Goal: Task Accomplishment & Management: Complete application form

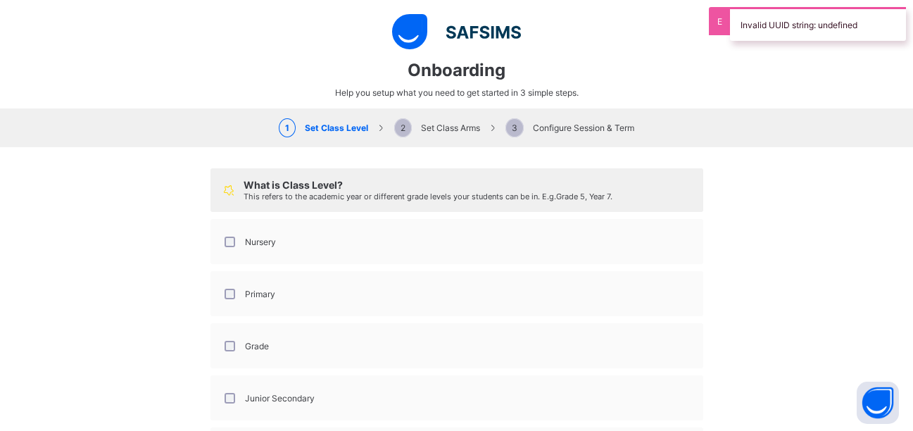
select select "**"
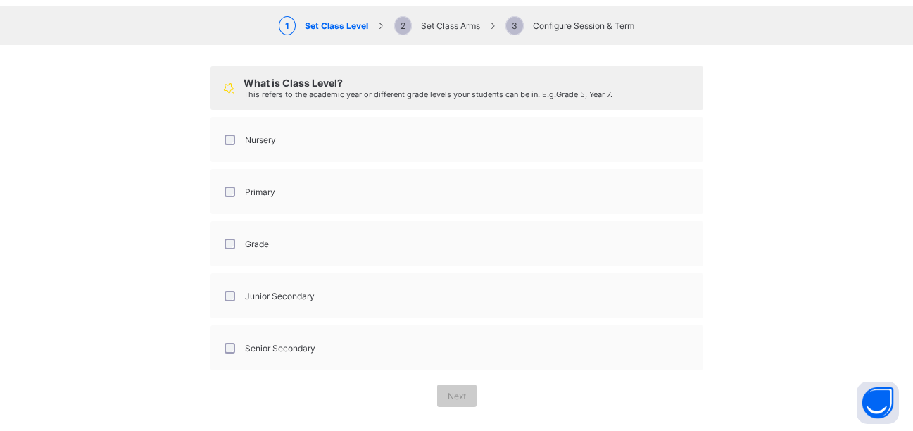
scroll to position [106, 0]
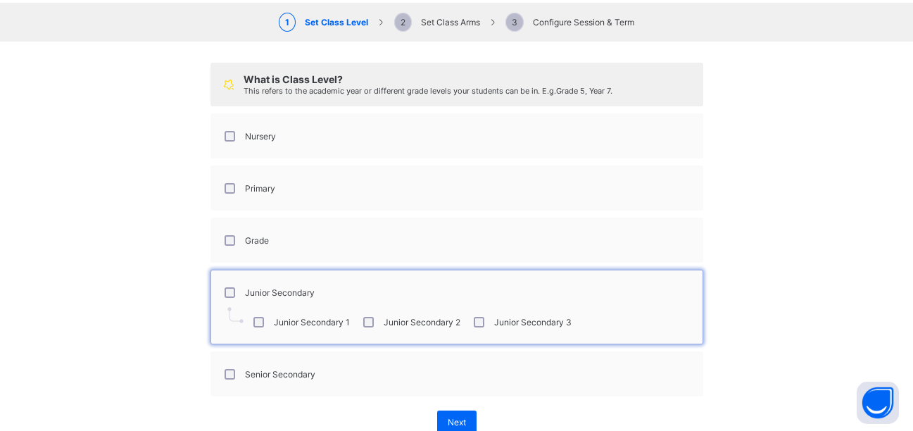
click at [230, 374] on div "Senior Secondary" at bounding box center [269, 374] width 94 height 11
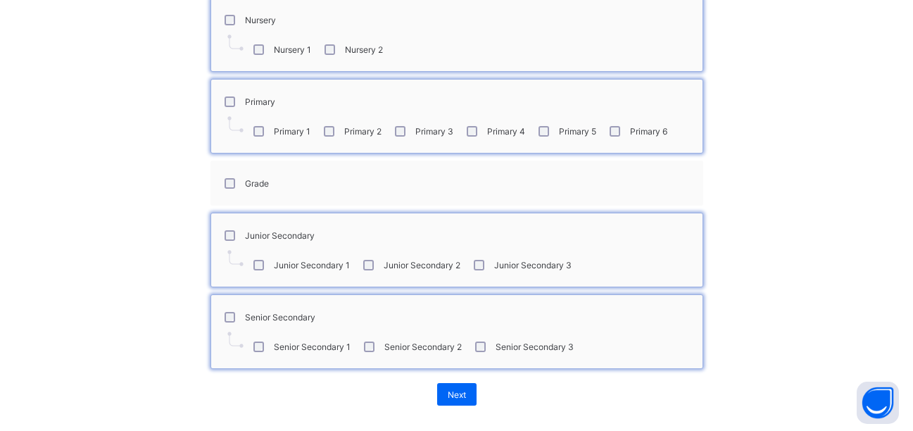
scroll to position [232, 0]
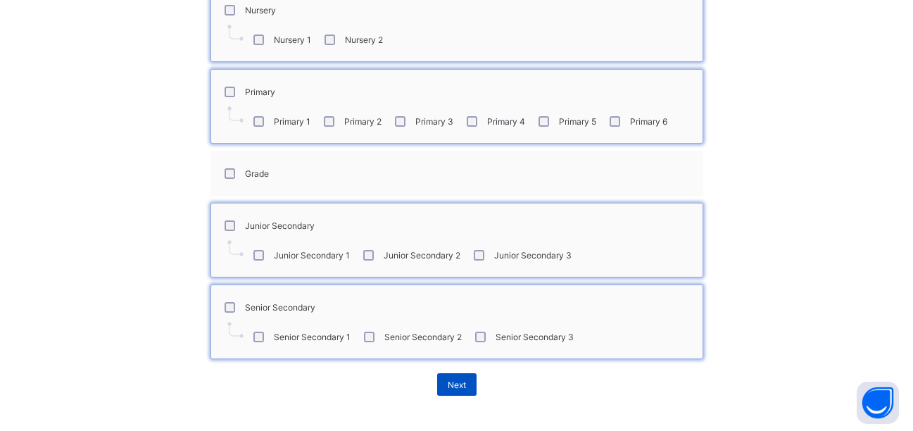
click at [465, 388] on div "Next" at bounding box center [456, 384] width 39 height 23
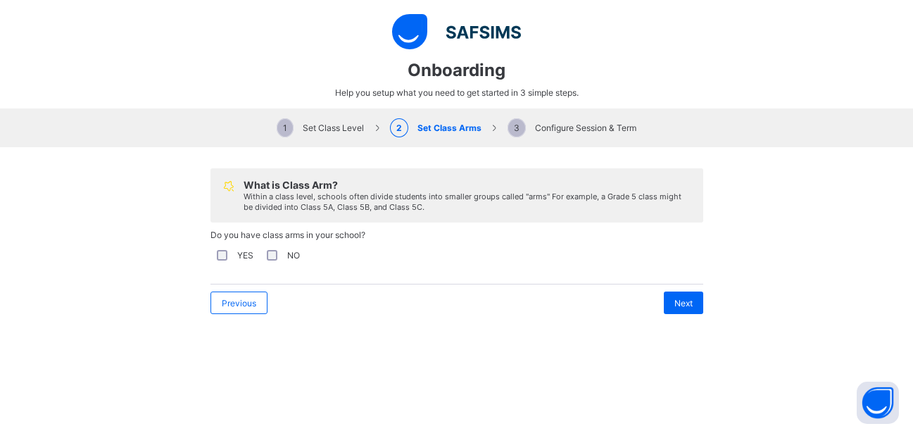
click at [272, 255] on div "NO" at bounding box center [282, 255] width 36 height 11
click at [677, 307] on span "Next" at bounding box center [684, 303] width 18 height 11
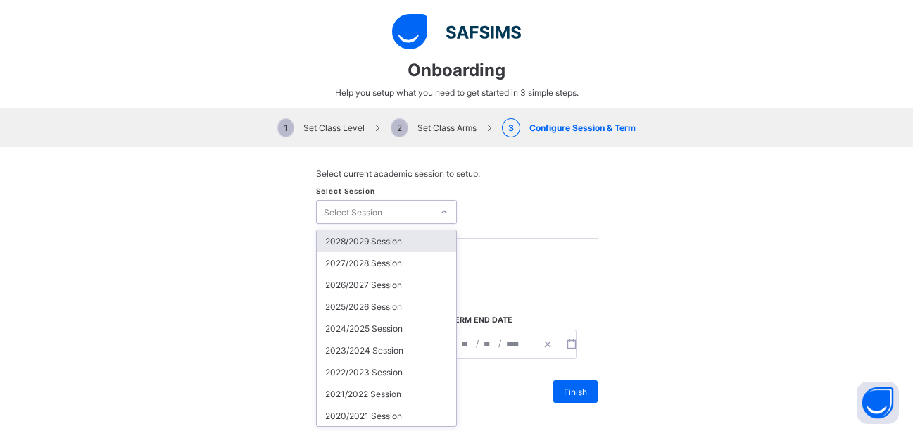
click at [442, 213] on div at bounding box center [444, 212] width 21 height 20
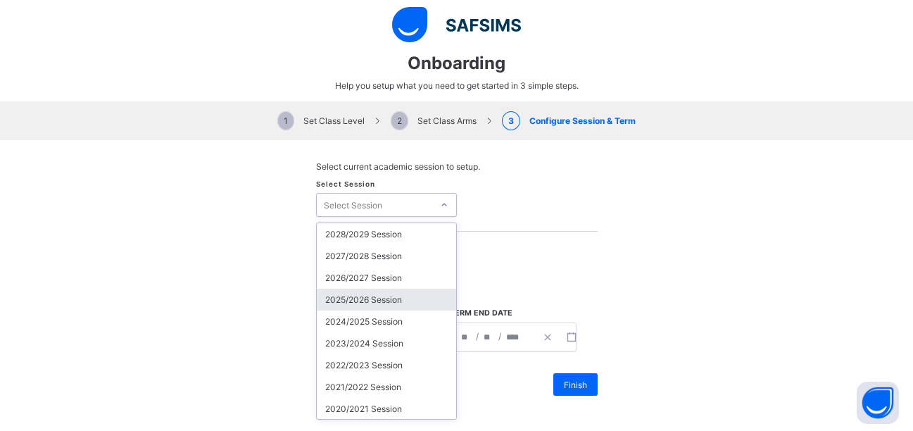
click at [396, 299] on div "2025/2026 Session" at bounding box center [386, 300] width 139 height 22
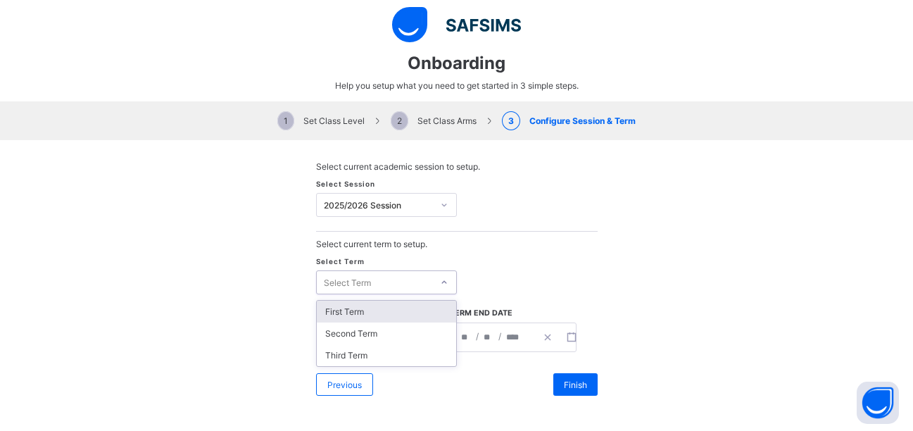
click at [390, 284] on div "Select Term" at bounding box center [374, 282] width 115 height 20
click at [377, 306] on div "First Term" at bounding box center [386, 312] width 139 height 22
click at [433, 334] on icon "button" at bounding box center [438, 337] width 10 height 10
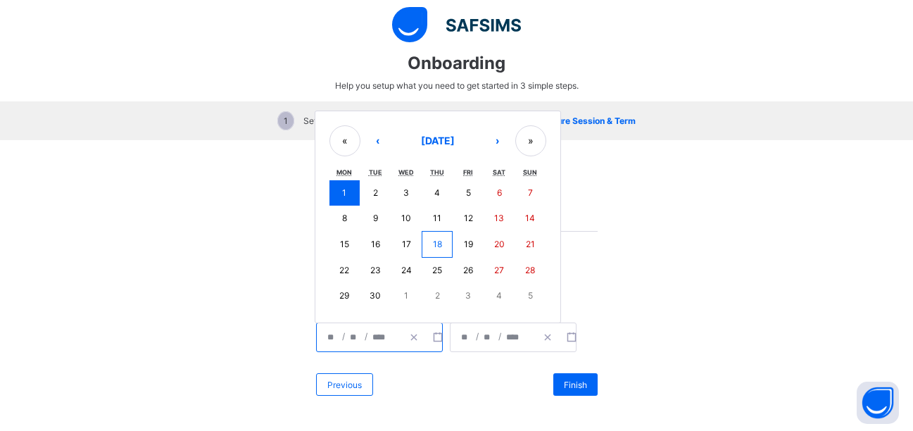
click at [351, 242] on button "15" at bounding box center [345, 244] width 31 height 27
type input "**********"
type input "**"
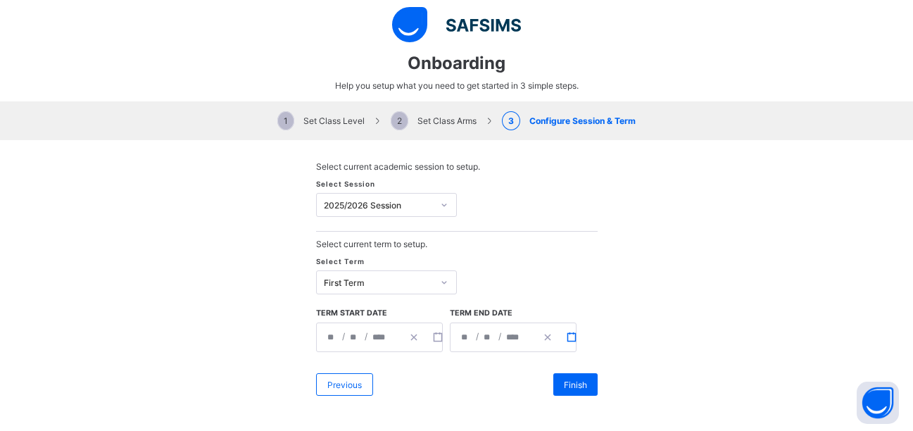
click at [560, 335] on button "button" at bounding box center [572, 337] width 24 height 28
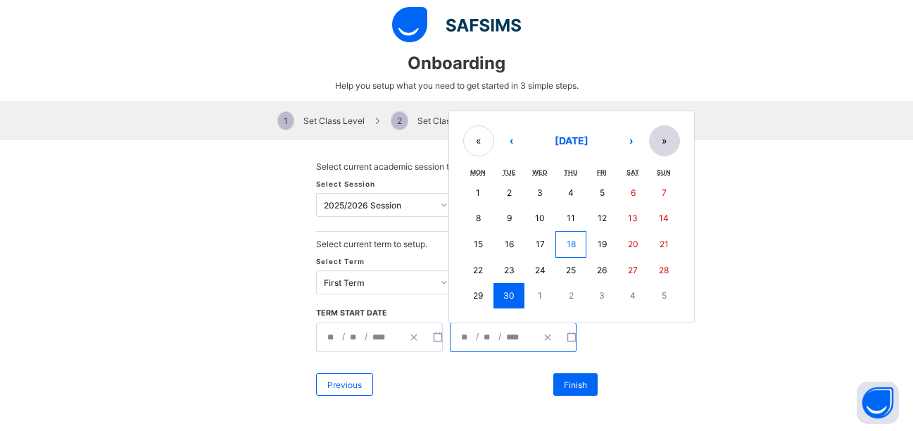
click at [670, 139] on button "»" at bounding box center [664, 140] width 31 height 31
click at [670, 139] on button "»" at bounding box center [664, 142] width 31 height 31
click at [471, 141] on button "«" at bounding box center [478, 142] width 31 height 31
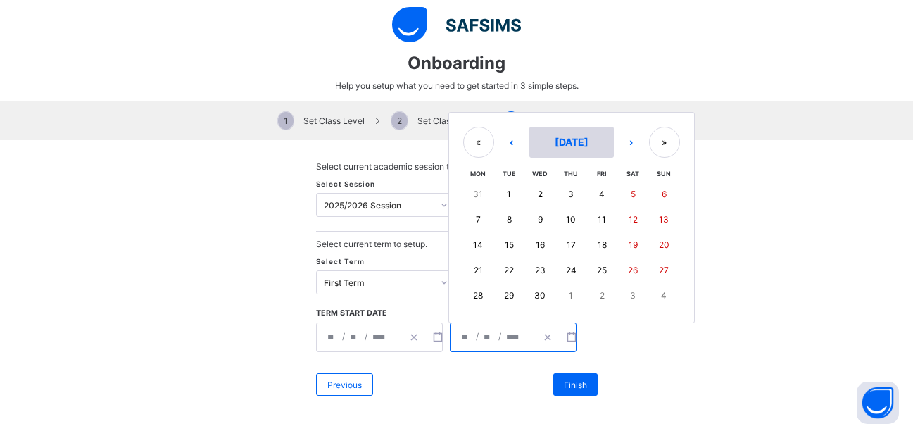
click at [539, 134] on button "September 2026" at bounding box center [571, 142] width 84 height 31
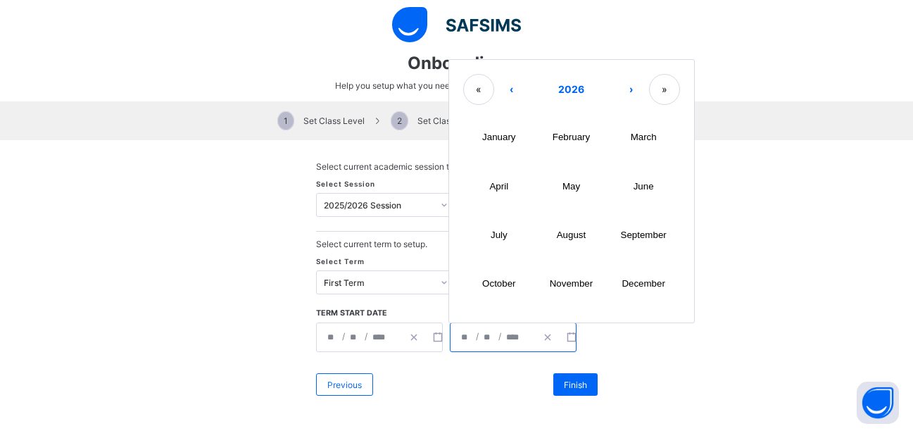
click at [614, 281] on button "December" at bounding box center [644, 284] width 73 height 49
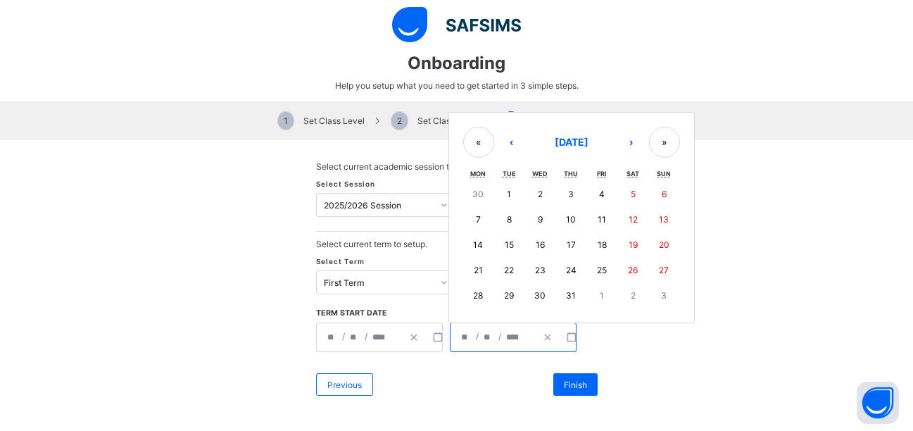
click at [629, 215] on abbr "12" at bounding box center [633, 219] width 9 height 11
type input "**********"
type input "**"
type input "****"
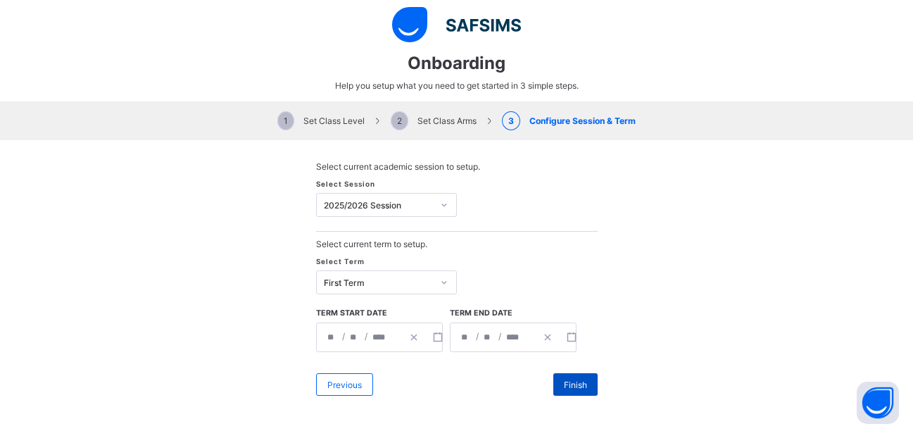
click at [569, 383] on span "Finish" at bounding box center [575, 385] width 23 height 11
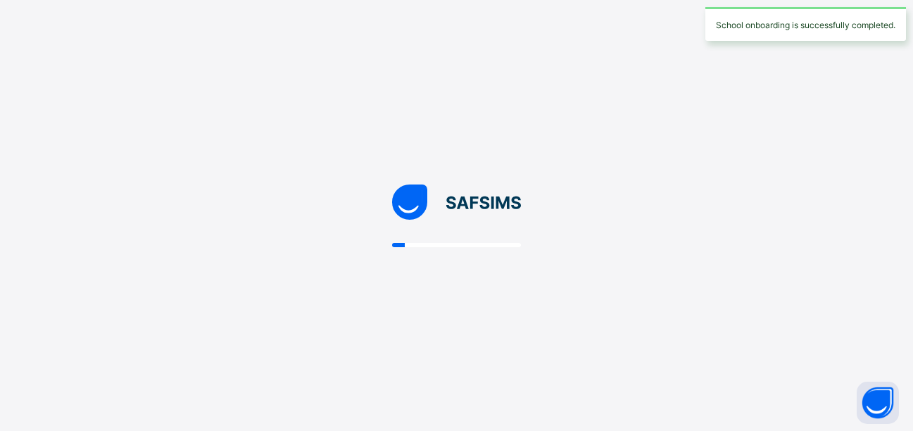
scroll to position [0, 0]
select select "**"
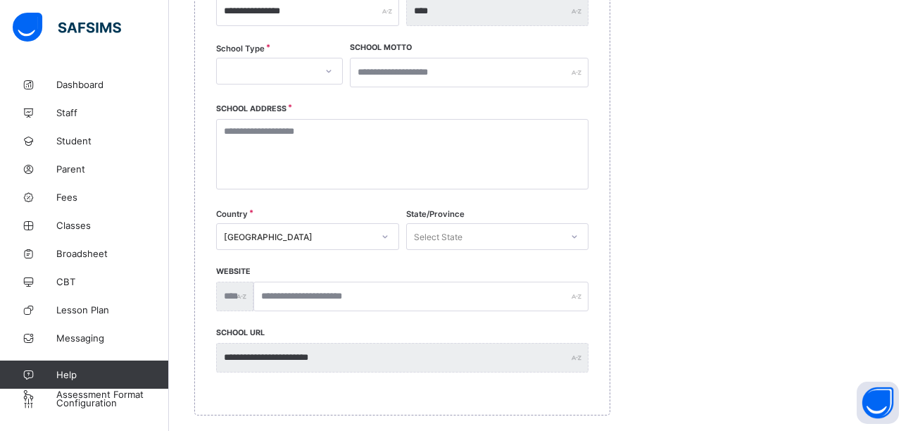
scroll to position [302, 0]
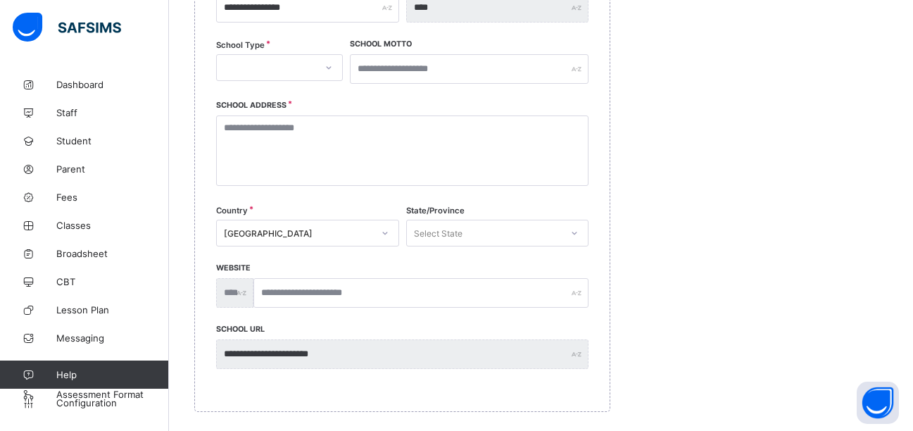
click at [331, 70] on icon at bounding box center [329, 68] width 8 height 14
click at [311, 100] on div "PRIVATE" at bounding box center [279, 98] width 125 height 22
click at [399, 71] on input "text" at bounding box center [469, 69] width 239 height 30
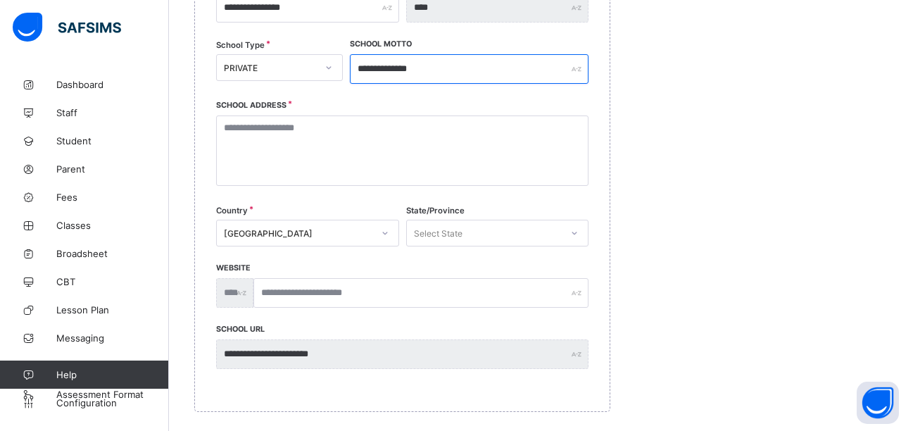
type input "**********"
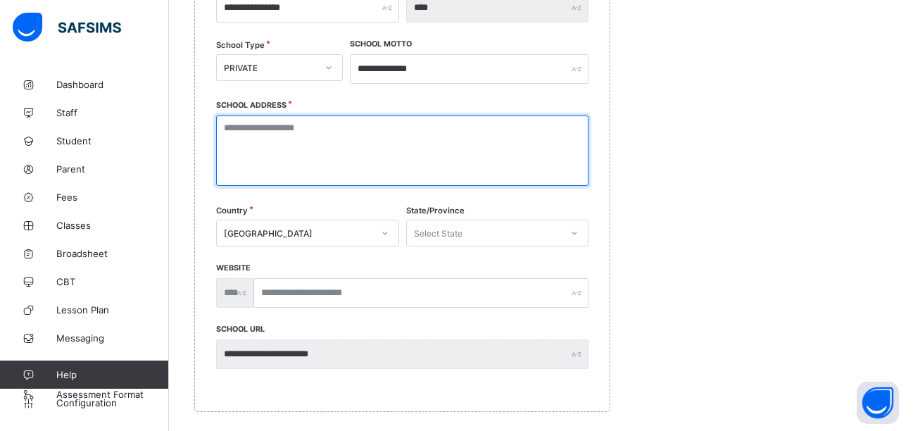
click at [330, 120] on textarea at bounding box center [402, 150] width 372 height 70
type textarea "**********"
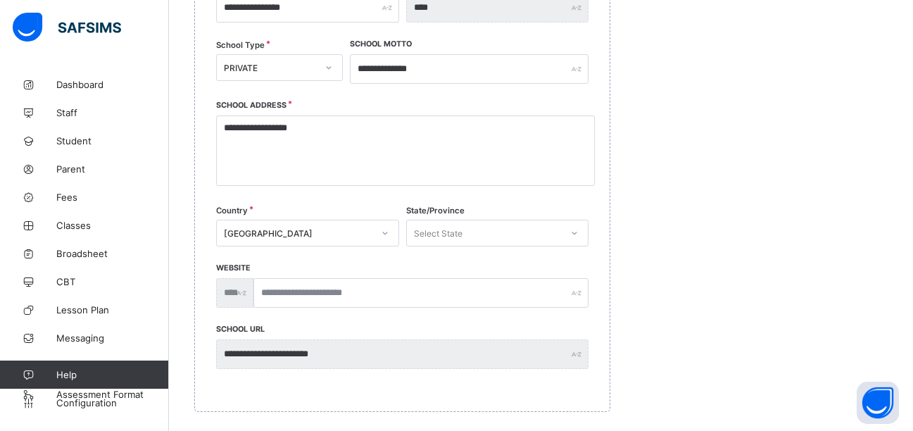
click at [429, 234] on div "Select State" at bounding box center [497, 233] width 183 height 27
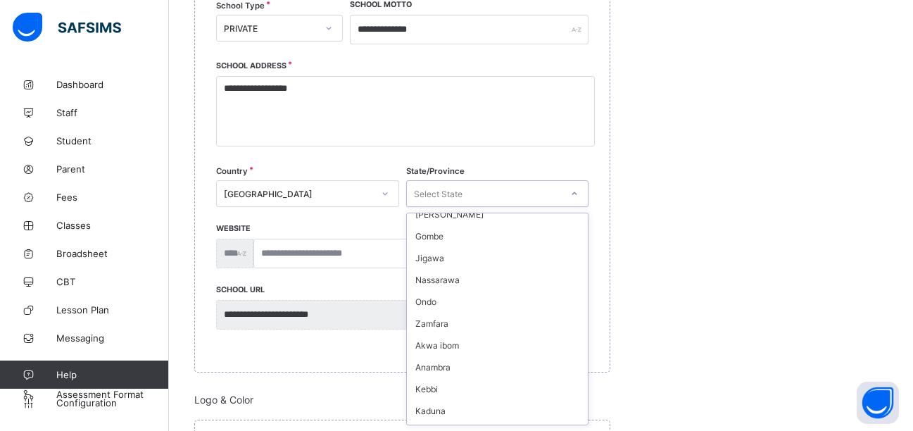
scroll to position [299, 0]
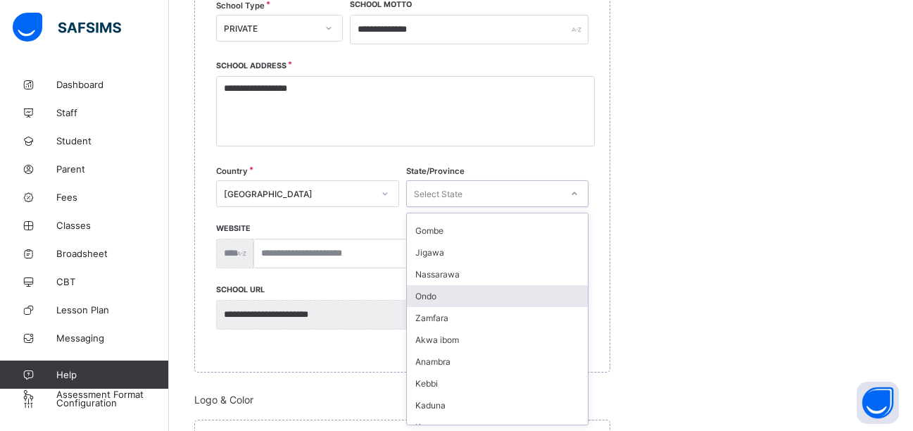
click at [479, 296] on div "Ondo" at bounding box center [498, 296] width 182 height 22
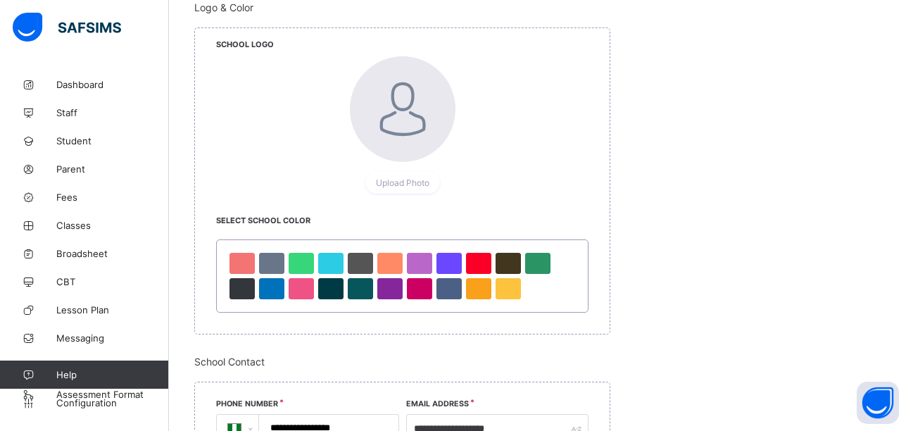
scroll to position [736, 0]
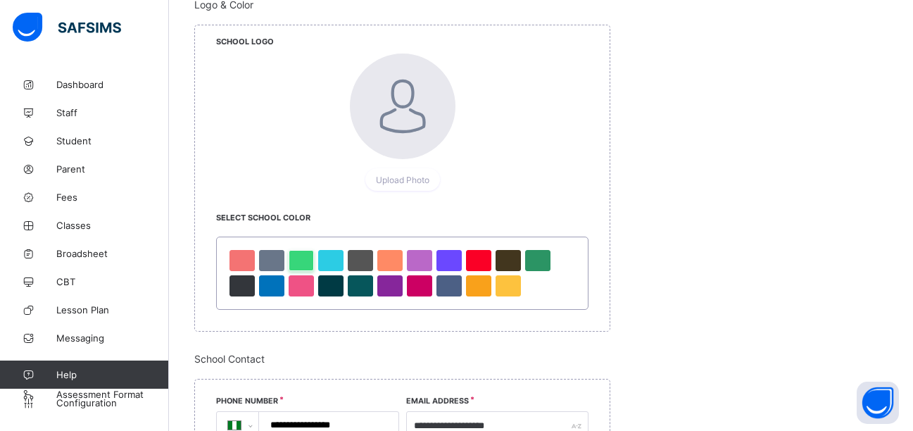
click at [294, 260] on div at bounding box center [301, 260] width 25 height 21
click at [300, 259] on div at bounding box center [301, 260] width 25 height 21
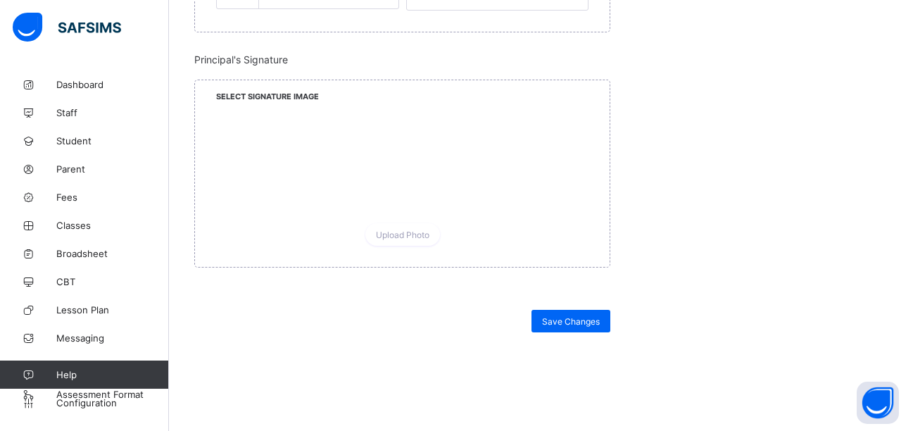
scroll to position [1322, 0]
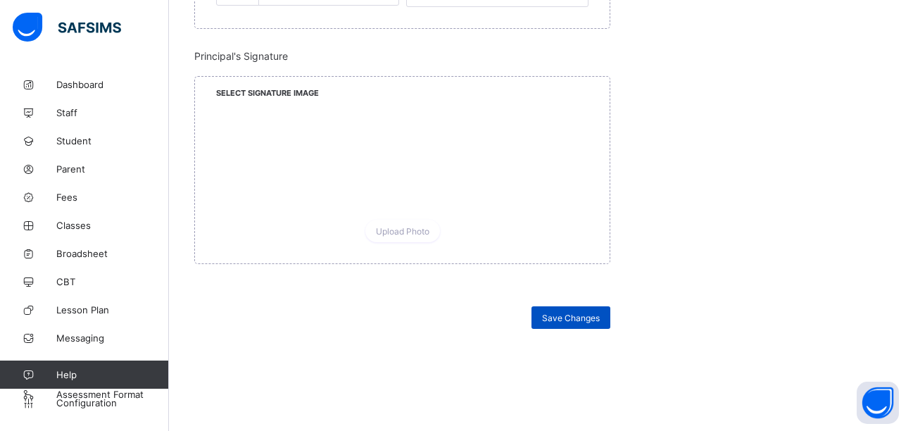
click at [553, 318] on span "Save Changes" at bounding box center [571, 318] width 58 height 11
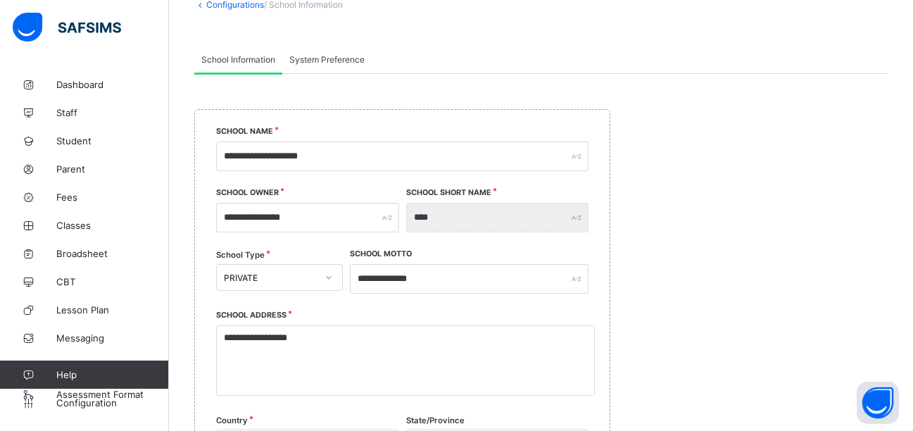
scroll to position [15, 0]
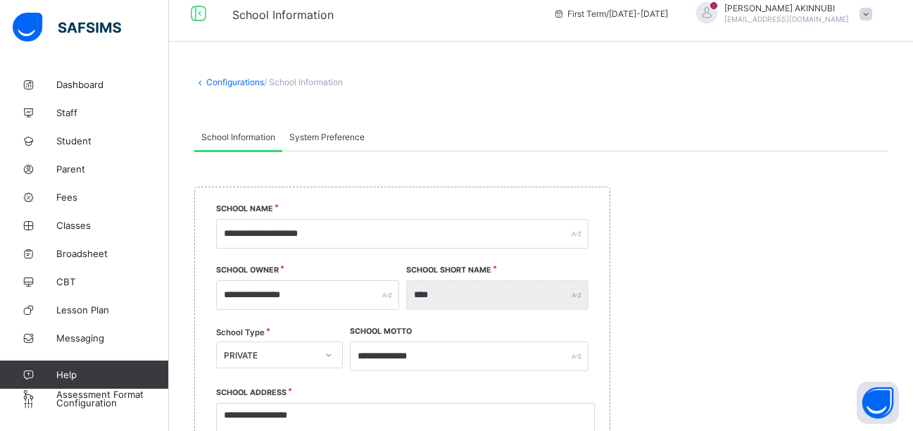
click at [341, 133] on span "System Preference" at bounding box center [326, 137] width 75 height 11
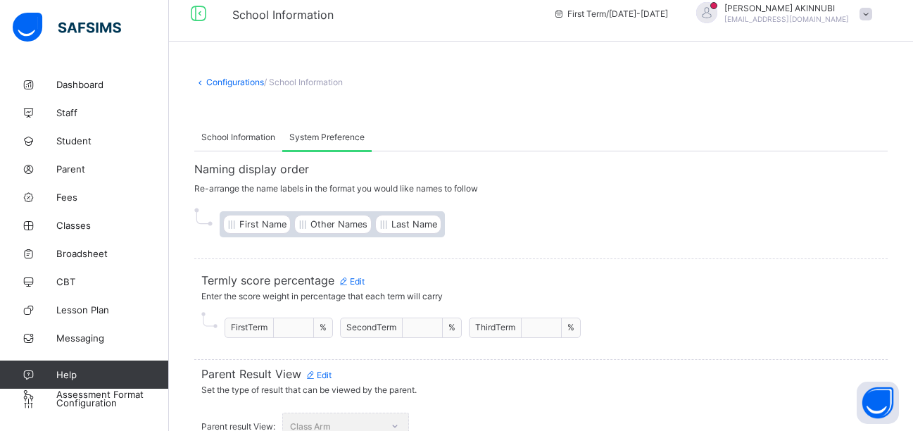
click at [403, 230] on div "Last Name" at bounding box center [408, 224] width 66 height 19
drag, startPoint x: 403, startPoint y: 232, endPoint x: 242, endPoint y: 235, distance: 160.6
click at [242, 235] on div "First Name Other Names Last Name" at bounding box center [298, 224] width 156 height 26
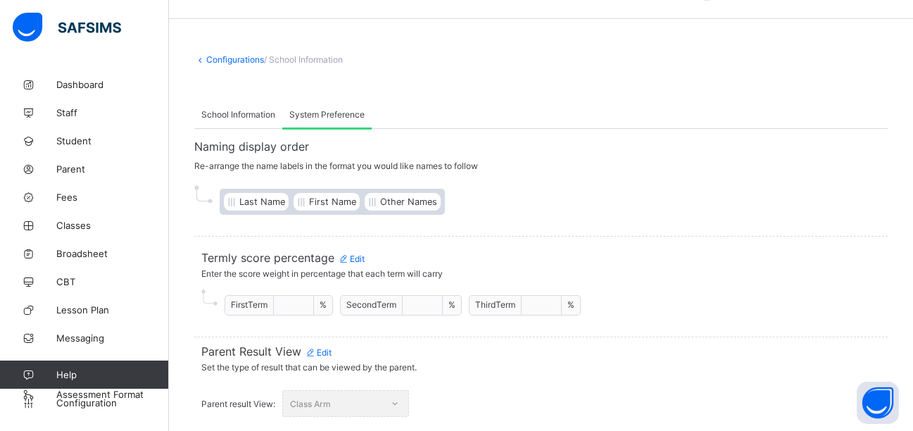
click at [324, 304] on span "%" at bounding box center [323, 304] width 7 height 11
click at [262, 303] on span "First Term" at bounding box center [249, 304] width 37 height 11
click at [292, 313] on div "**" at bounding box center [294, 305] width 40 height 19
click at [324, 306] on span "%" at bounding box center [323, 304] width 7 height 11
drag, startPoint x: 908, startPoint y: 248, endPoint x: 890, endPoint y: 283, distance: 39.7
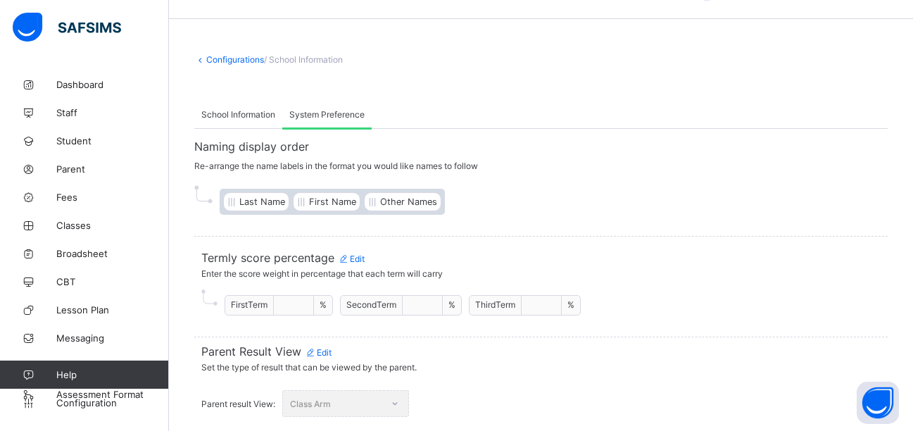
click at [890, 283] on div "**********" at bounding box center [541, 265] width 744 height 331
click at [655, 315] on div "First Term ** % Second Term ** % Third Term ** %" at bounding box center [540, 302] width 679 height 40
click at [376, 395] on div "Class Arm" at bounding box center [345, 403] width 127 height 27
drag, startPoint x: 701, startPoint y: 237, endPoint x: 692, endPoint y: 192, distance: 46.0
click at [692, 194] on div "Naming display order Re-arrange the name labels in the format you would like na…" at bounding box center [541, 280] width 694 height 302
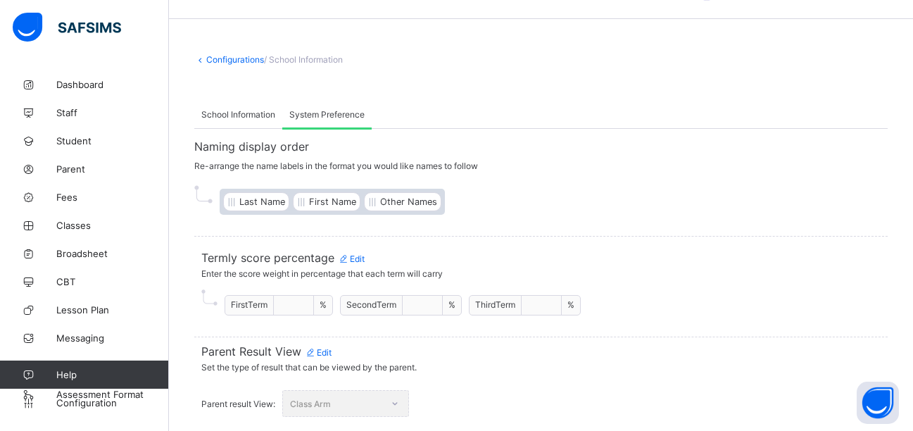
click at [527, 116] on div "School Information System Preference" at bounding box center [541, 114] width 694 height 29
click at [265, 113] on span "School Information" at bounding box center [238, 114] width 74 height 11
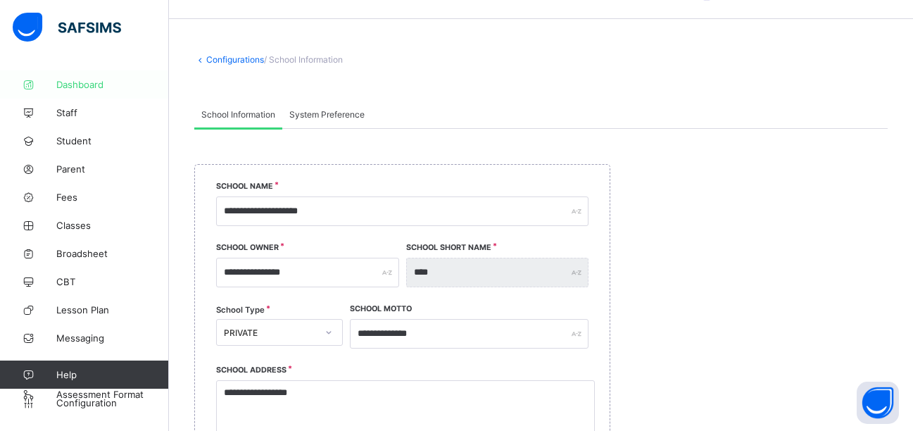
click at [80, 84] on span "Dashboard" at bounding box center [112, 84] width 113 height 11
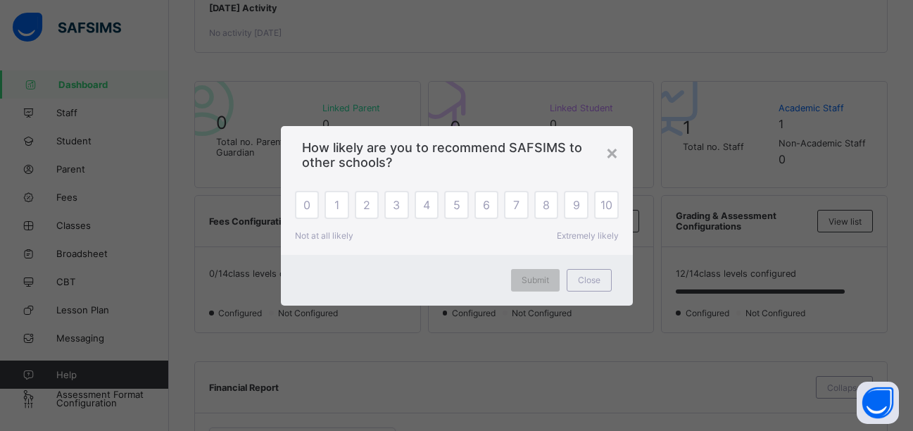
scroll to position [285, 0]
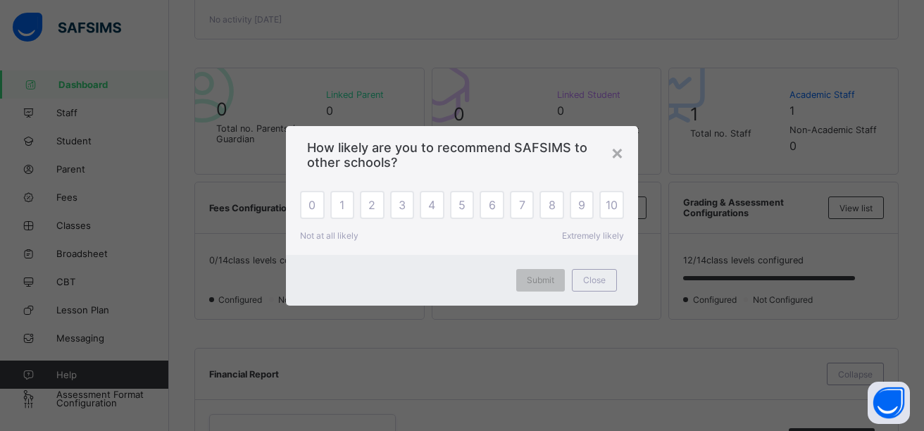
click at [608, 213] on div "10" at bounding box center [611, 205] width 25 height 28
click at [548, 276] on span "Submit" at bounding box center [540, 280] width 27 height 11
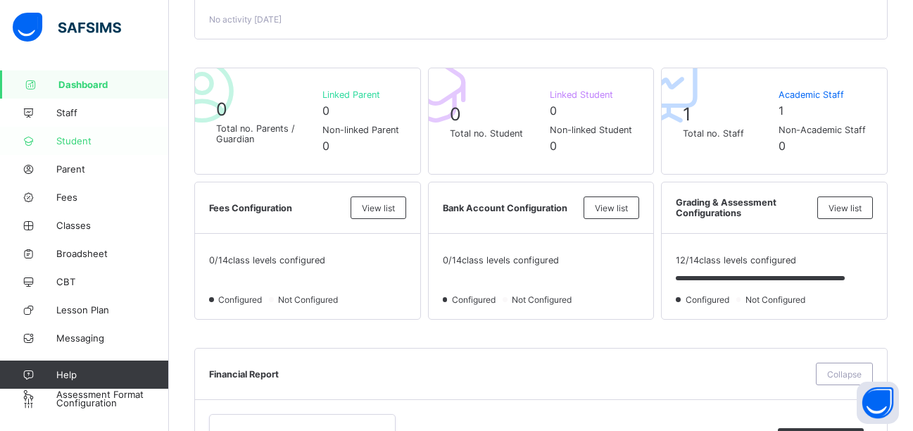
click at [100, 137] on span "Student" at bounding box center [112, 140] width 113 height 11
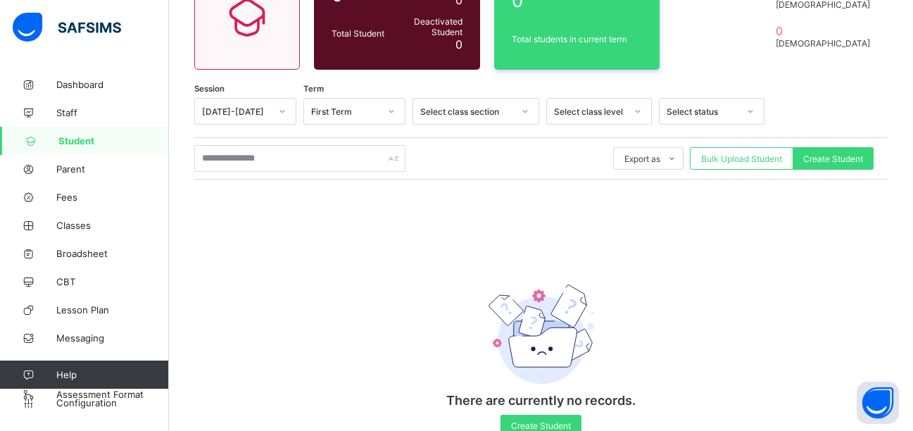
scroll to position [180, 0]
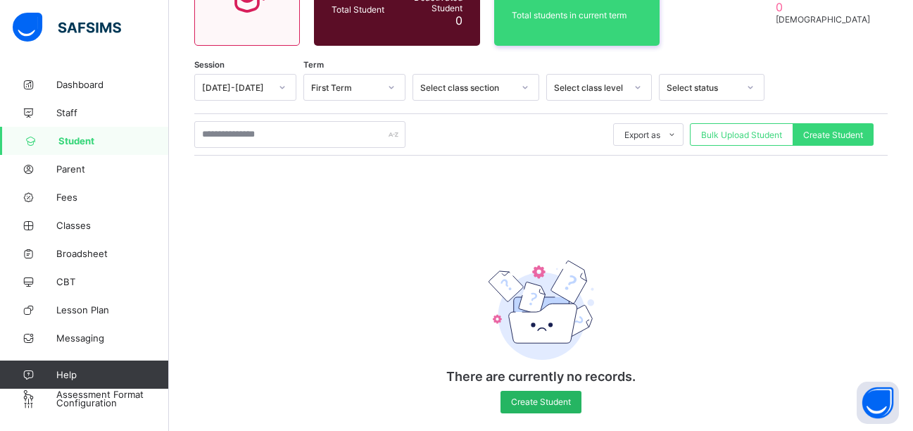
click at [517, 400] on span "Create Student" at bounding box center [541, 401] width 60 height 11
select select "**"
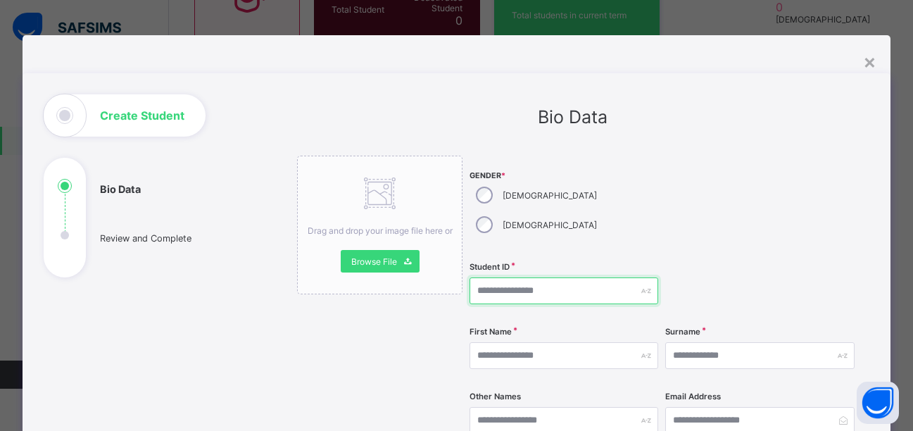
click at [546, 277] on input "text" at bounding box center [564, 290] width 189 height 27
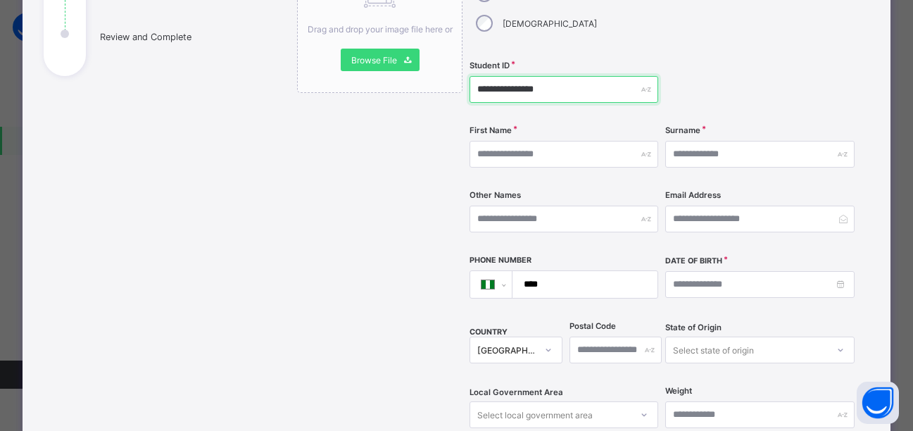
scroll to position [205, 0]
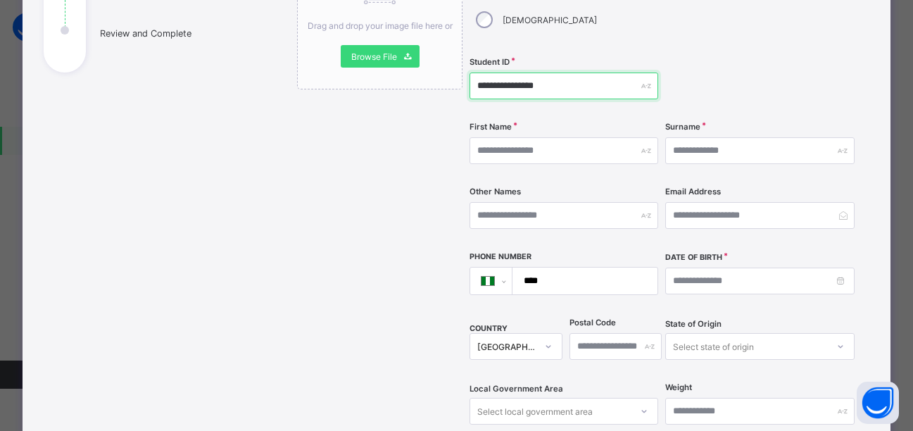
type input "**********"
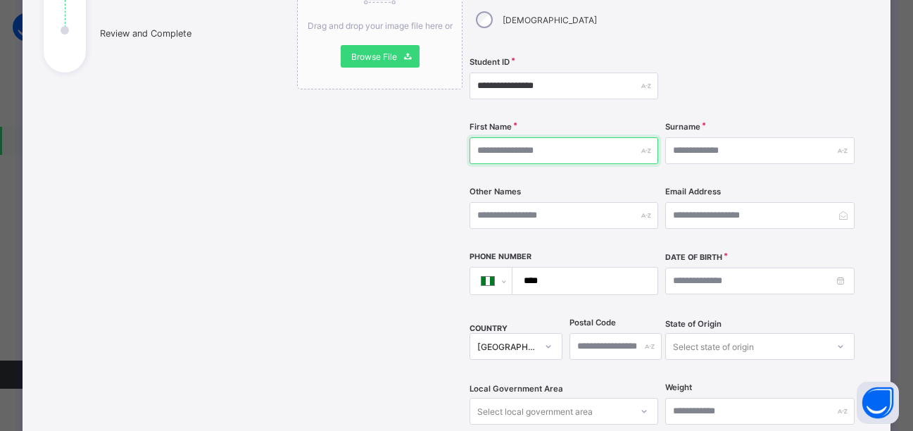
click at [594, 137] on input "text" at bounding box center [564, 150] width 189 height 27
type input "********"
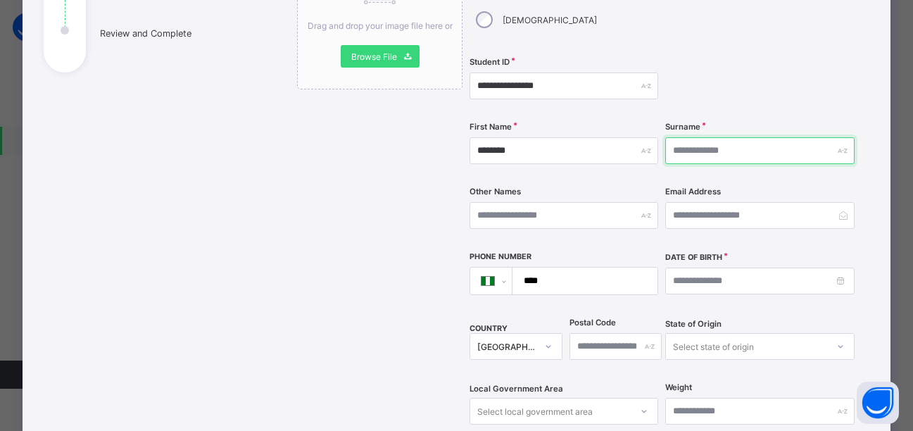
click at [697, 137] on input "text" at bounding box center [759, 150] width 189 height 27
type input "********"
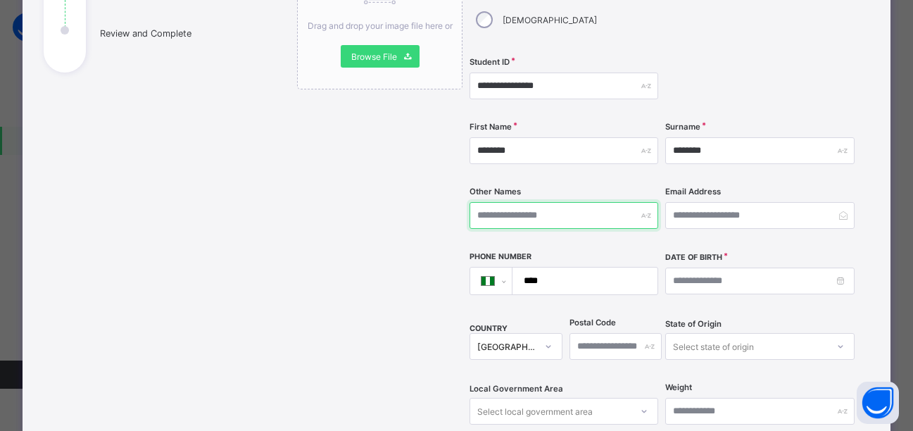
click at [605, 202] on input "text" at bounding box center [564, 215] width 189 height 27
type input "********"
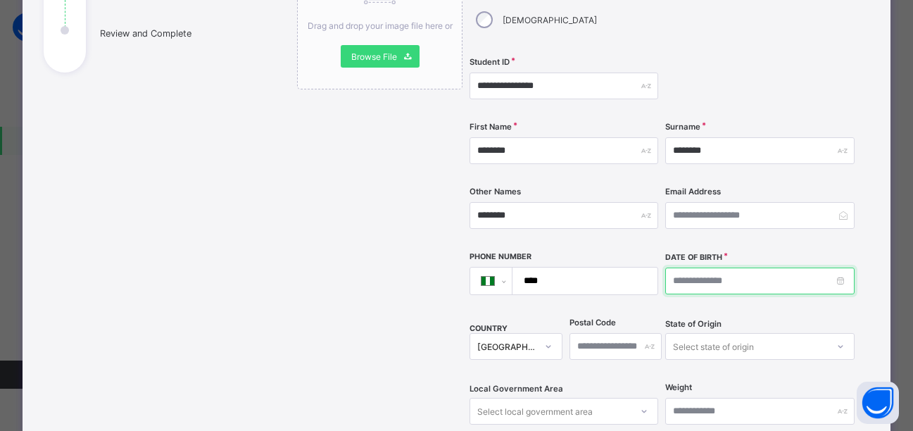
click at [717, 268] on input at bounding box center [759, 281] width 189 height 27
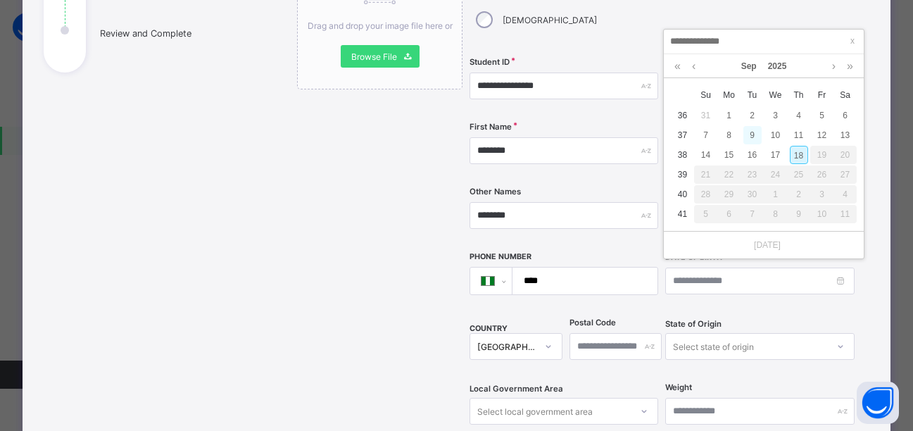
click at [745, 133] on div "9" at bounding box center [753, 135] width 18 height 18
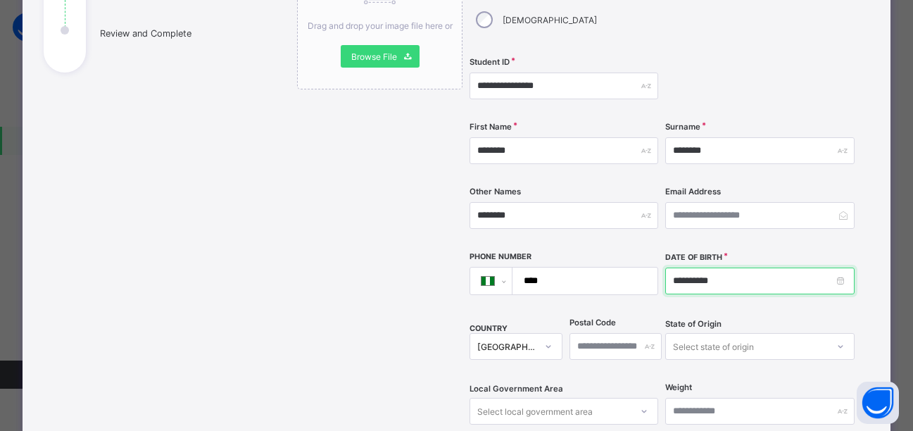
click at [728, 268] on input "**********" at bounding box center [759, 281] width 189 height 27
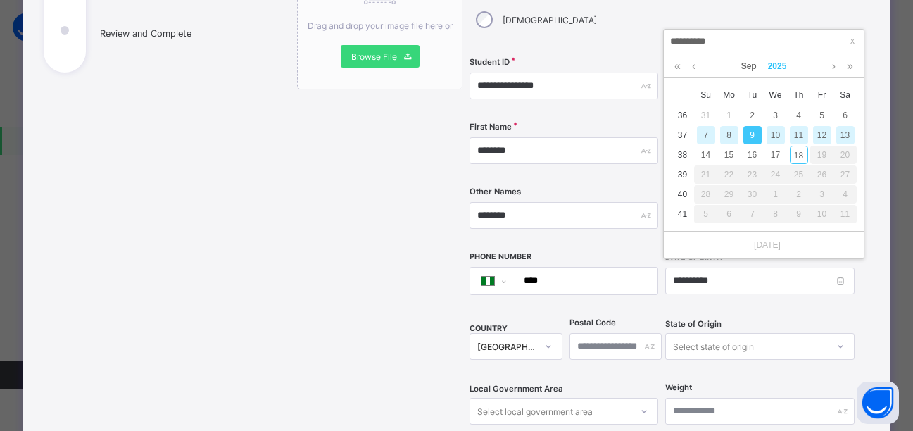
click at [782, 60] on link "2025" at bounding box center [778, 66] width 30 height 24
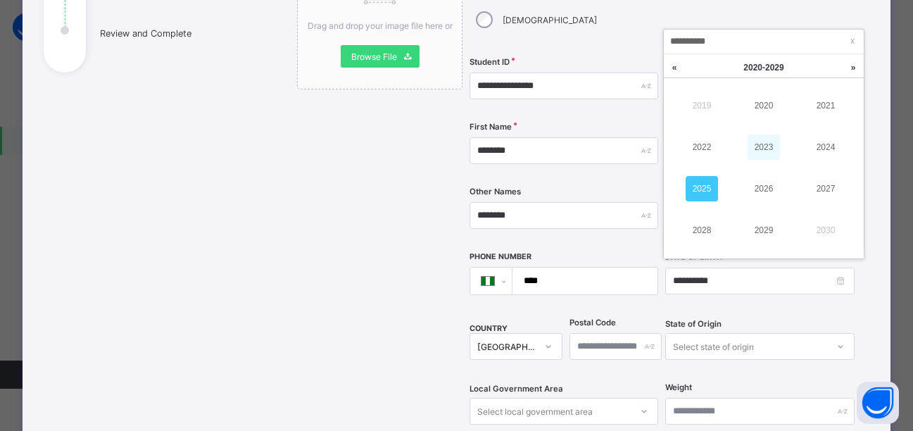
drag, startPoint x: 767, startPoint y: 109, endPoint x: 771, endPoint y: 134, distance: 25.6
click at [771, 134] on tbody "2019 2020 2021 2022 2023 2024 2025 2026 2027 2028 2029 2030" at bounding box center [764, 167] width 186 height 167
click at [698, 100] on link "2019" at bounding box center [702, 105] width 32 height 25
click at [705, 189] on link "2015" at bounding box center [702, 188] width 32 height 25
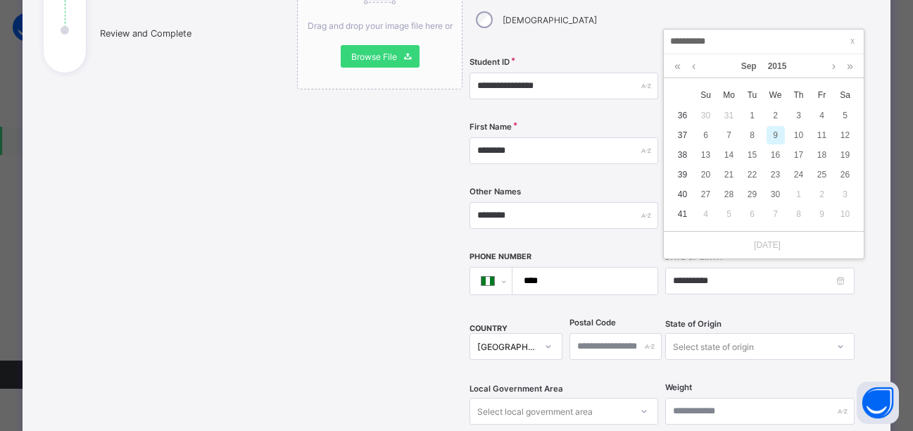
click at [776, 134] on div "9" at bounding box center [776, 135] width 18 height 18
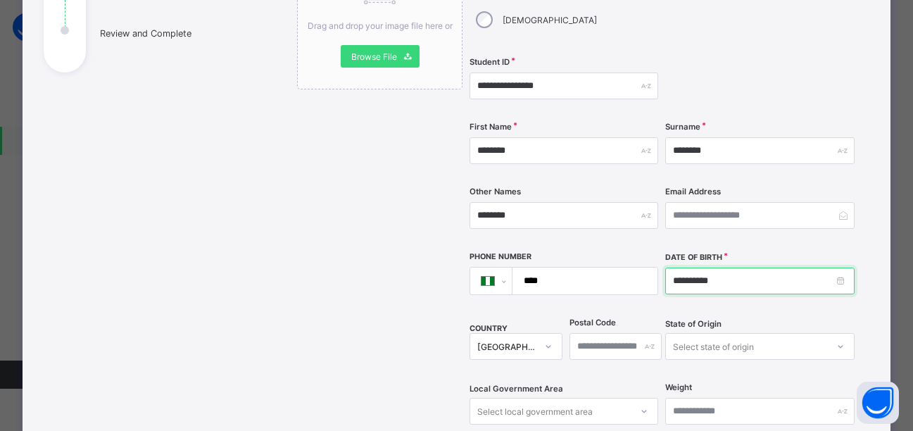
click at [728, 268] on input "**********" at bounding box center [759, 281] width 189 height 27
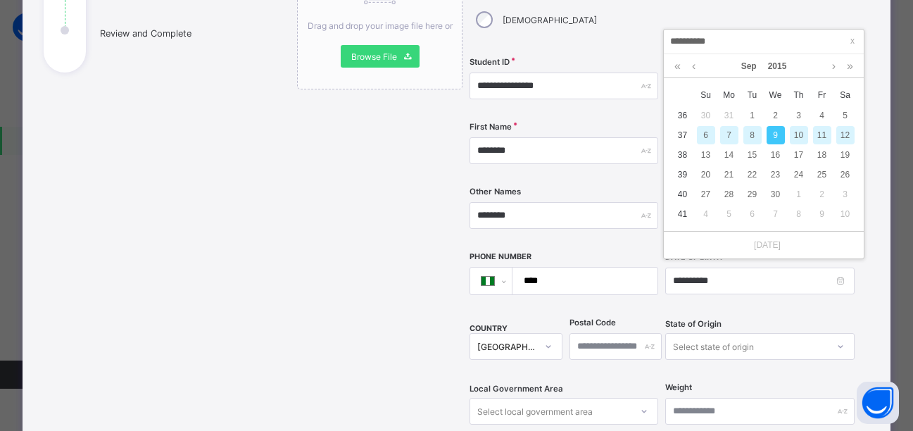
click at [753, 132] on div "8" at bounding box center [753, 135] width 18 height 18
type input "**********"
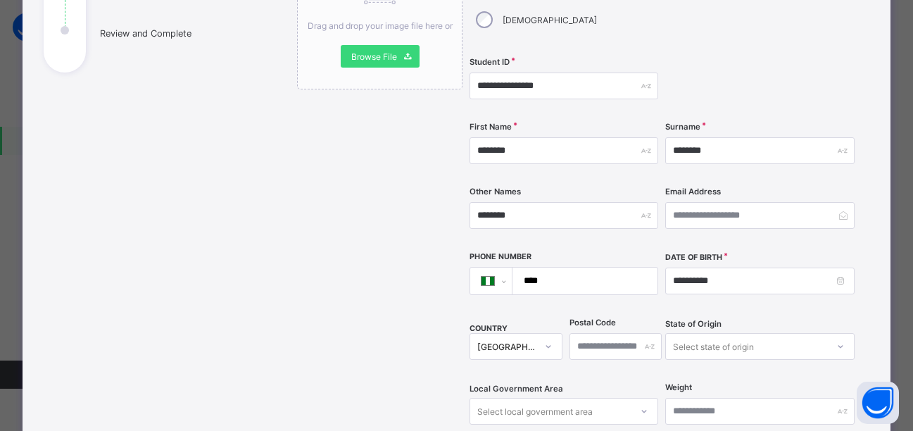
click at [548, 333] on div "Nigeria" at bounding box center [516, 346] width 92 height 27
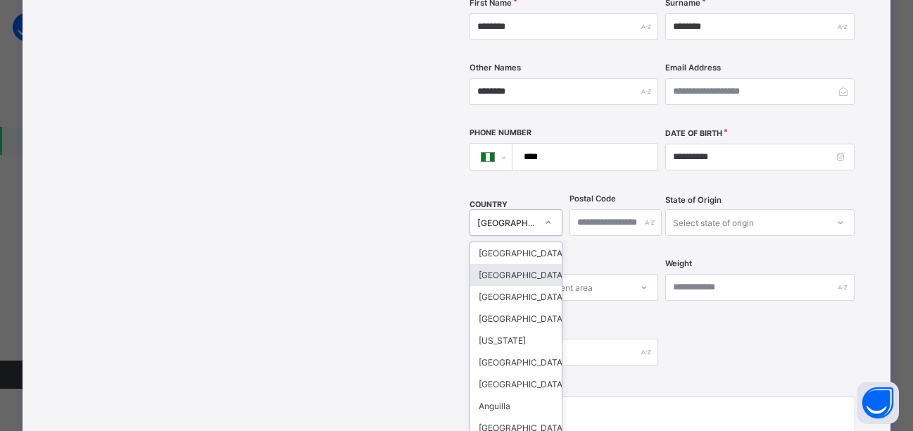
click at [513, 213] on div "Nigeria" at bounding box center [502, 223] width 64 height 20
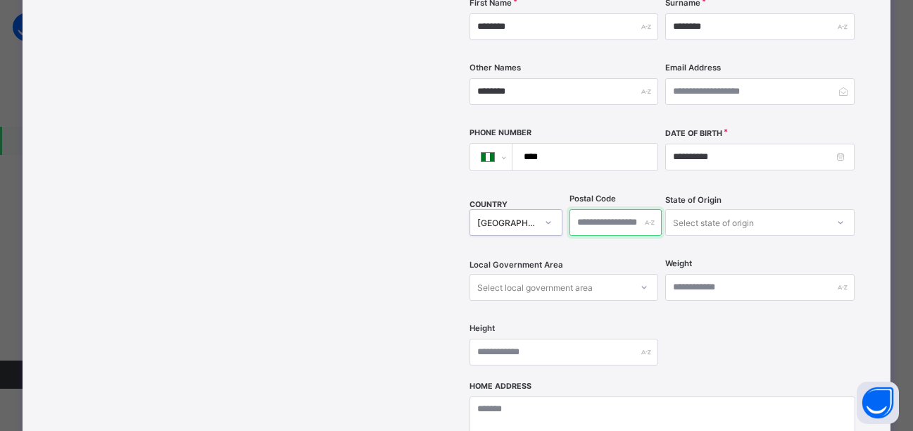
click at [623, 209] on input "text" at bounding box center [616, 222] width 92 height 27
click at [747, 209] on div "Select state of origin" at bounding box center [713, 222] width 81 height 27
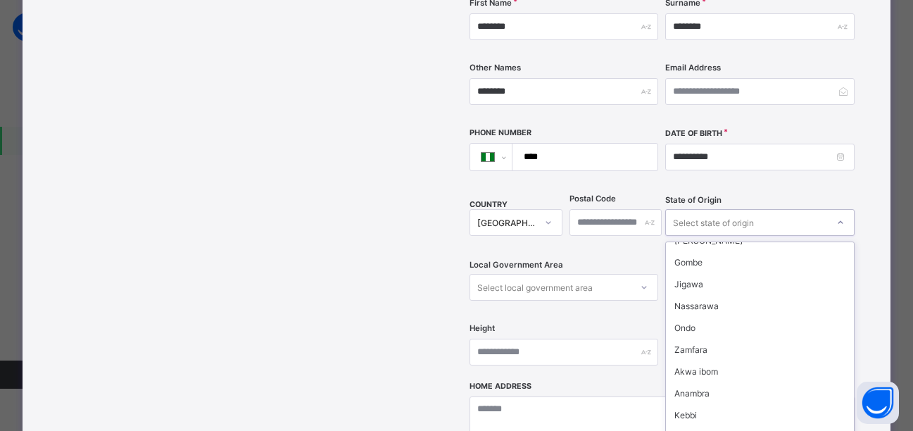
scroll to position [302, 0]
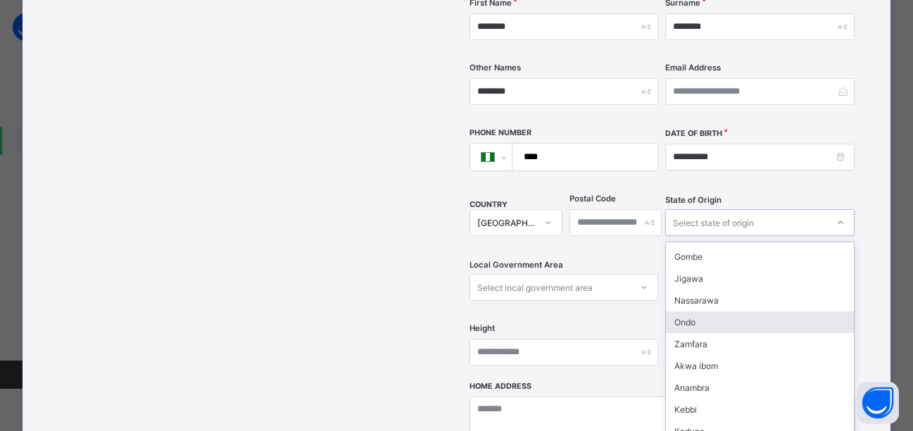
click at [748, 311] on div "Ondo" at bounding box center [759, 322] width 187 height 22
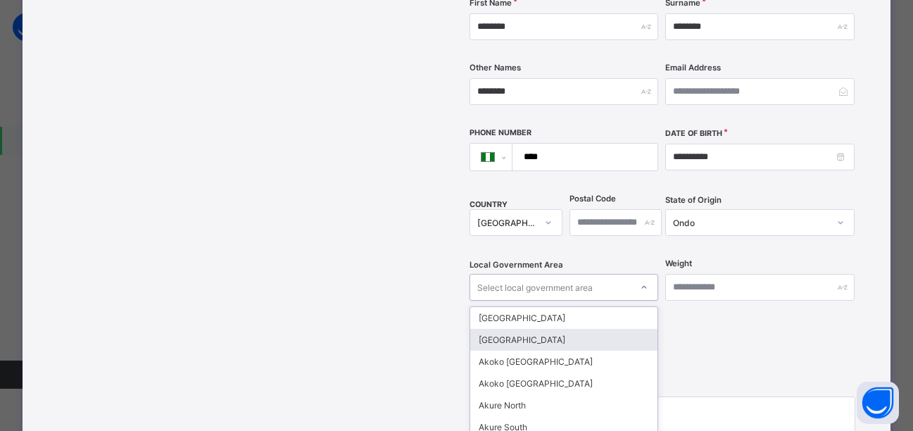
scroll to position [394, 0]
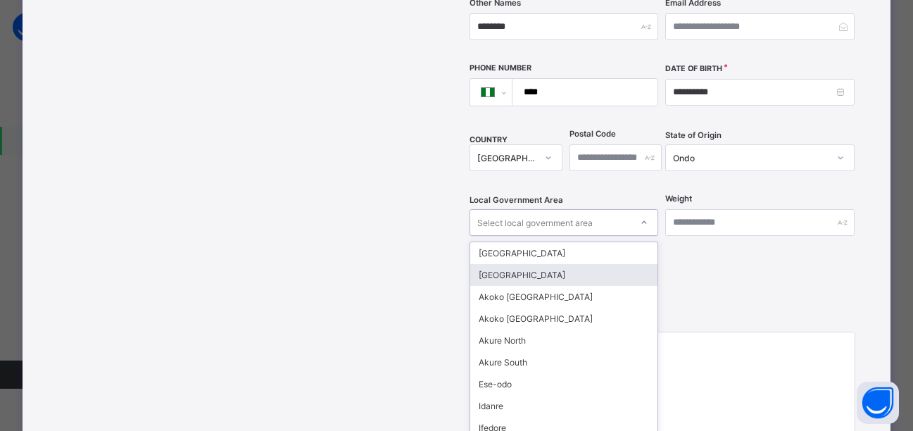
click at [640, 236] on div "option Akoko North-West focused, 2 of 18. 18 results available. Use Up and Down…" at bounding box center [564, 222] width 189 height 27
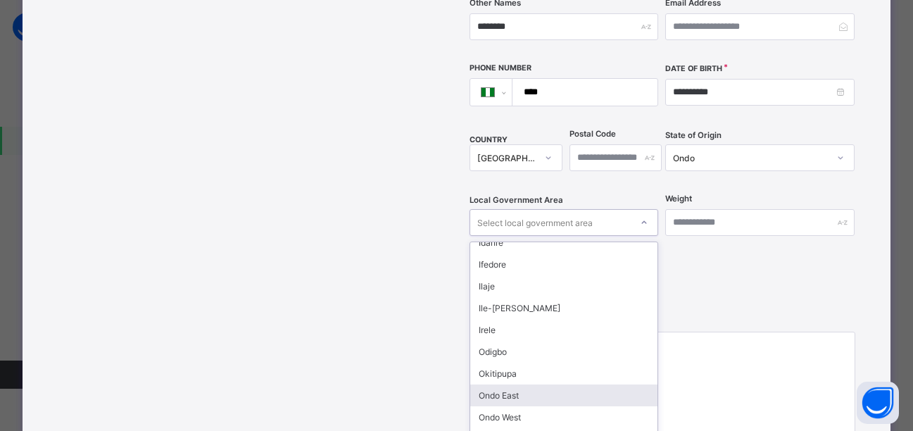
scroll to position [170, 0]
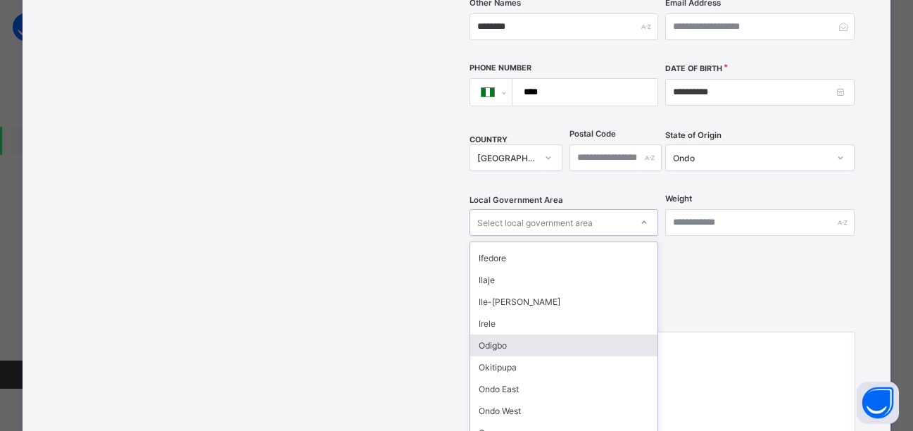
click at [514, 334] on div "Odigbo" at bounding box center [563, 345] width 187 height 22
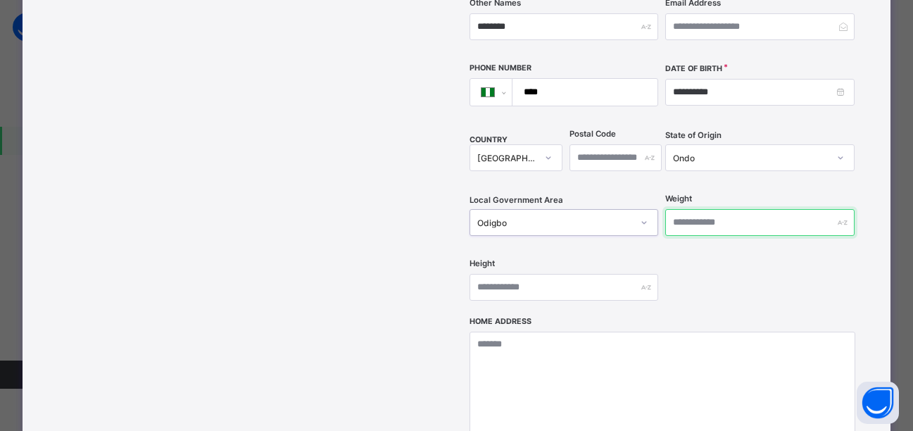
click at [780, 209] on input "text" at bounding box center [759, 222] width 189 height 27
type input "**"
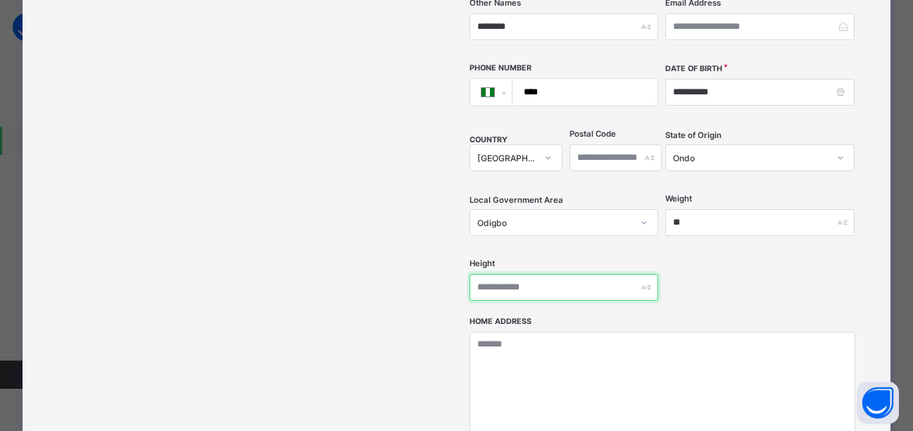
click at [624, 274] on input "text" at bounding box center [564, 287] width 189 height 27
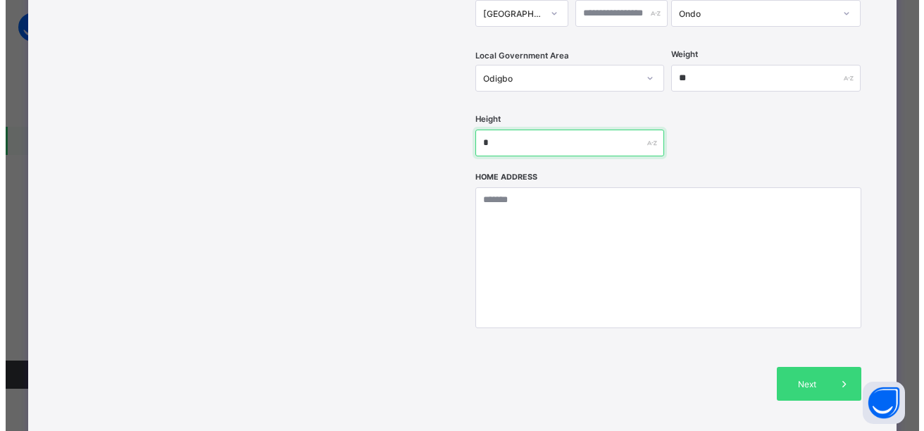
scroll to position [548, 0]
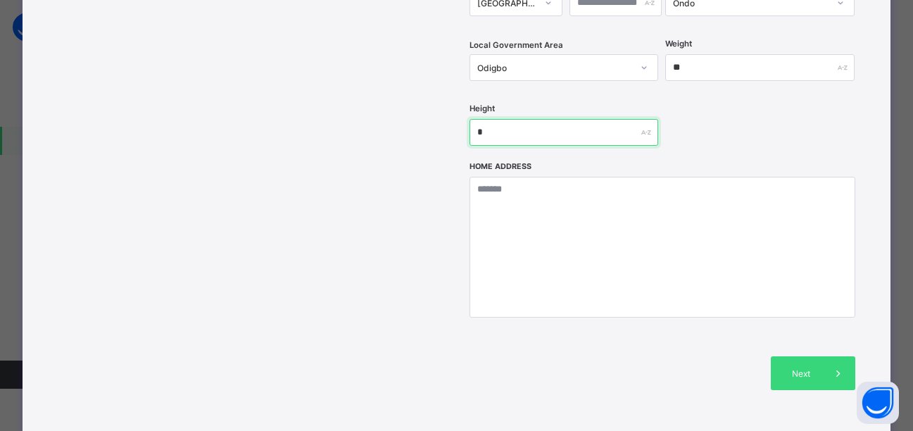
type input "*"
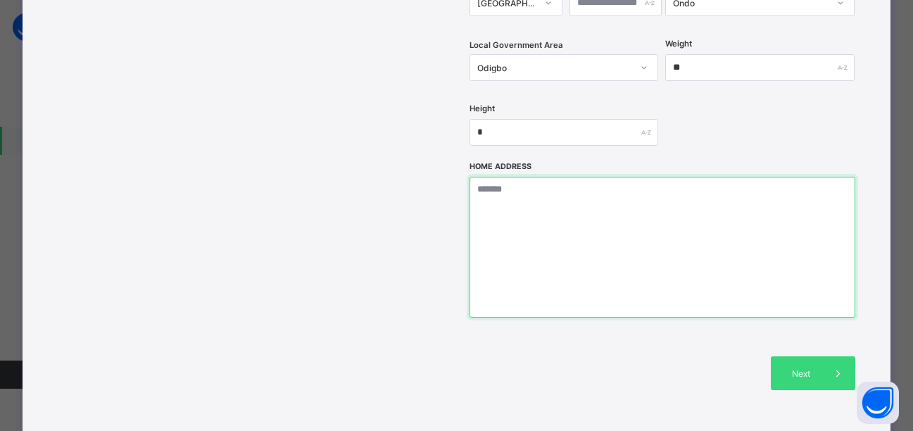
click at [750, 220] on textarea at bounding box center [662, 247] width 385 height 141
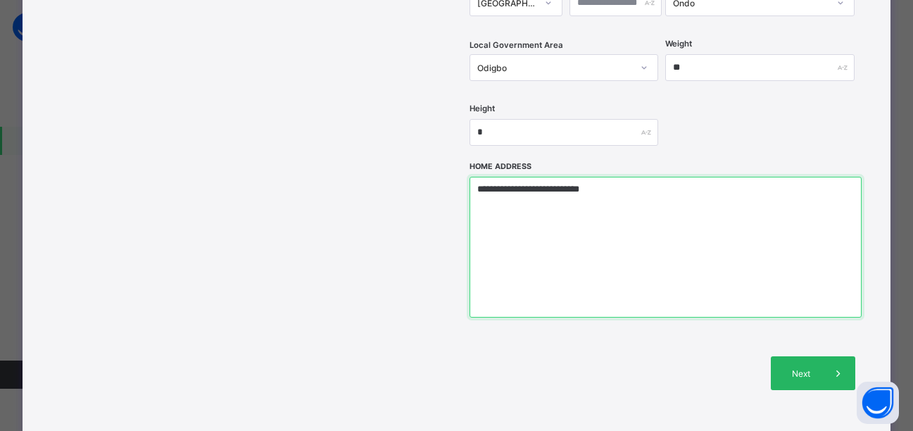
type textarea "**********"
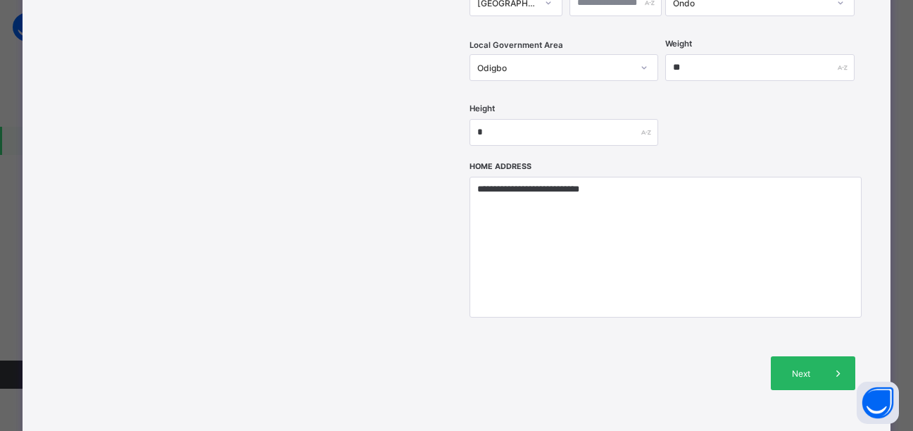
click at [805, 368] on span "Next" at bounding box center [802, 373] width 40 height 11
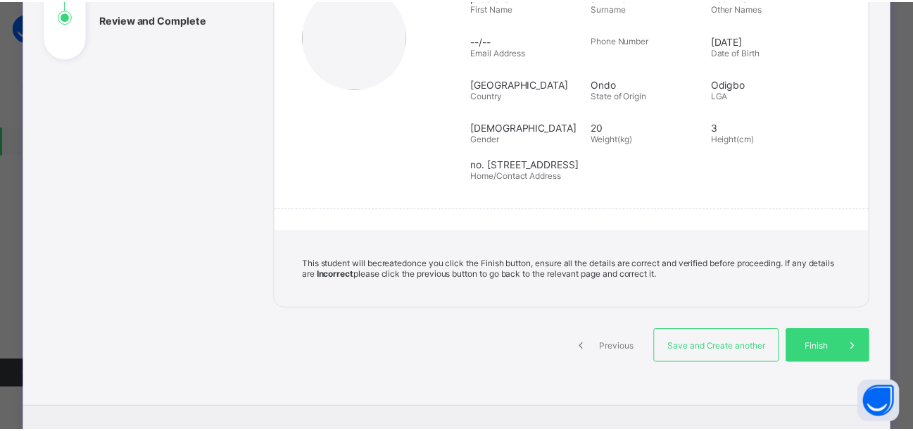
scroll to position [222, 0]
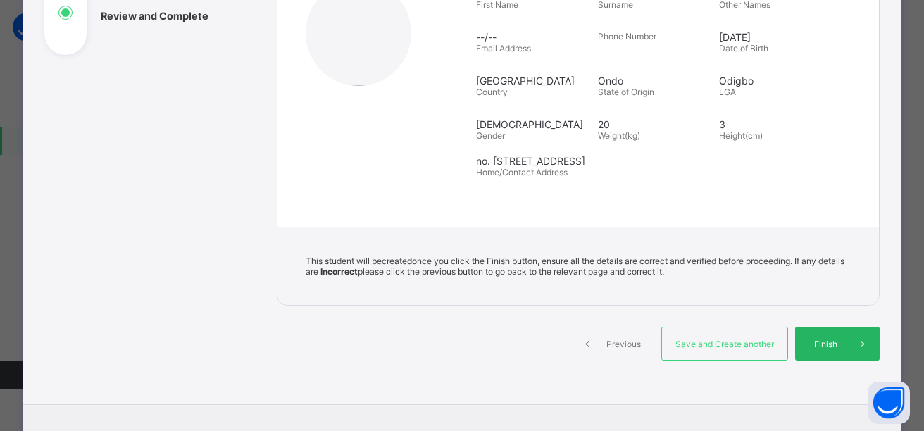
click at [821, 344] on span "Finish" at bounding box center [825, 344] width 40 height 11
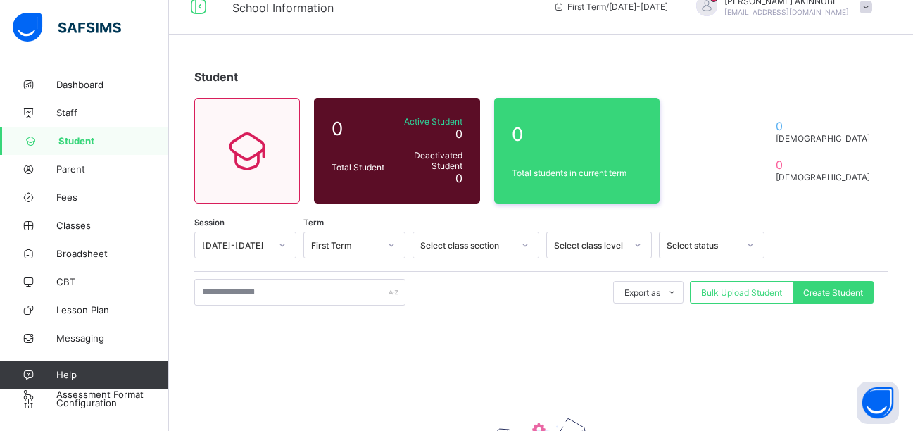
scroll to position [15, 0]
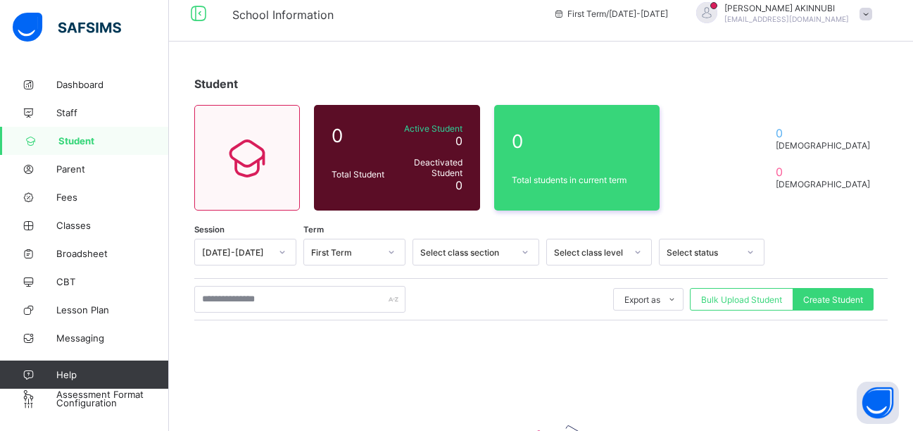
click at [99, 142] on span "Student" at bounding box center [113, 140] width 111 height 11
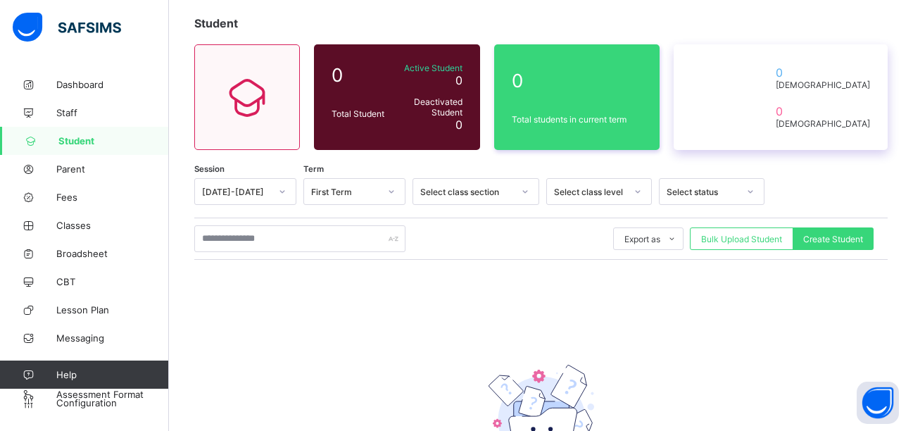
scroll to position [77, 0]
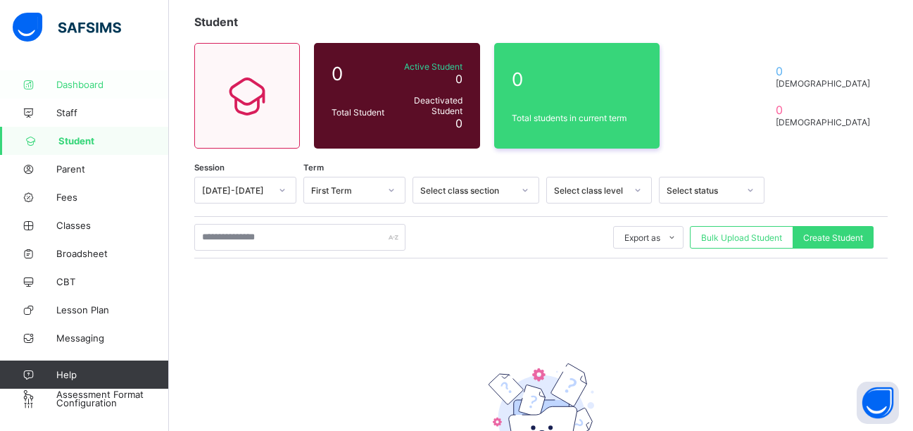
click at [89, 82] on span "Dashboard" at bounding box center [112, 84] width 113 height 11
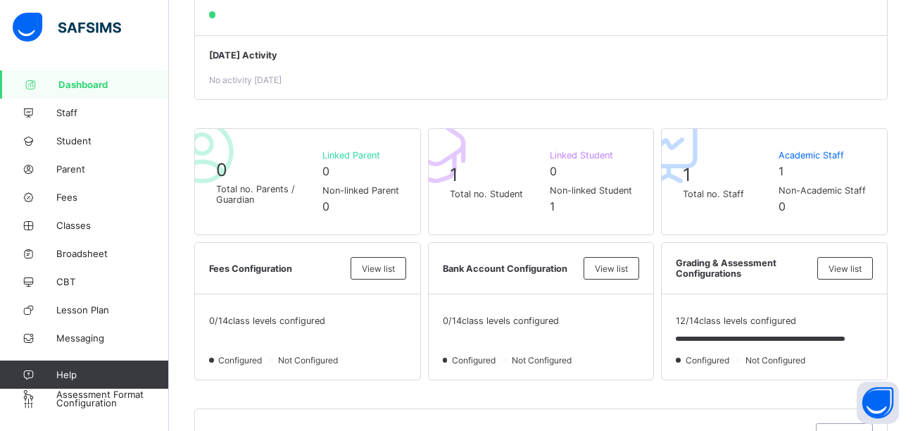
scroll to position [256, 0]
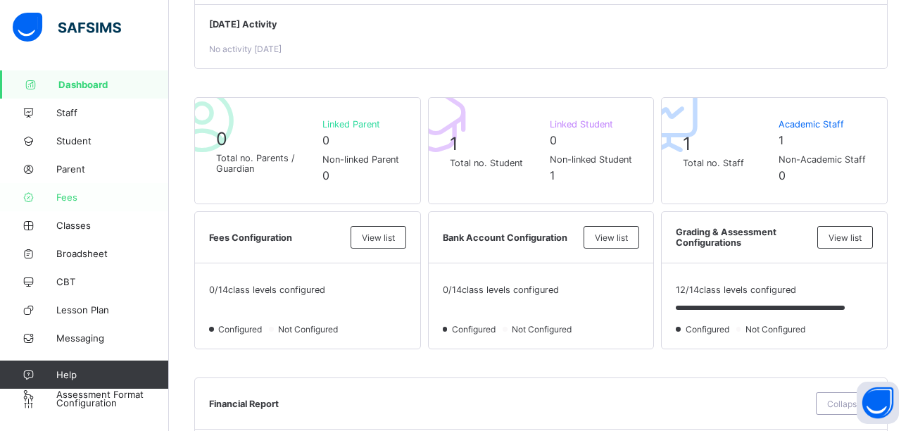
click at [89, 202] on span "Fees" at bounding box center [112, 197] width 113 height 11
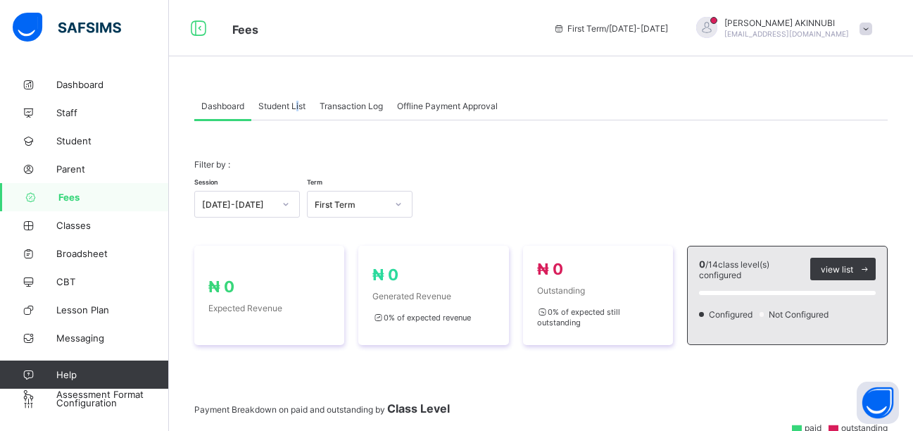
click at [297, 104] on span "Student List" at bounding box center [281, 106] width 47 height 11
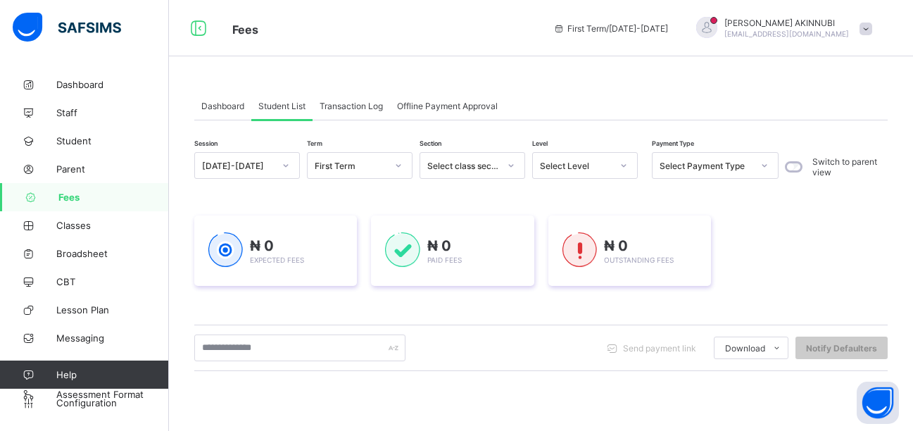
click at [474, 83] on div "Dashboard Student List Transaction Log Offline Payment Approval Student List Mo…" at bounding box center [541, 367] width 744 height 595
click at [357, 109] on span "Transaction Log" at bounding box center [351, 106] width 63 height 11
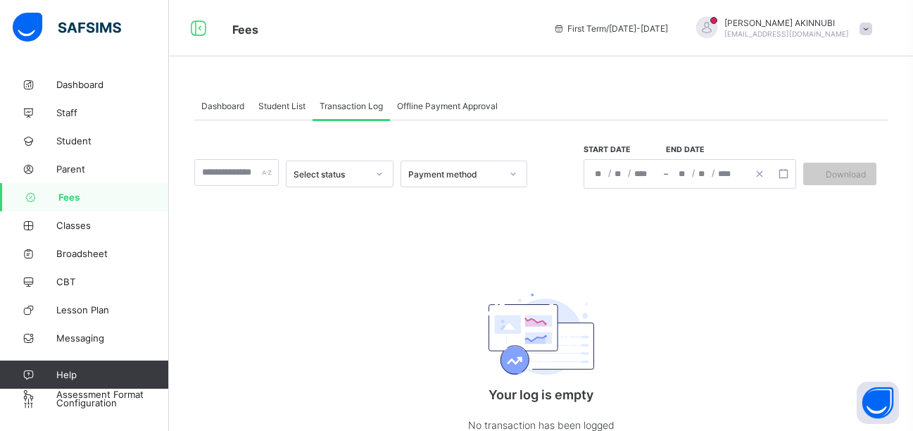
click at [437, 108] on span "Offline Payment Approval" at bounding box center [447, 106] width 101 height 11
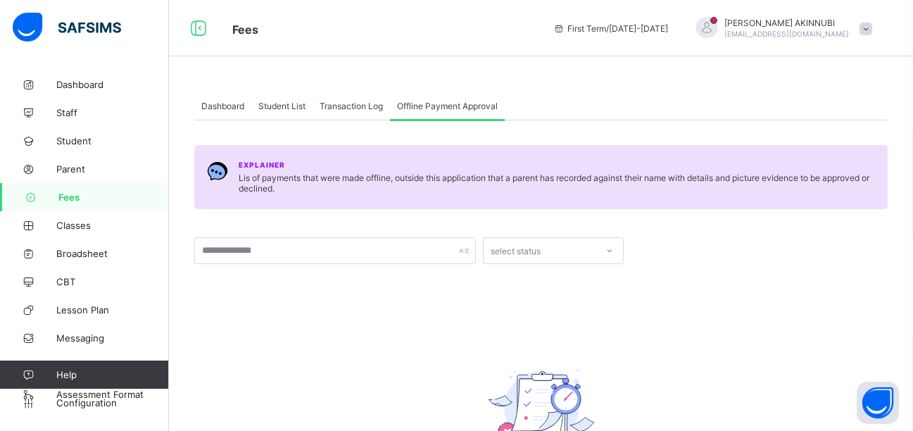
click at [235, 106] on span "Dashboard" at bounding box center [222, 106] width 43 height 11
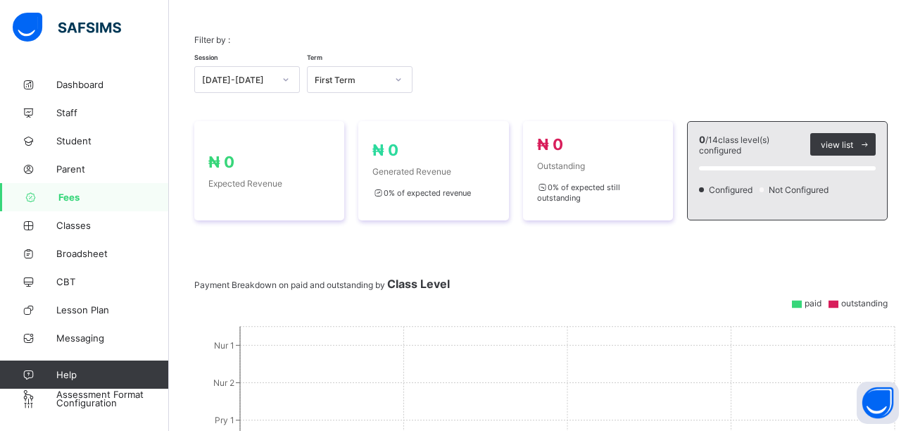
scroll to position [163, 0]
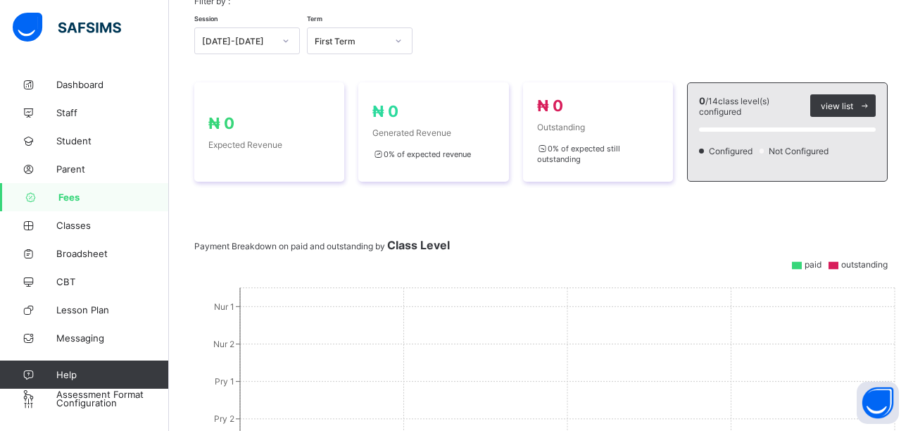
click at [753, 150] on span "Configured" at bounding box center [732, 151] width 49 height 11
click at [851, 108] on span "view list" at bounding box center [837, 106] width 32 height 11
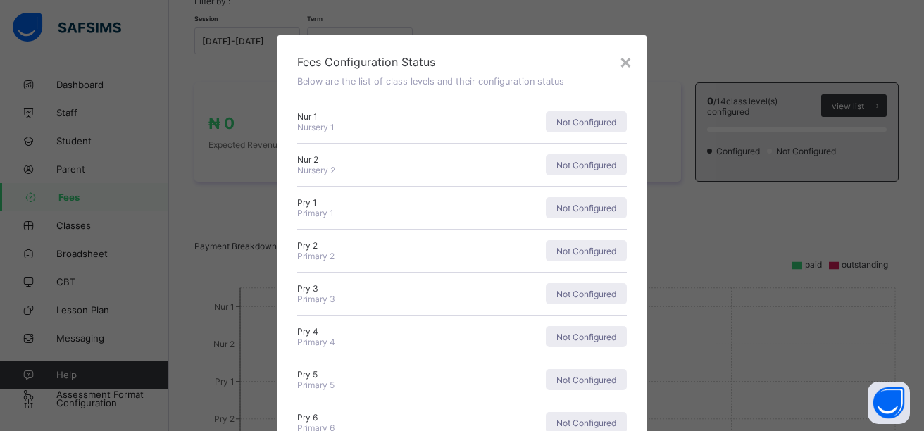
click at [536, 121] on div "Not Configured" at bounding box center [545, 121] width 161 height 21
click at [393, 133] on div "Nur 1 Nursery 1 Not Configured" at bounding box center [462, 122] width 330 height 43
click at [575, 126] on span "Not Configured" at bounding box center [586, 122] width 60 height 11
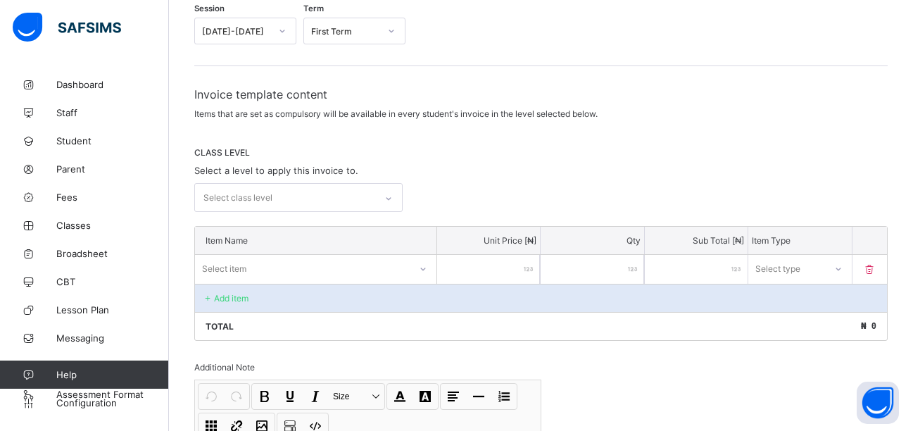
click at [301, 196] on div "Select class level" at bounding box center [285, 197] width 180 height 27
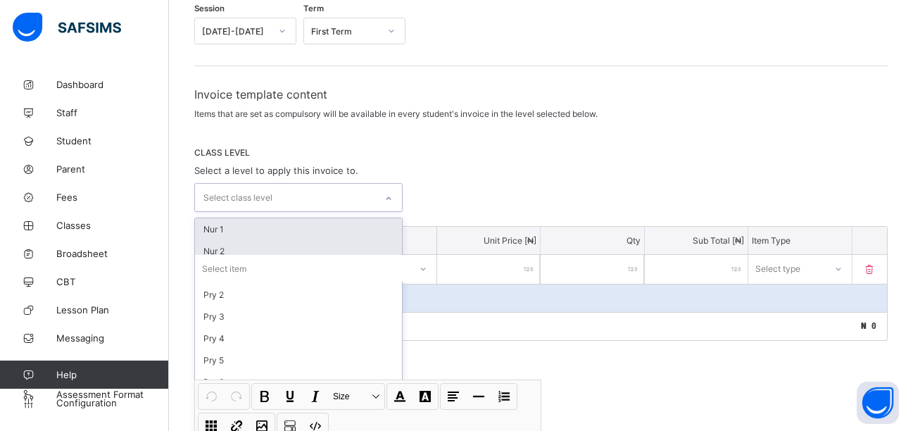
click at [289, 229] on div "Nur 1" at bounding box center [298, 229] width 207 height 22
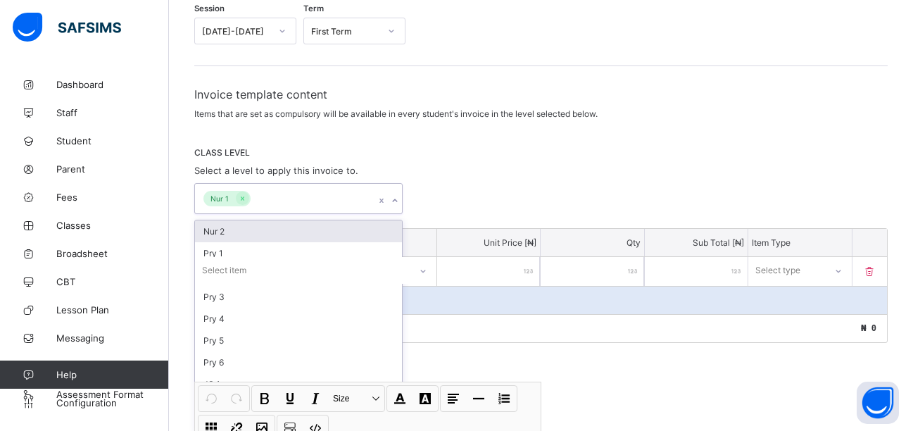
click at [458, 192] on div "option Nur 1, selected. option Nur 2 focused, 2 of 14. 13 results available. Us…" at bounding box center [541, 198] width 694 height 31
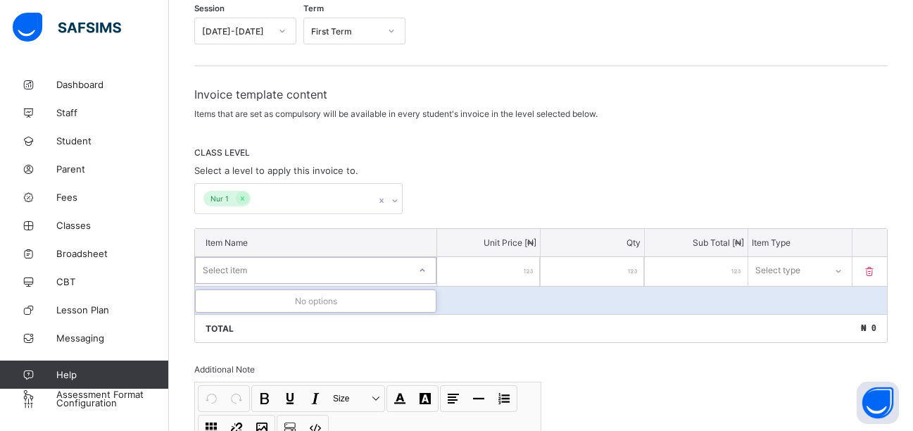
click at [327, 265] on div "Select item" at bounding box center [302, 271] width 213 height 20
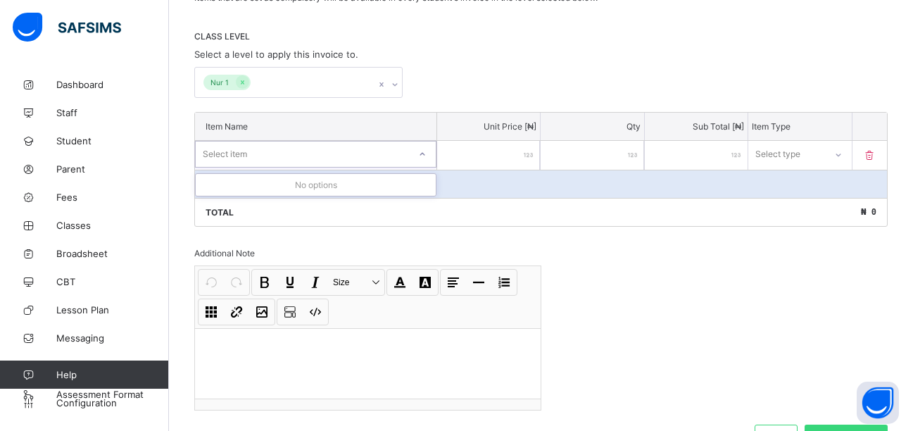
scroll to position [277, 0]
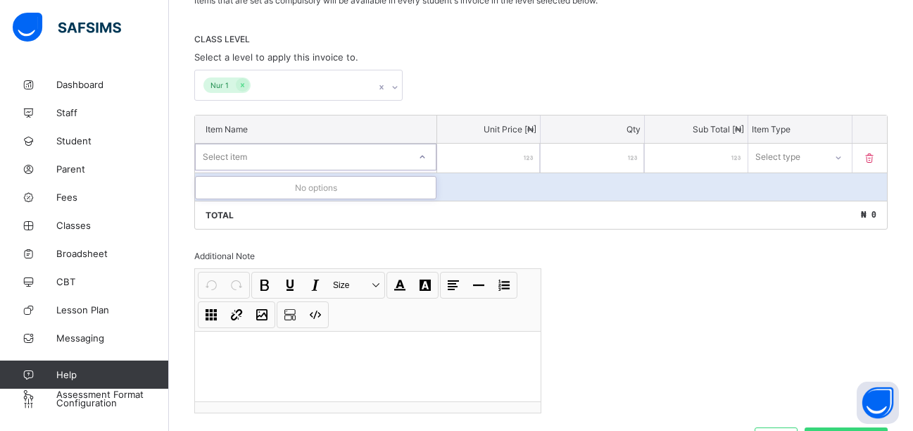
click at [512, 147] on input "number" at bounding box center [488, 158] width 103 height 29
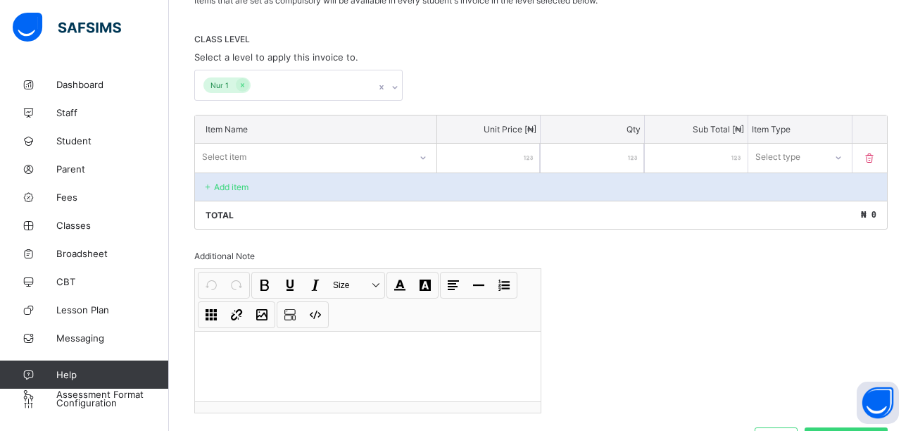
click at [601, 158] on input "*" at bounding box center [592, 158] width 103 height 29
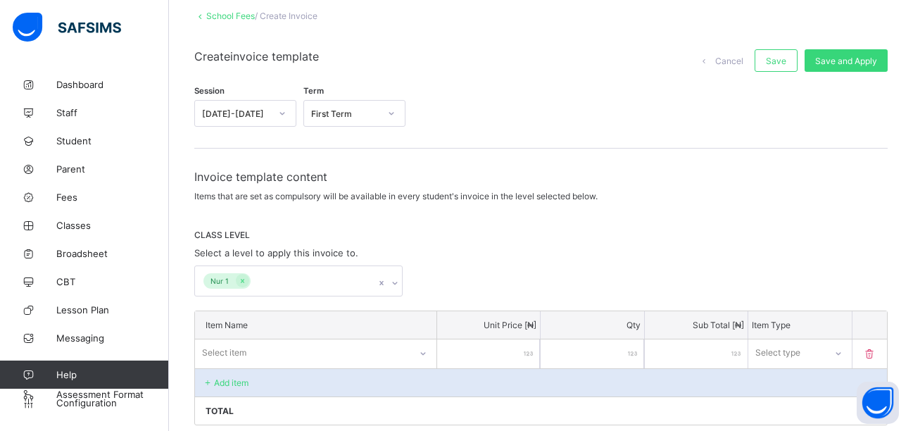
scroll to position [77, 0]
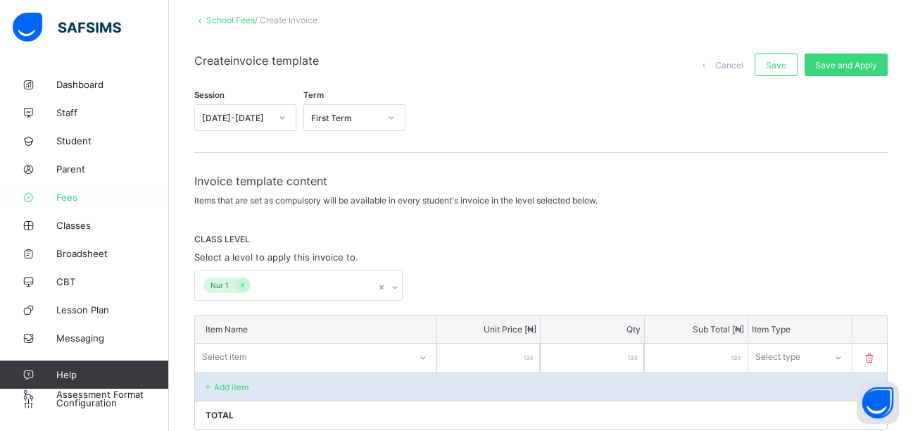
click at [87, 196] on span "Fees" at bounding box center [112, 197] width 113 height 11
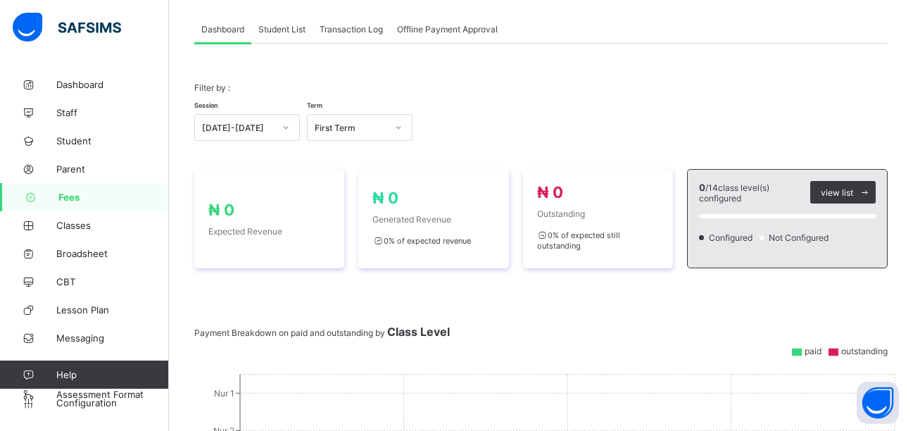
click at [279, 32] on span "Student List" at bounding box center [281, 29] width 47 height 11
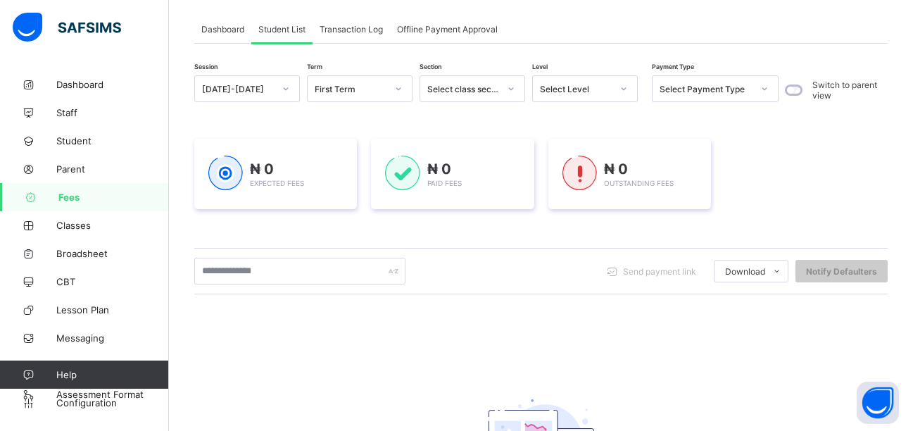
click at [468, 91] on div "Select class section" at bounding box center [463, 89] width 72 height 11
click at [349, 31] on span "Transaction Log" at bounding box center [351, 29] width 63 height 11
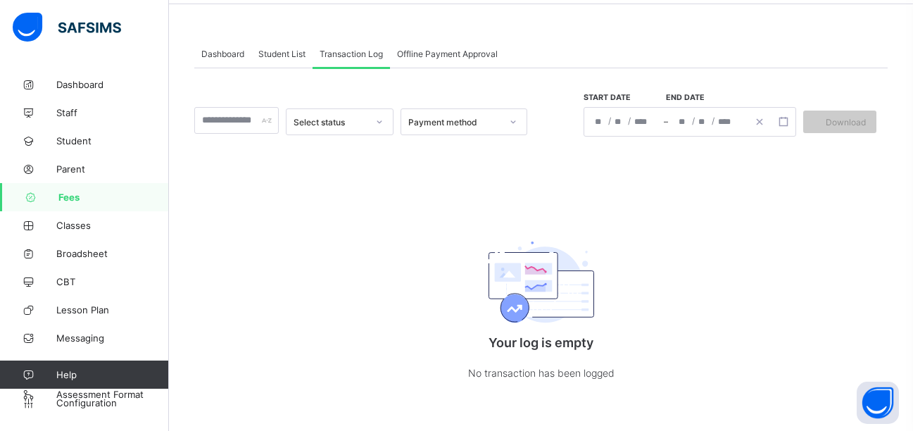
click at [428, 58] on div "Offline Payment Approval" at bounding box center [447, 53] width 115 height 28
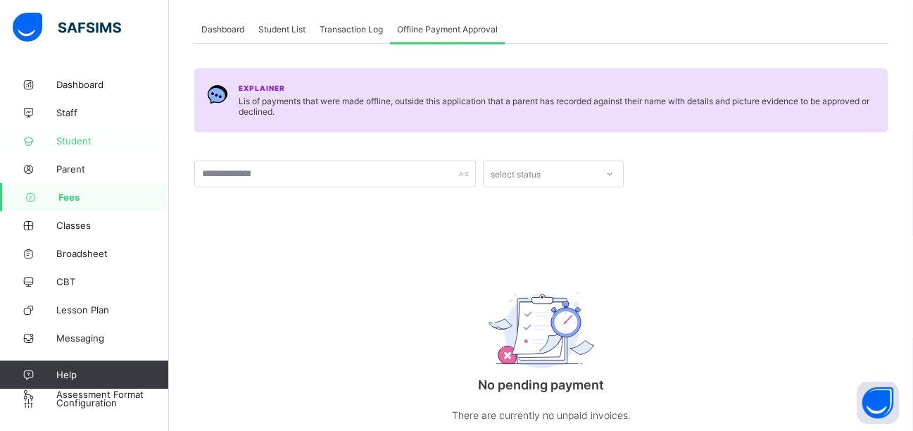
click at [61, 144] on span "Student" at bounding box center [112, 140] width 113 height 11
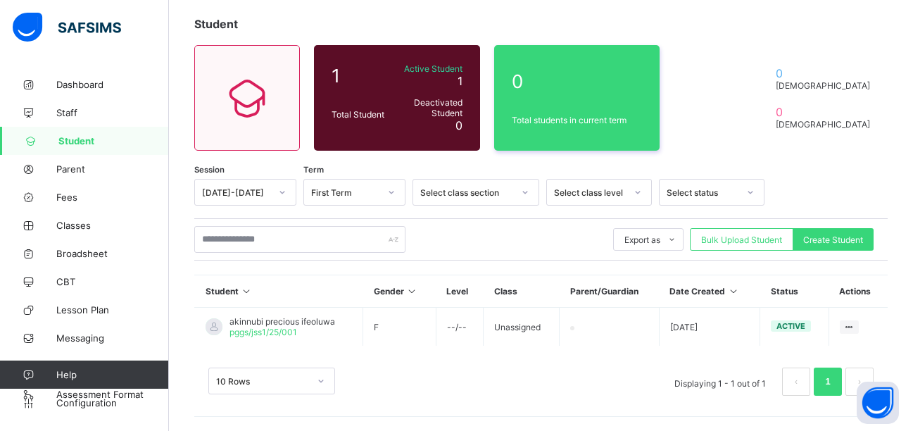
scroll to position [75, 0]
click at [512, 286] on th "Class" at bounding box center [522, 291] width 76 height 32
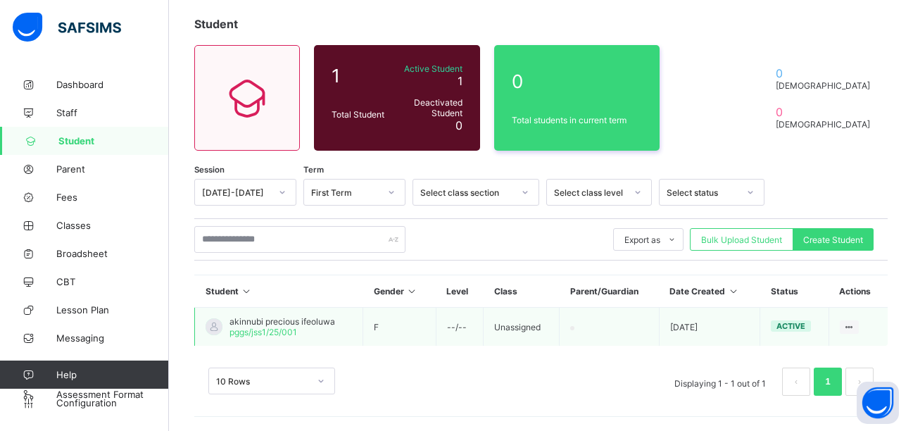
click at [508, 319] on td "Unassigned" at bounding box center [522, 327] width 76 height 39
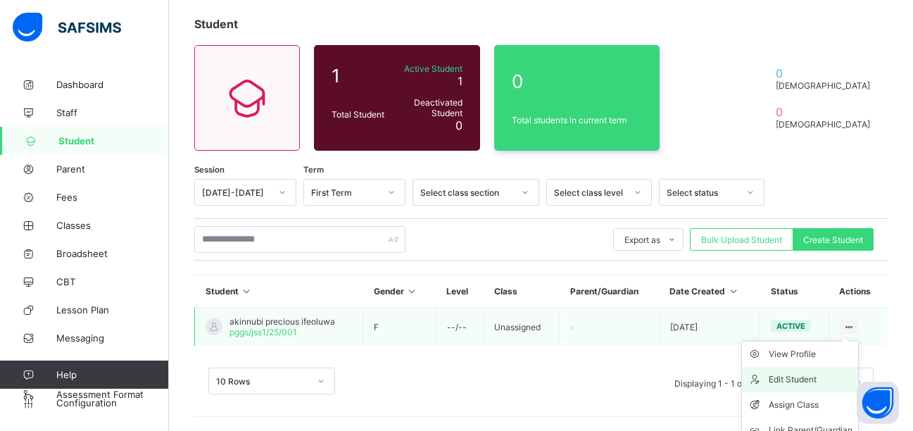
click at [813, 376] on div "Edit Student" at bounding box center [811, 379] width 84 height 14
select select "**"
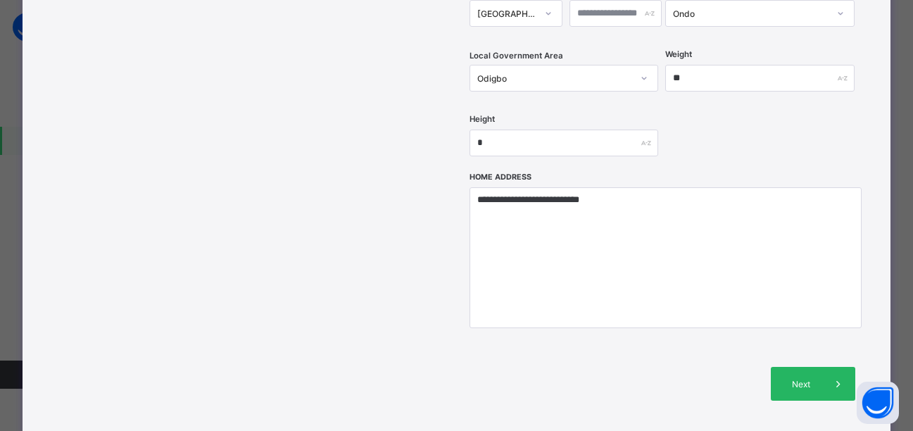
click at [834, 377] on icon at bounding box center [837, 384] width 15 height 14
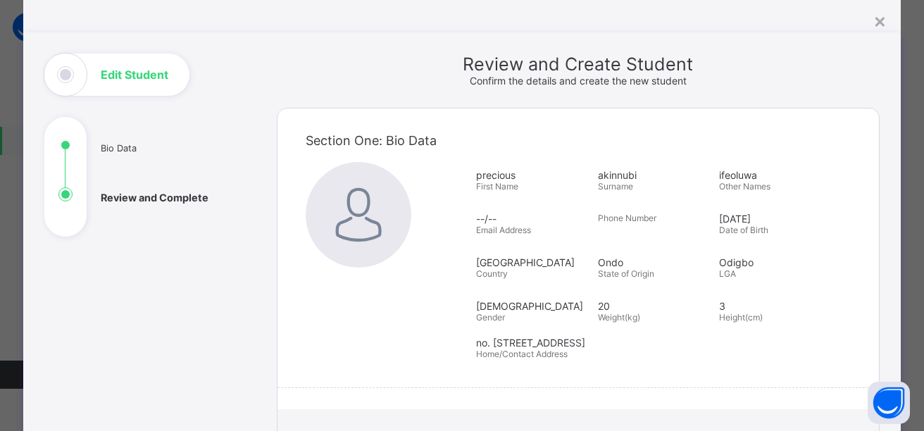
scroll to position [7, 0]
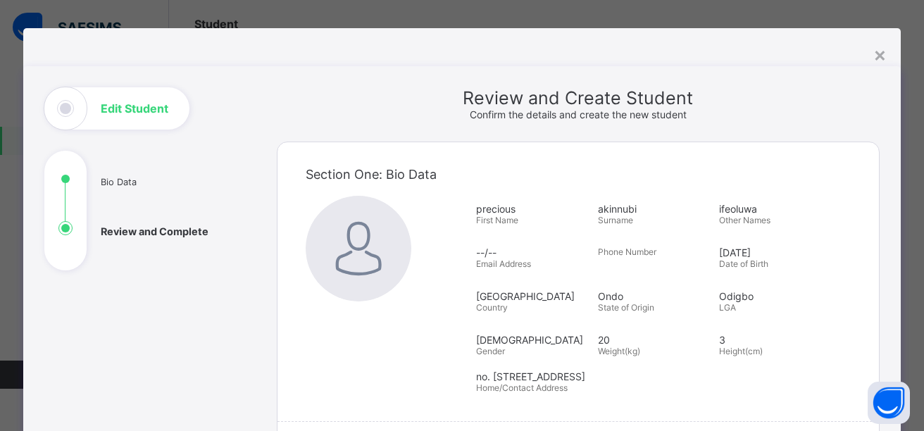
click at [104, 118] on div "Edit Student" at bounding box center [116, 108] width 145 height 42
click at [74, 108] on div "Edit Student" at bounding box center [116, 108] width 145 height 42
click at [141, 112] on h1 "Edit Student" at bounding box center [135, 108] width 68 height 11
click at [139, 232] on ul "Bio Data Review and Complete" at bounding box center [149, 221] width 211 height 99
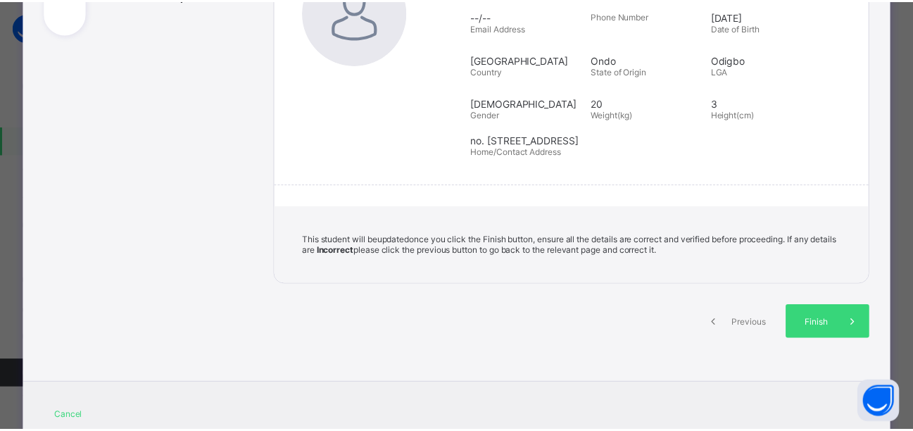
scroll to position [251, 0]
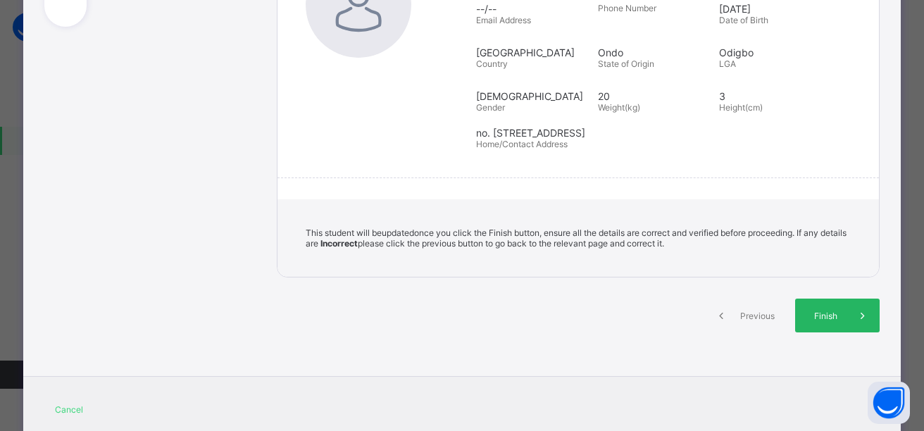
click at [819, 302] on div "Finish" at bounding box center [837, 316] width 84 height 34
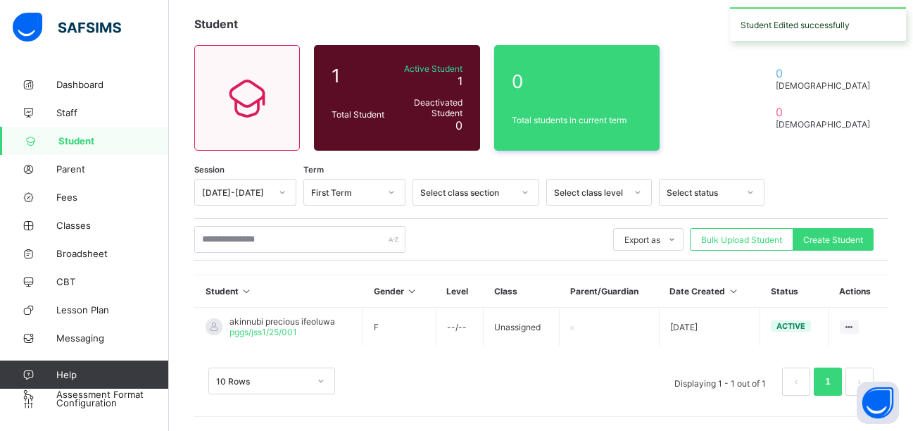
click at [509, 294] on th "Class" at bounding box center [522, 291] width 76 height 32
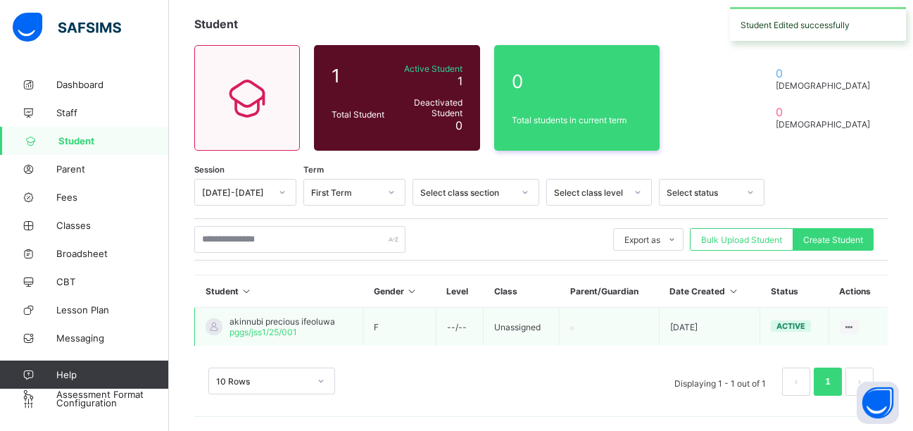
click at [517, 323] on td "Unassigned" at bounding box center [522, 327] width 76 height 39
click at [517, 332] on td "Unassigned" at bounding box center [522, 327] width 76 height 39
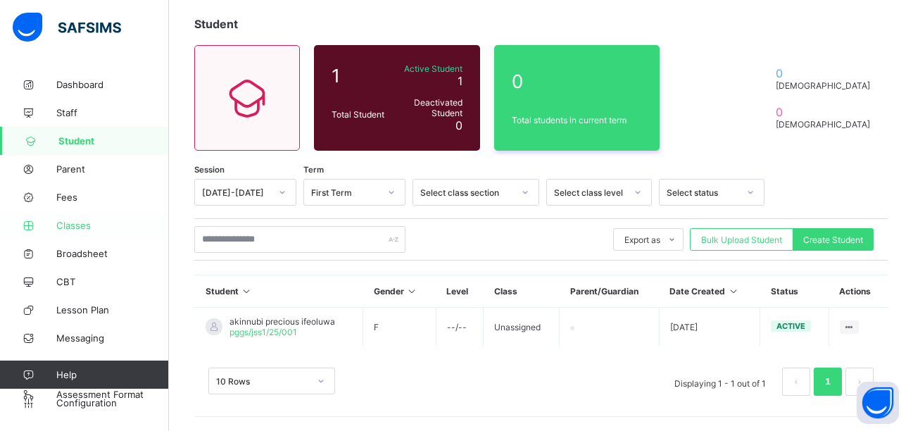
click at [115, 234] on link "Classes" at bounding box center [84, 225] width 169 height 28
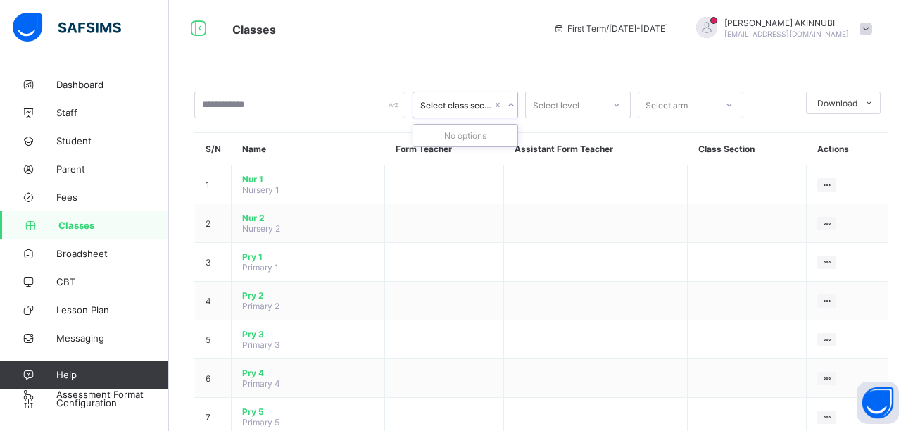
click at [455, 107] on div "Select class section" at bounding box center [456, 105] width 72 height 11
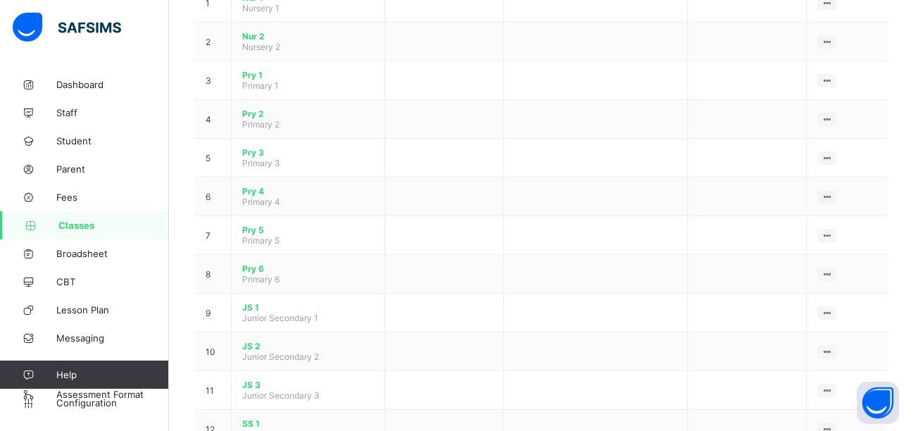
scroll to position [188, 0]
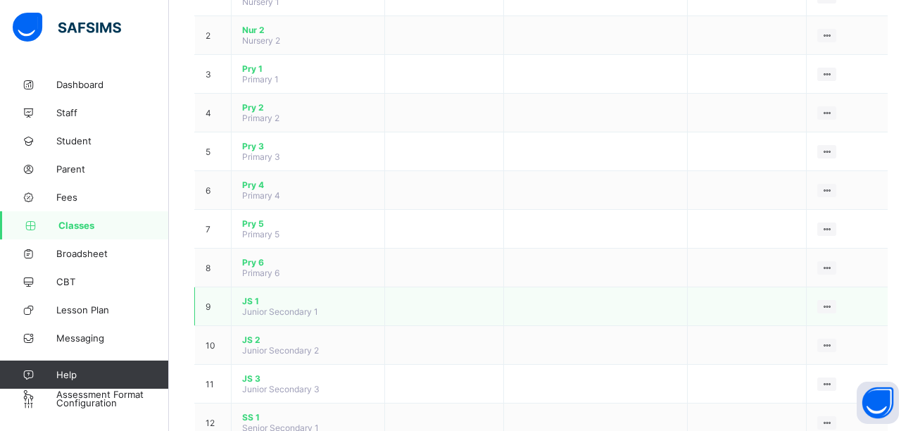
click at [455, 314] on td at bounding box center [444, 306] width 119 height 39
click at [832, 320] on ul "View Class Assign form Teacher" at bounding box center [779, 346] width 114 height 52
click at [803, 330] on div "View Class" at bounding box center [790, 334] width 80 height 14
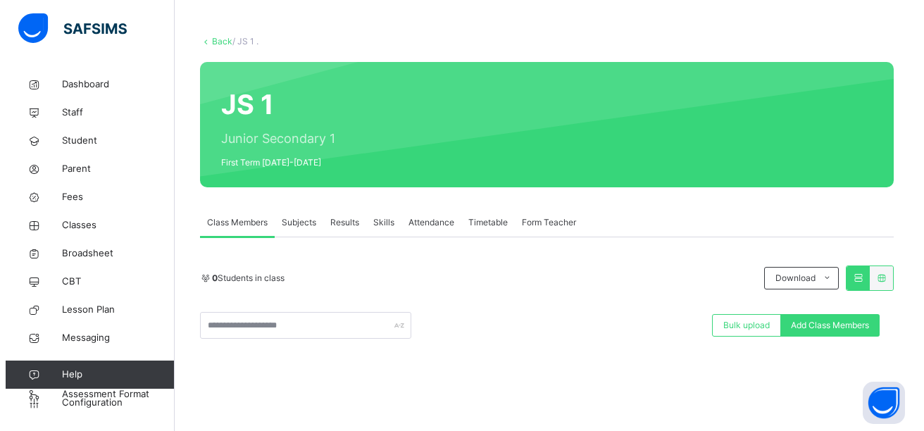
scroll to position [63, 0]
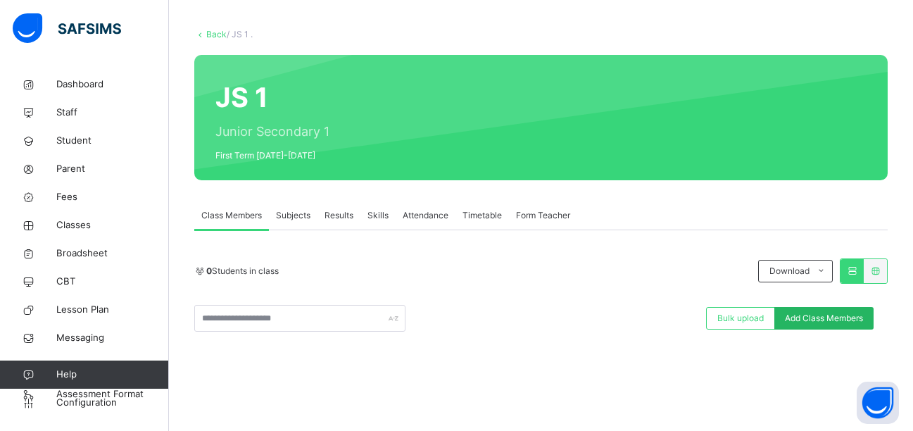
click at [827, 311] on div "Add Class Members" at bounding box center [824, 318] width 99 height 23
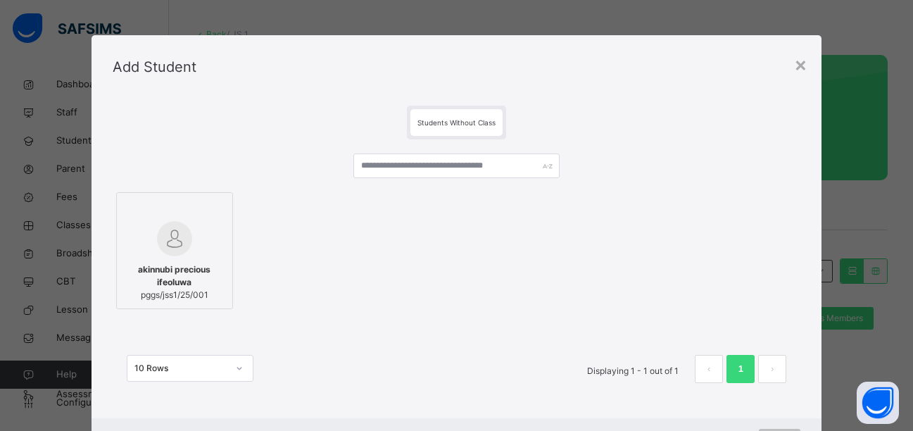
click at [182, 244] on img at bounding box center [174, 238] width 35 height 35
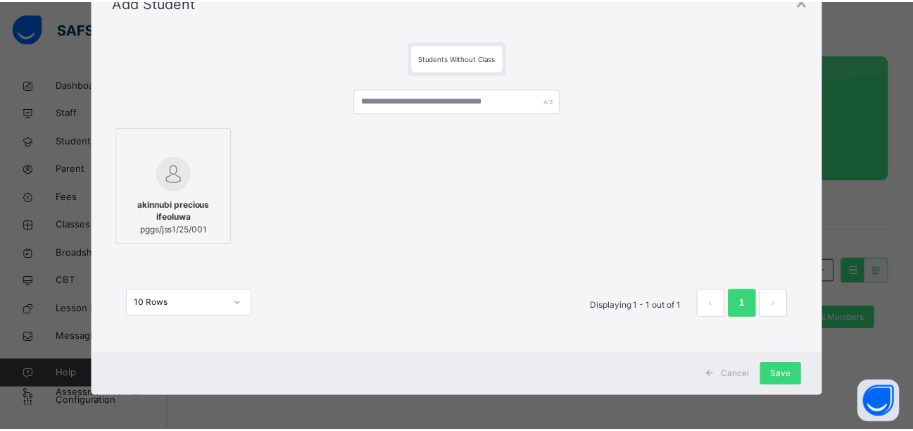
scroll to position [66, 0]
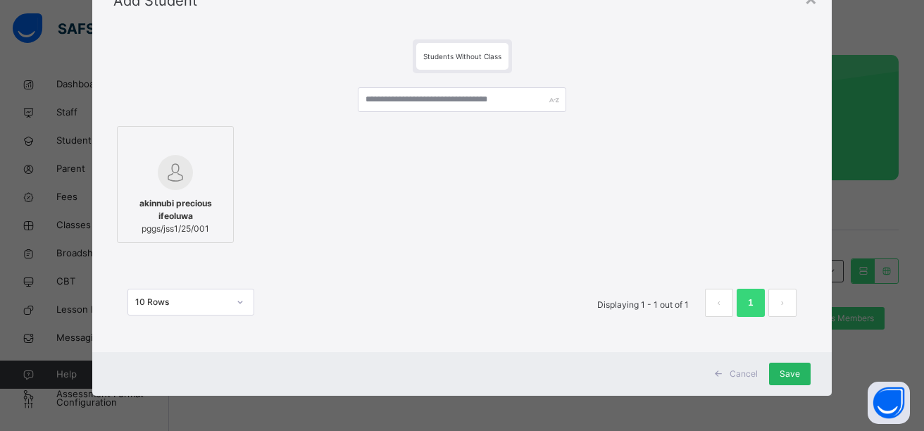
click at [782, 371] on span "Save" at bounding box center [789, 374] width 20 height 13
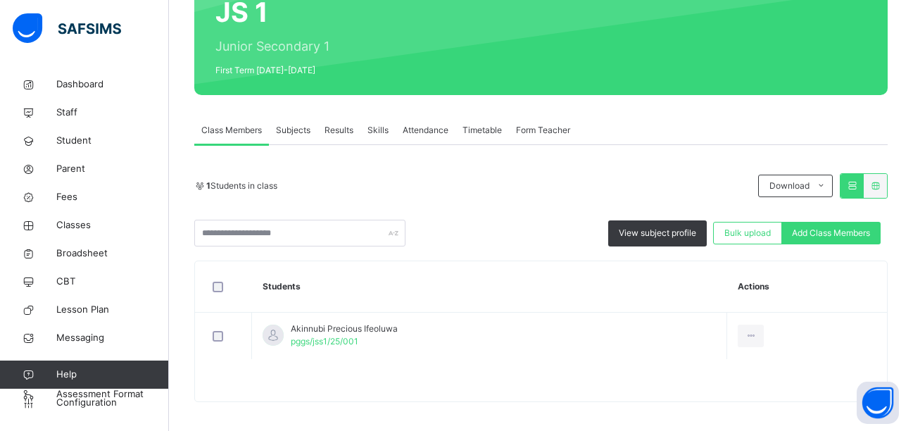
scroll to position [155, 0]
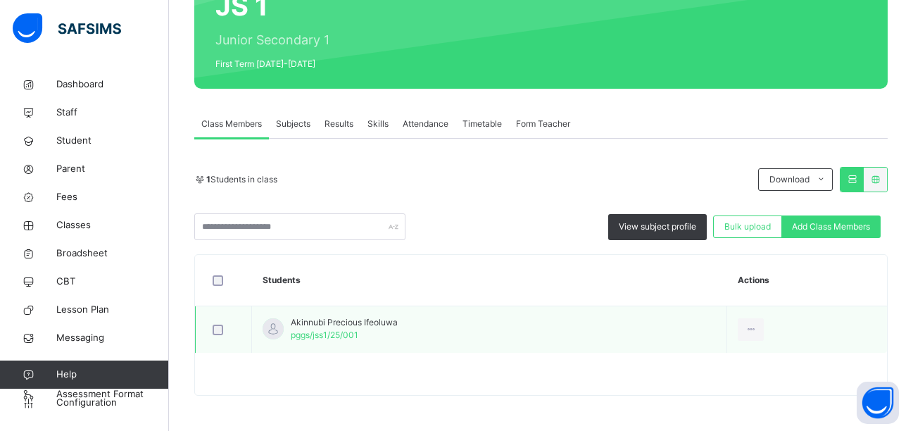
click at [661, 326] on td "Akinnubi Precious Ifeoluwa pggs/jss1/25/001" at bounding box center [489, 329] width 475 height 47
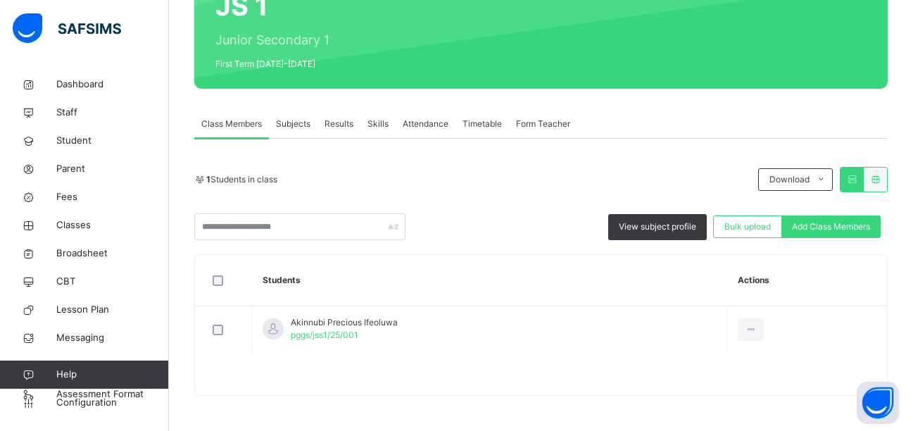
click at [515, 168] on div "1 Students in class Download Pdf Report Excel Report" at bounding box center [541, 179] width 694 height 25
click at [299, 125] on span "Subjects" at bounding box center [293, 124] width 35 height 13
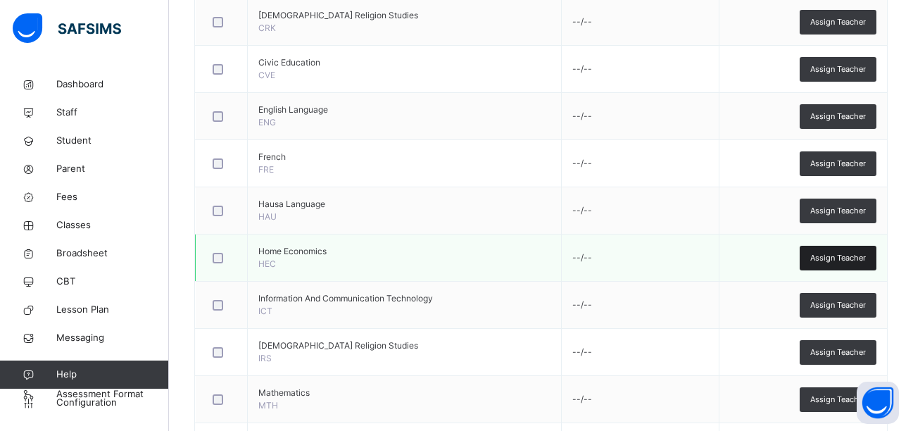
scroll to position [643, 0]
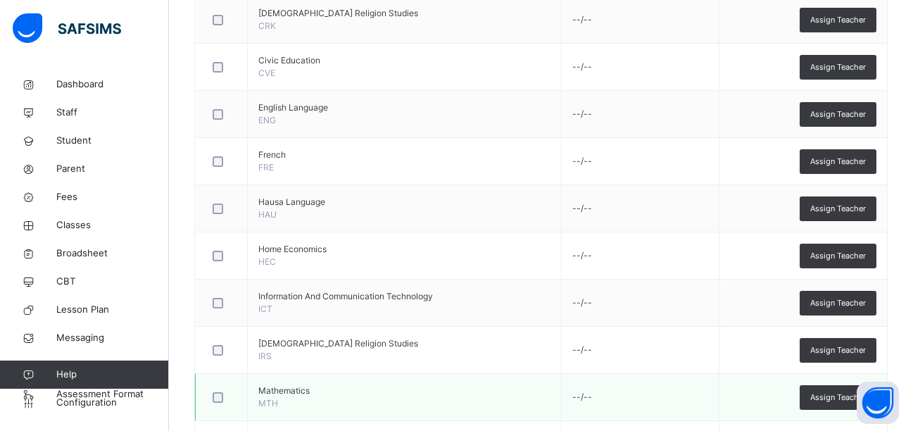
click at [224, 401] on div at bounding box center [221, 397] width 23 height 11
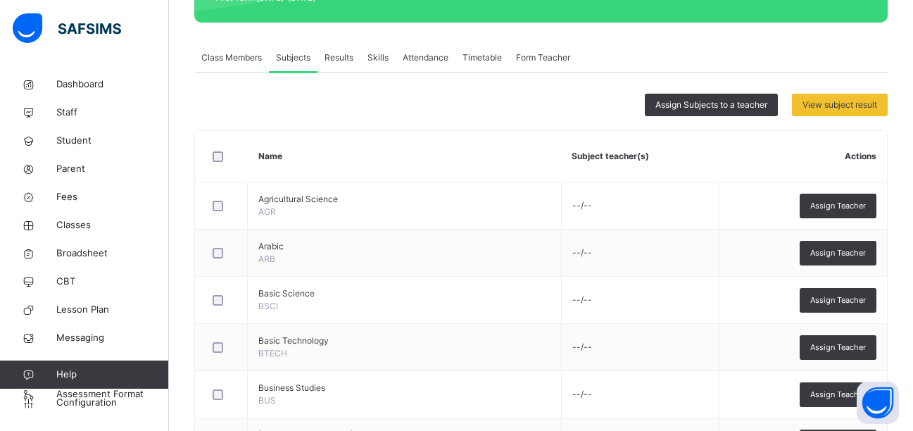
scroll to position [162, 0]
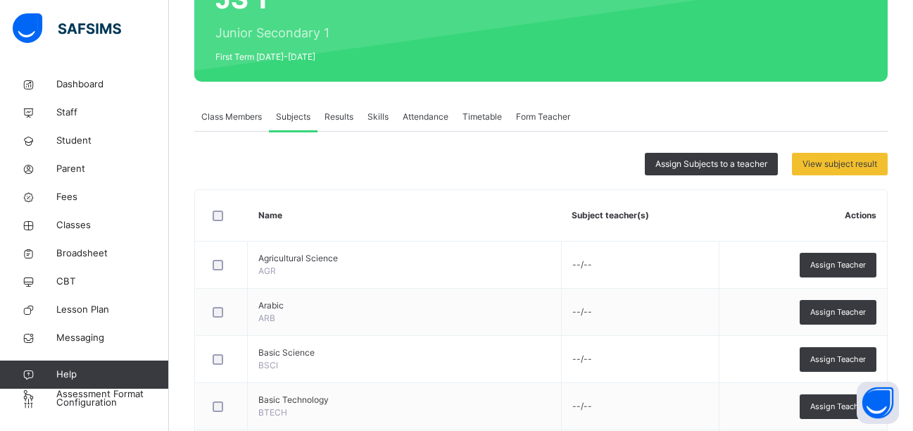
click at [333, 118] on span "Results" at bounding box center [339, 117] width 29 height 13
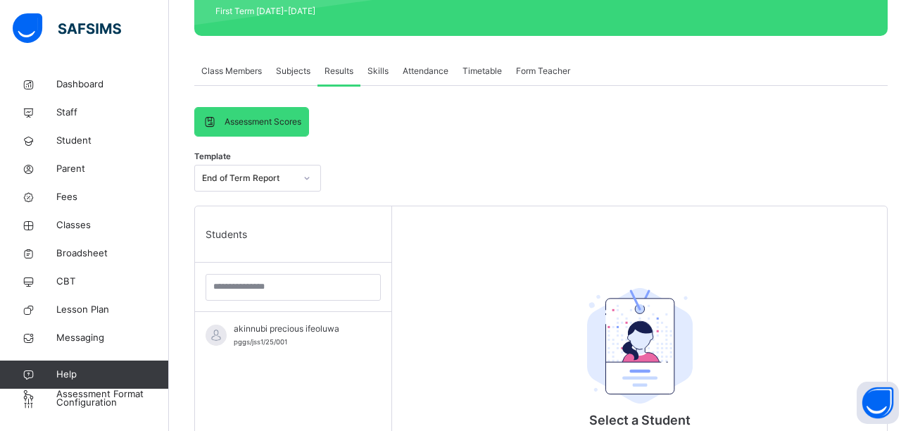
scroll to position [205, 0]
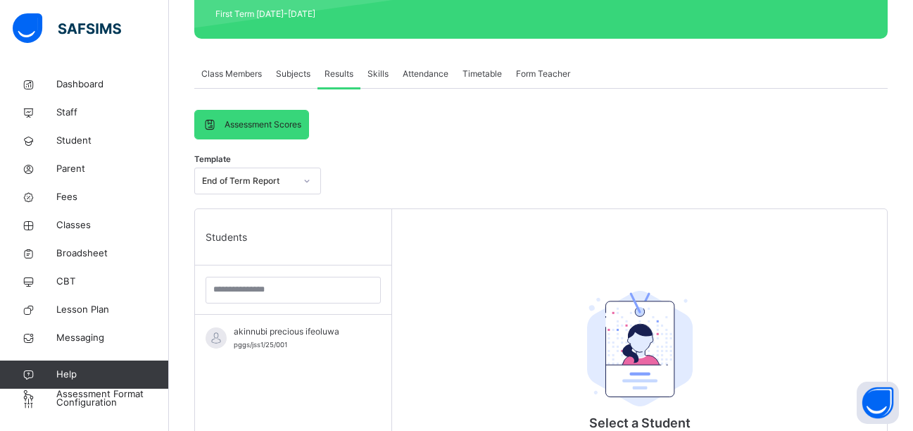
click at [375, 70] on span "Skills" at bounding box center [378, 74] width 21 height 13
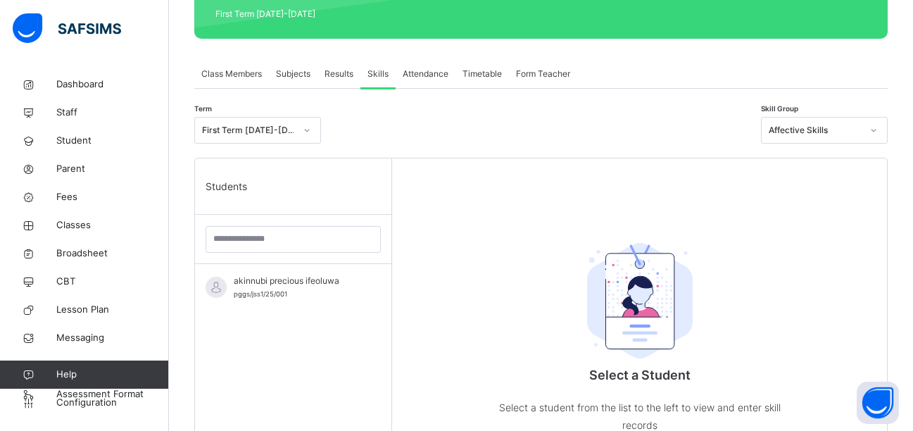
click at [410, 69] on span "Attendance" at bounding box center [426, 74] width 46 height 13
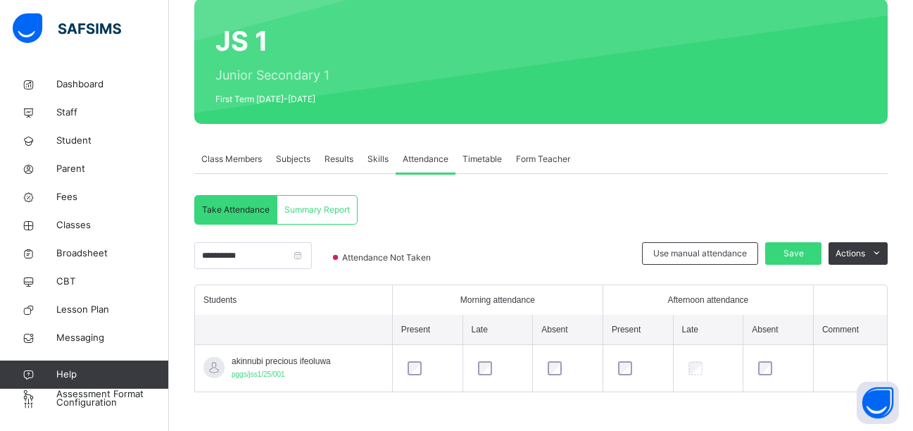
scroll to position [120, 0]
click at [793, 252] on span "Save" at bounding box center [793, 253] width 35 height 13
click at [336, 213] on span "Summary Report" at bounding box center [316, 209] width 65 height 13
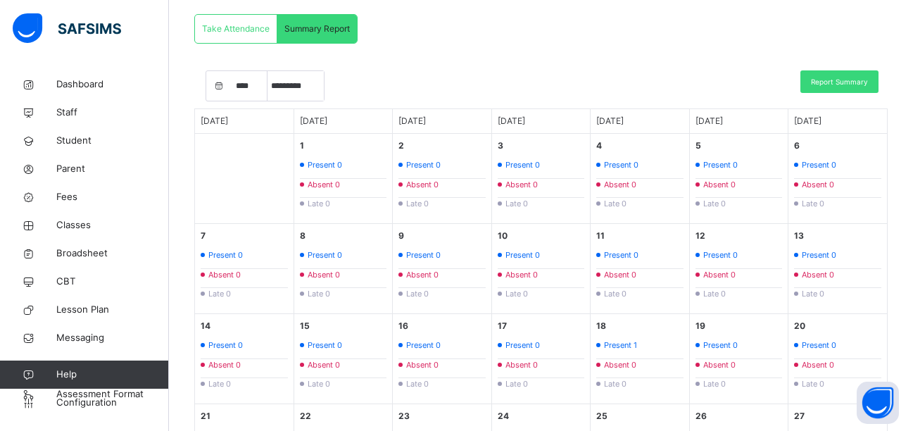
scroll to position [302, 0]
click at [101, 305] on span "Lesson Plan" at bounding box center [112, 310] width 113 height 14
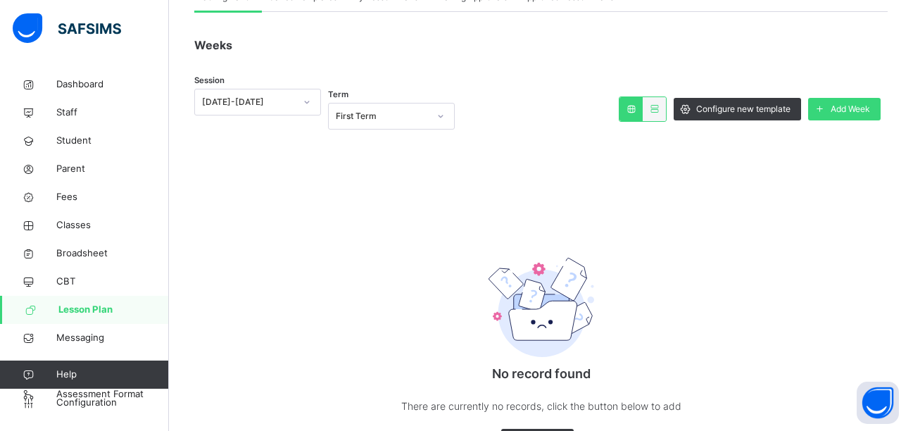
scroll to position [175, 0]
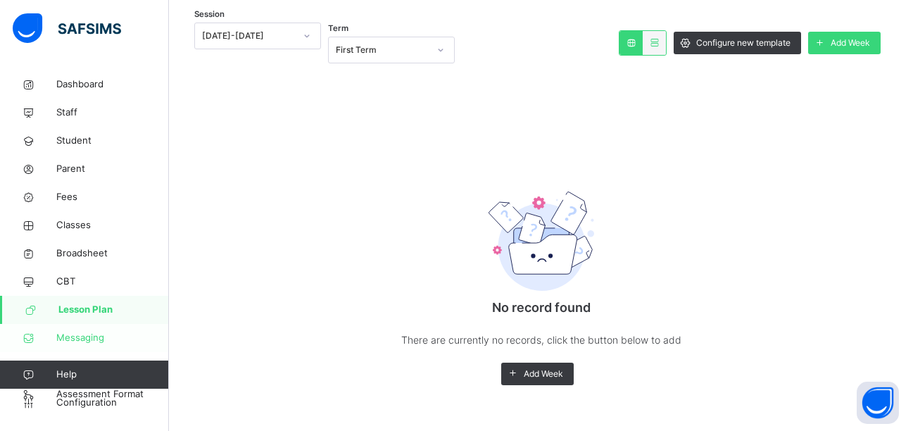
click at [106, 333] on span "Messaging" at bounding box center [112, 338] width 113 height 14
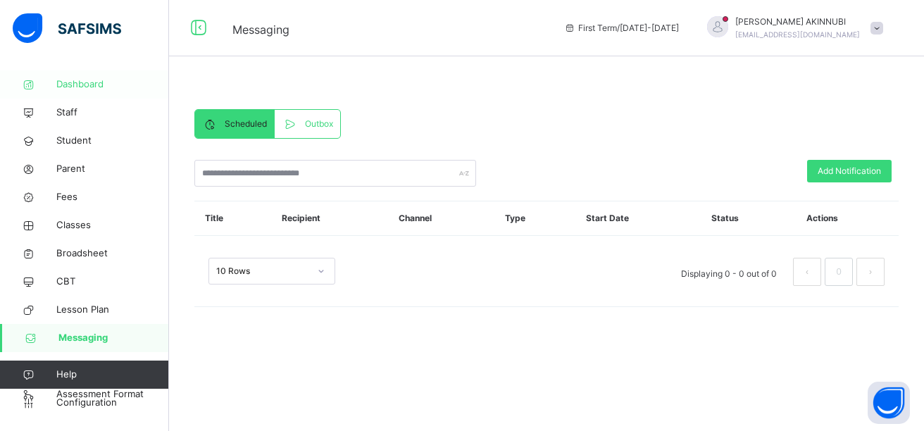
click at [92, 84] on span "Dashboard" at bounding box center [112, 84] width 113 height 14
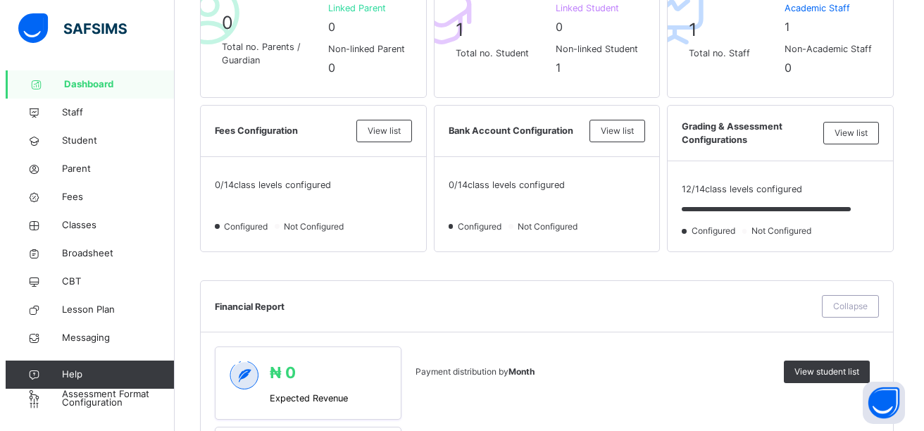
scroll to position [395, 0]
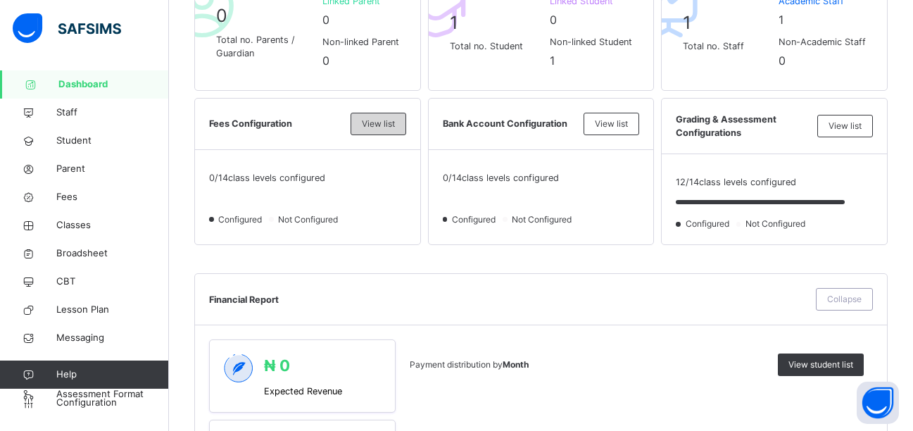
click at [392, 127] on span "View list" at bounding box center [378, 124] width 33 height 13
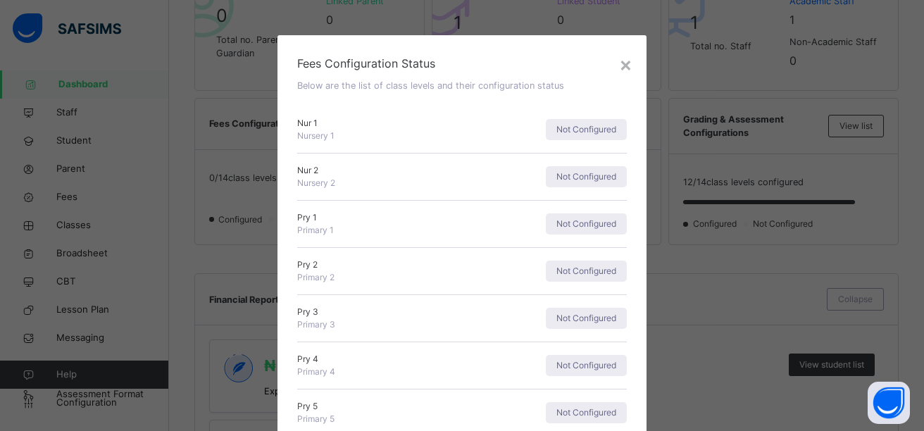
click at [341, 141] on div "Nur 1 Nursery 1" at bounding box center [377, 129] width 161 height 25
click at [322, 134] on span "Nursery 1" at bounding box center [315, 135] width 37 height 11
drag, startPoint x: 316, startPoint y: 134, endPoint x: 307, endPoint y: 132, distance: 9.4
click at [315, 134] on span "Nursery 1" at bounding box center [315, 135] width 37 height 11
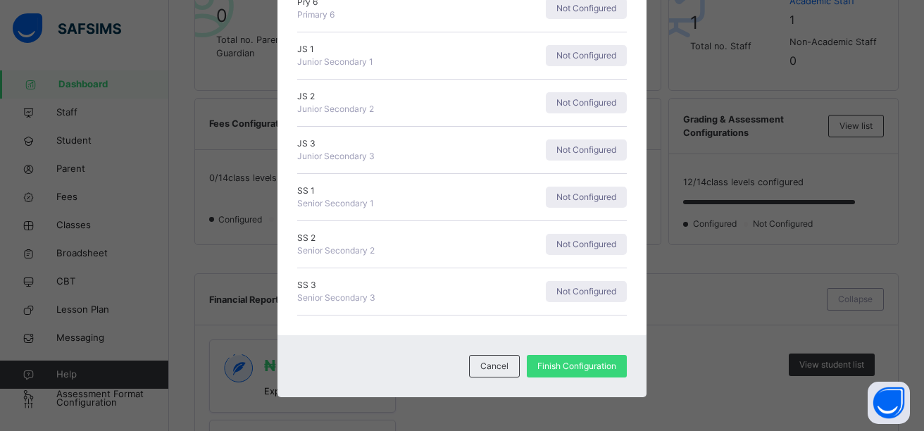
scroll to position [453, 0]
drag, startPoint x: 410, startPoint y: 281, endPoint x: 402, endPoint y: 282, distance: 8.5
click at [409, 281] on span "SS 3" at bounding box center [377, 283] width 161 height 13
click at [372, 303] on div "SS 3 Senior Secondary 3 Not Configured" at bounding box center [462, 290] width 330 height 47
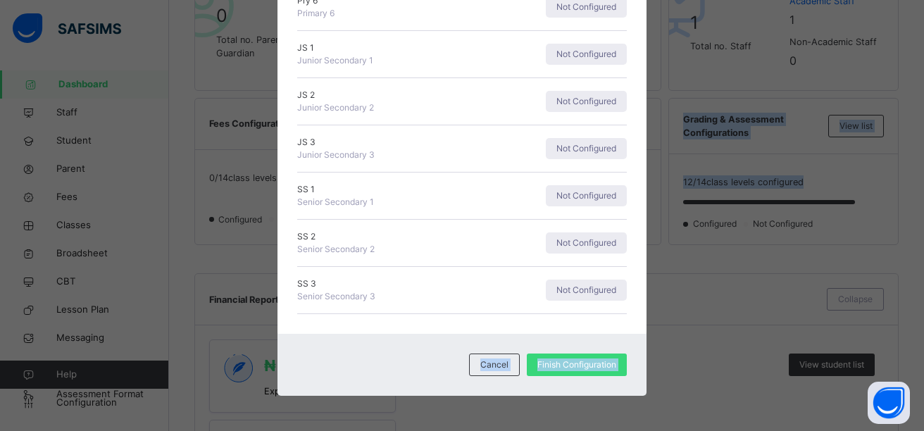
drag, startPoint x: 915, startPoint y: 291, endPoint x: 924, endPoint y: 202, distance: 89.8
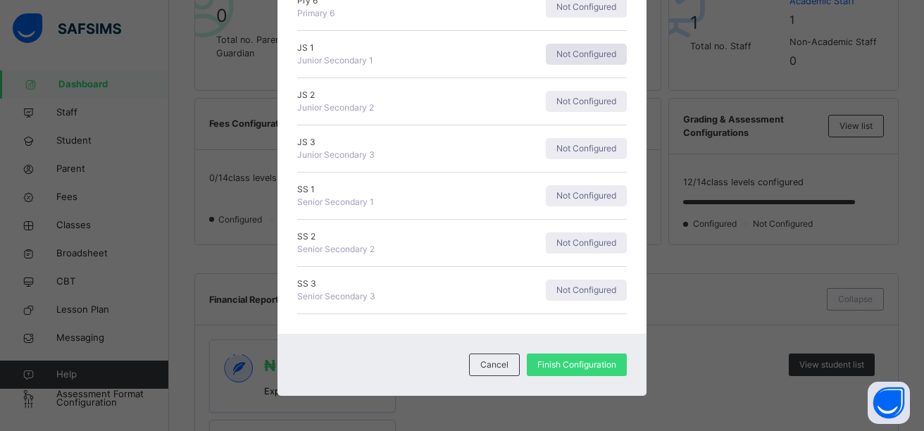
click at [568, 51] on span "Not Configured" at bounding box center [586, 54] width 60 height 13
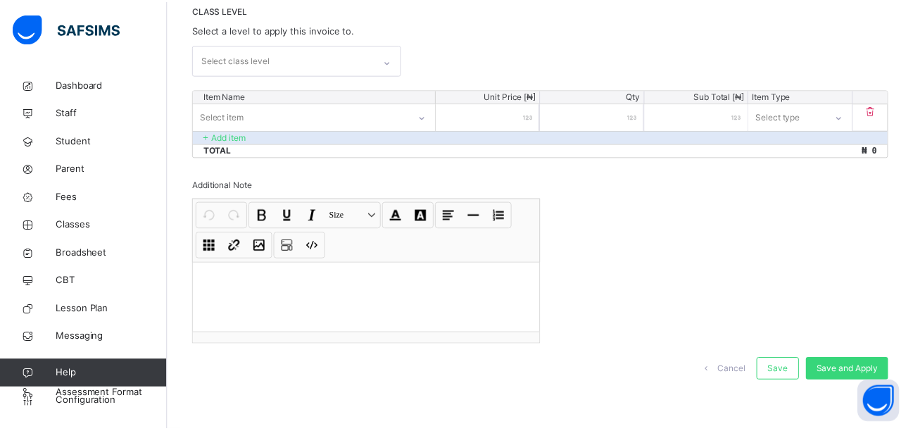
scroll to position [313, 0]
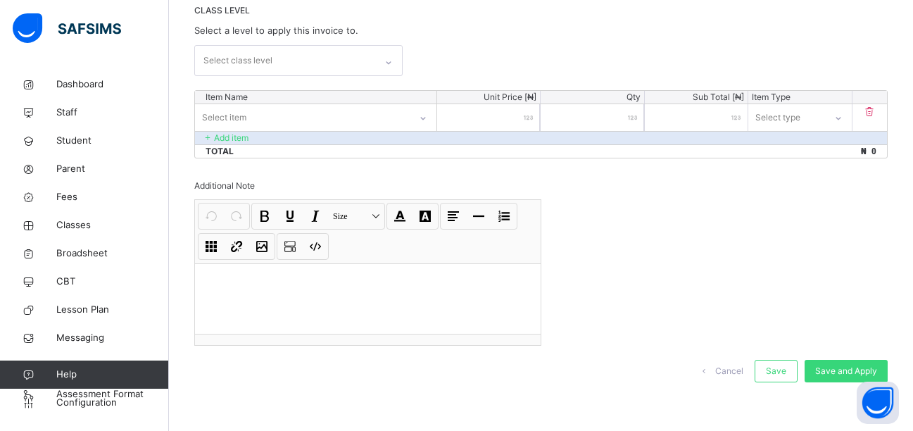
click at [313, 62] on div "Select class level" at bounding box center [285, 61] width 180 height 30
click at [334, 115] on div "Select item" at bounding box center [302, 117] width 213 height 22
type input "**********"
click at [484, 118] on input "number" at bounding box center [488, 117] width 103 height 27
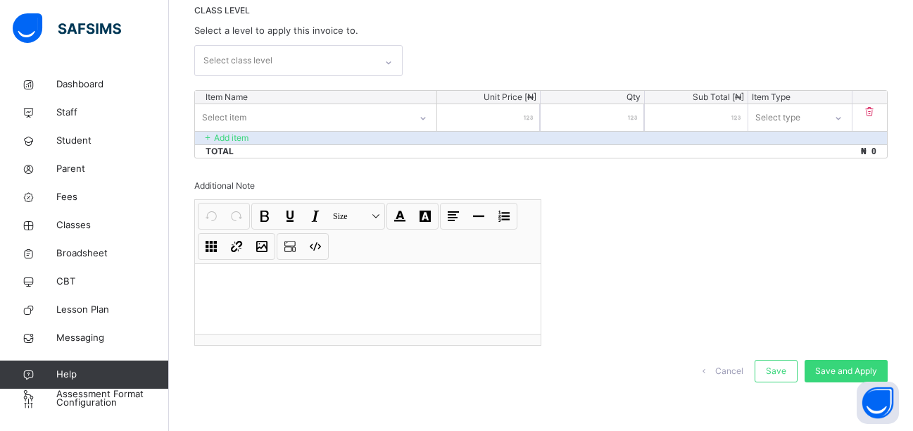
type input "*"
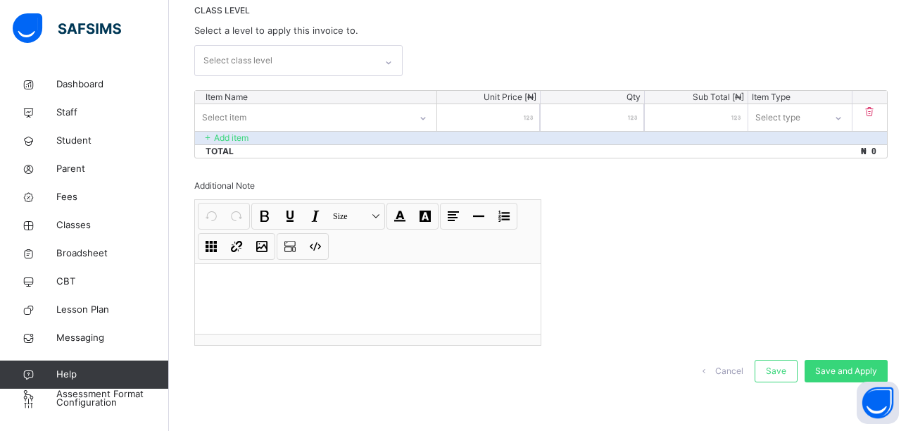
type input "*"
type input "**"
type input "***"
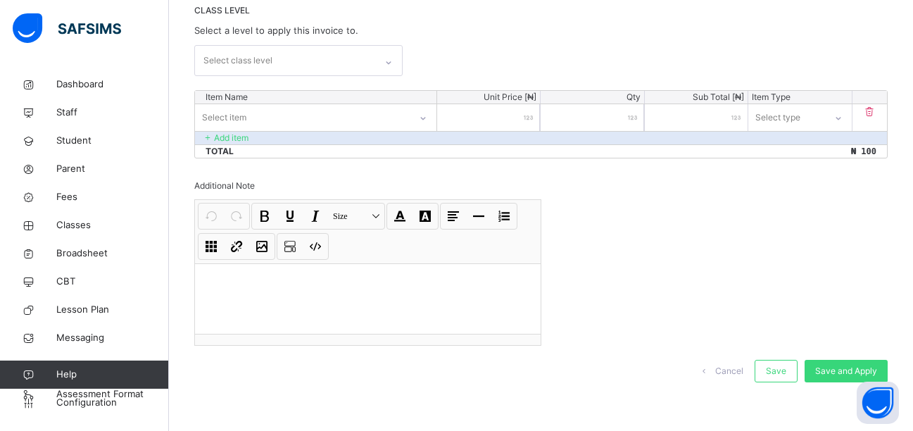
type input "****"
type input "*****"
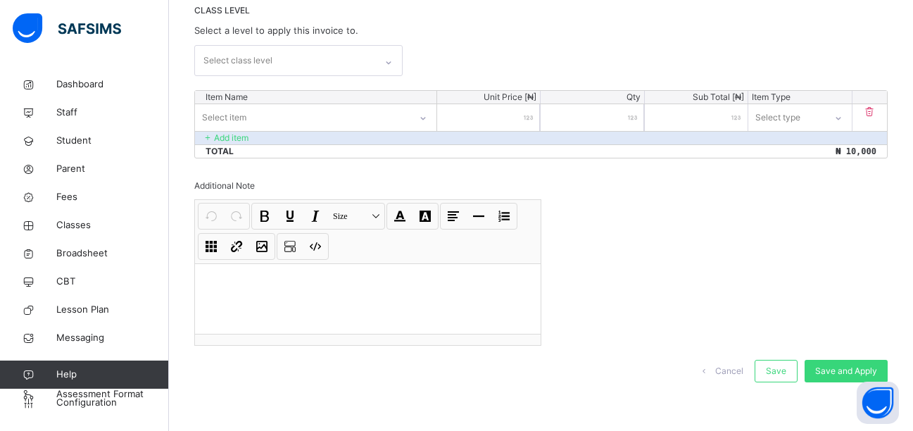
click at [580, 116] on input "*" at bounding box center [592, 117] width 103 height 27
click at [520, 115] on input "*****" at bounding box center [488, 117] width 103 height 27
click at [586, 113] on input "*" at bounding box center [592, 117] width 103 height 27
type input "**"
type input "******"
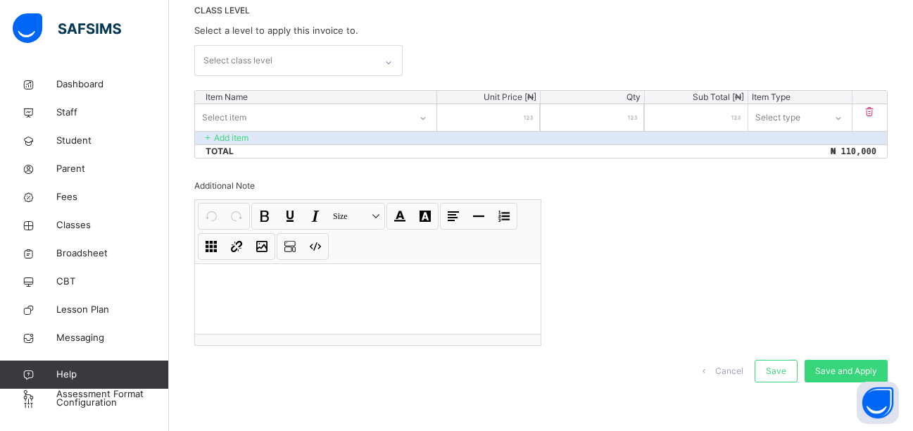
type input "*"
type input "*****"
click at [792, 111] on div "Select type" at bounding box center [778, 117] width 45 height 27
click at [803, 149] on div "Compulsory" at bounding box center [799, 149] width 101 height 24
click at [258, 118] on div "Select item" at bounding box center [302, 117] width 213 height 22
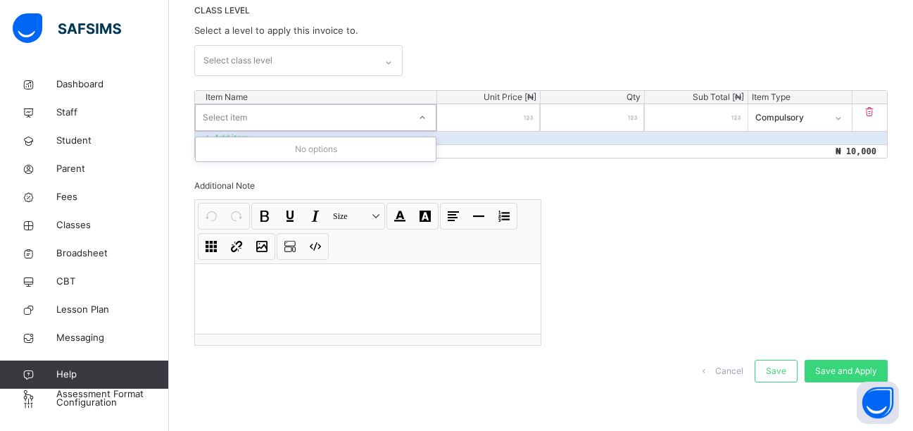
click at [258, 118] on div "Select item" at bounding box center [302, 117] width 213 height 22
click at [271, 118] on div "Select item" at bounding box center [302, 117] width 213 height 22
click at [275, 120] on div "Select item" at bounding box center [302, 117] width 213 height 22
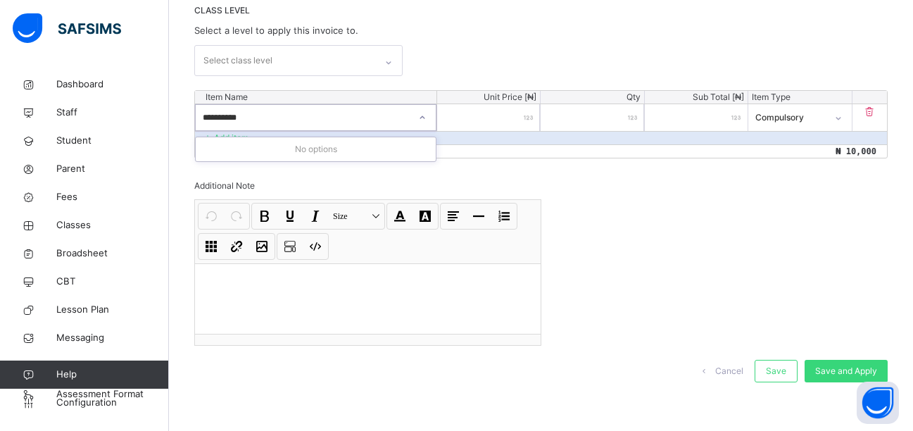
type input "**********"
click at [490, 170] on div "Invoice template content Items that are set as compulsory will be available in …" at bounding box center [541, 167] width 694 height 457
click at [235, 137] on p "Add item" at bounding box center [231, 138] width 35 height 13
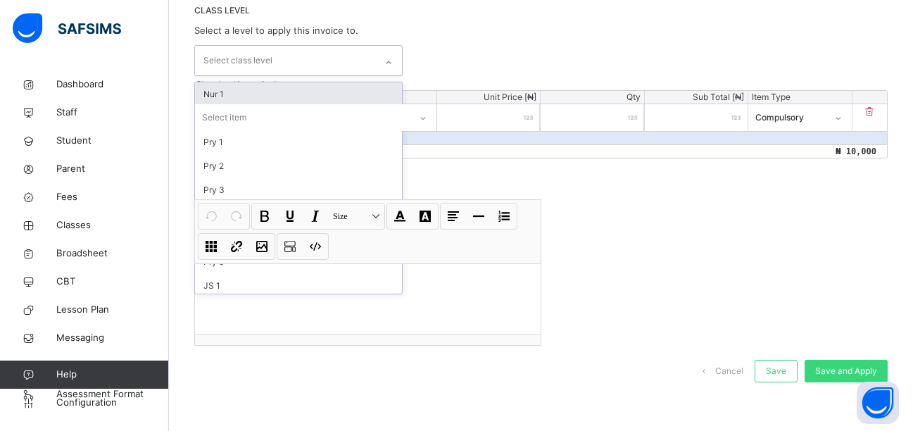
click at [258, 64] on div "Select class level" at bounding box center [237, 60] width 69 height 27
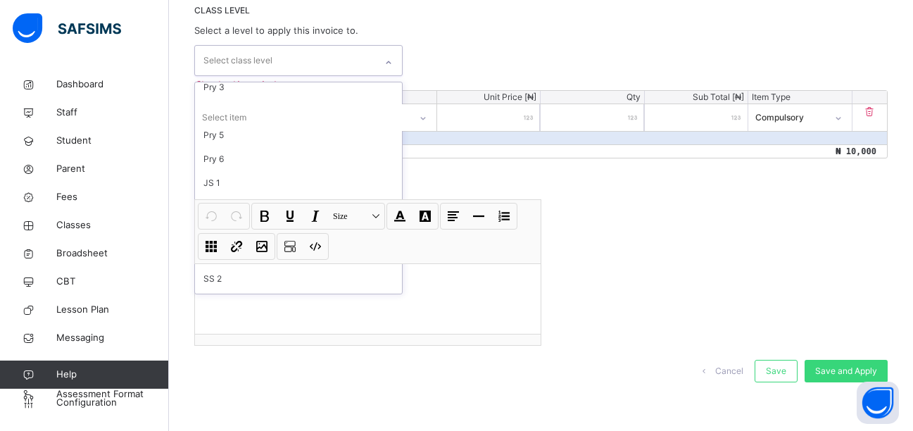
scroll to position [124, 0]
click at [228, 161] on div "JS 1" at bounding box center [298, 162] width 207 height 24
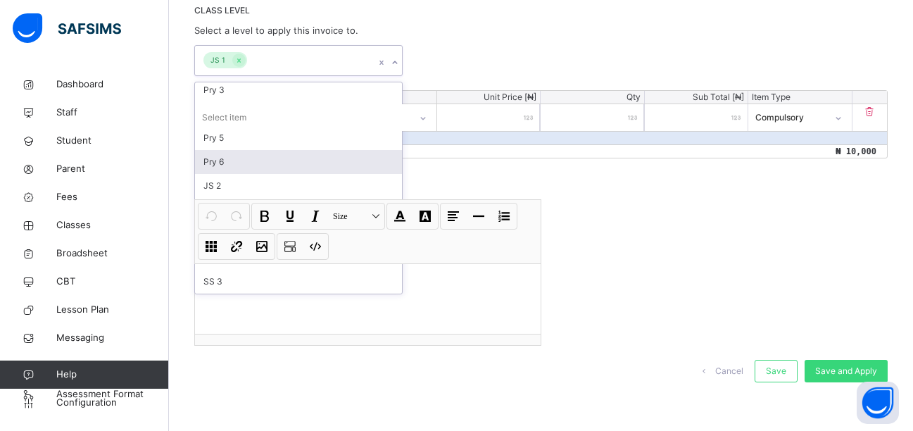
scroll to position [100, 0]
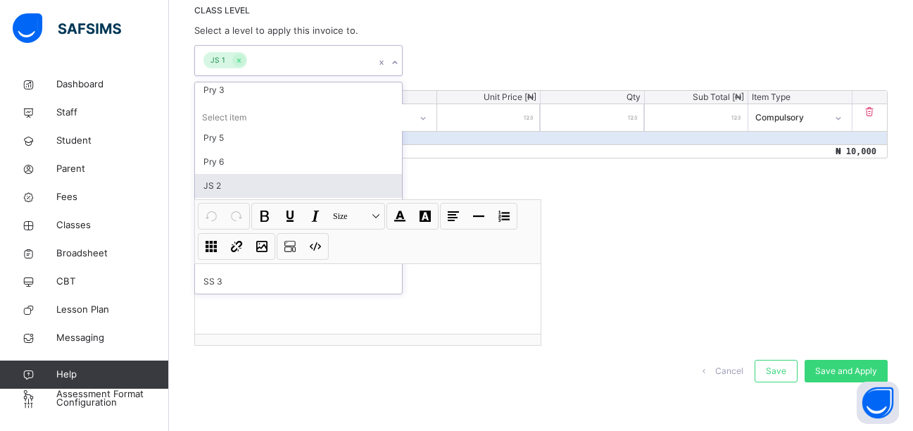
click at [463, 165] on div "Invoice template content Items that are set as compulsory will be available in …" at bounding box center [541, 167] width 694 height 457
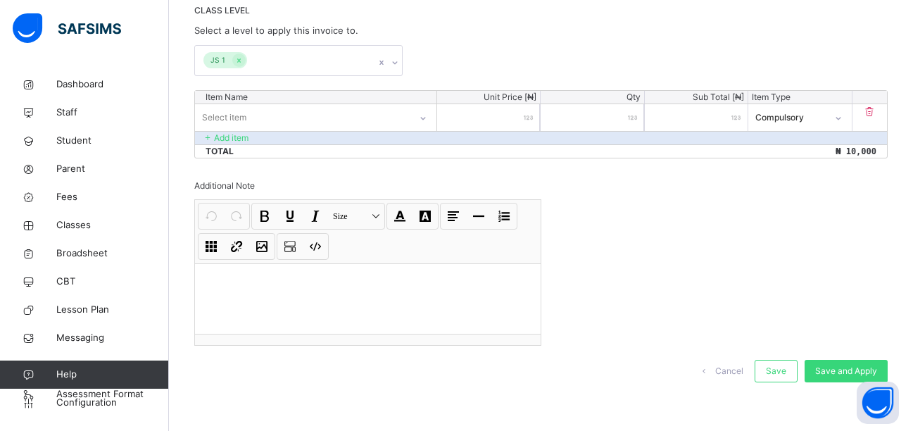
click at [398, 63] on icon at bounding box center [395, 62] width 5 height 3
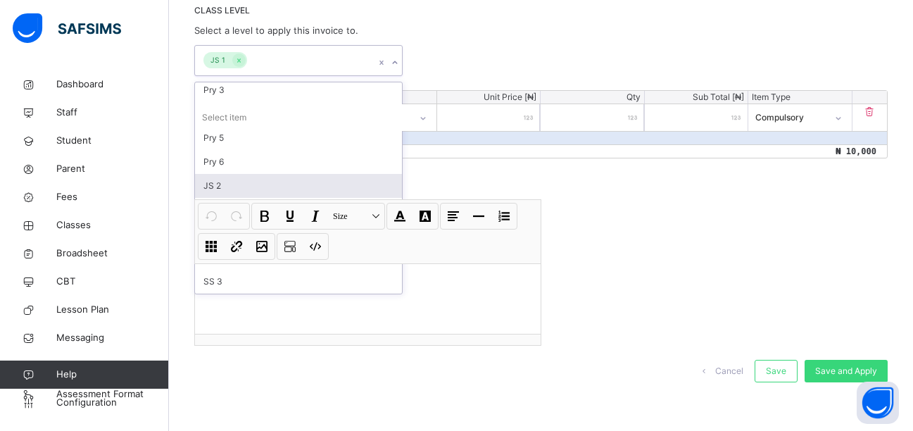
click at [244, 182] on div "JS 2" at bounding box center [298, 186] width 207 height 24
type input "*"
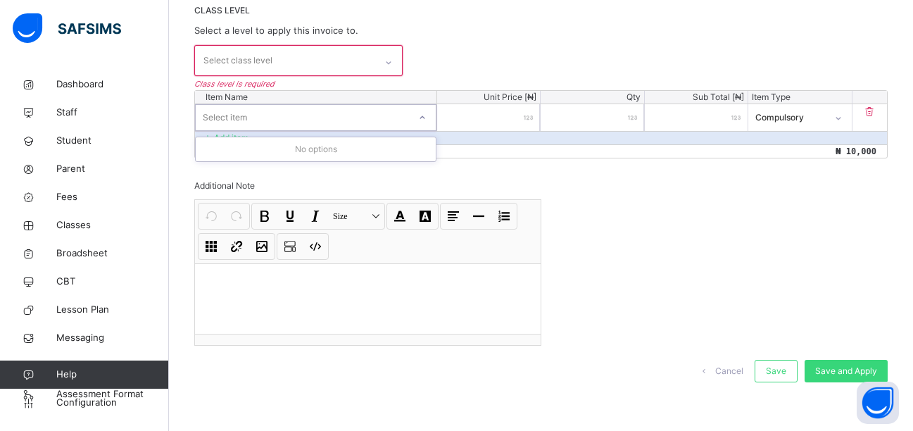
drag, startPoint x: 400, startPoint y: 107, endPoint x: 399, endPoint y: 162, distance: 54.9
click at [399, 162] on div "Invoice template content Items that are set as compulsory will be available in …" at bounding box center [541, 167] width 694 height 457
click at [358, 54] on div "Select class level" at bounding box center [285, 61] width 180 height 30
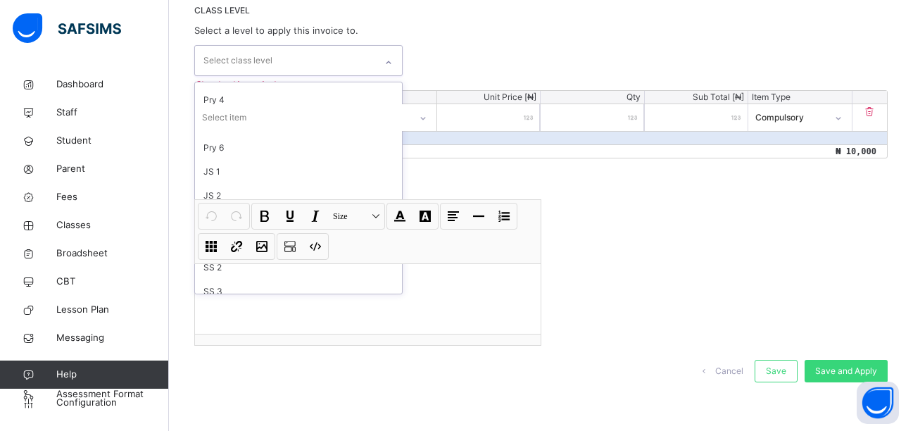
scroll to position [124, 0]
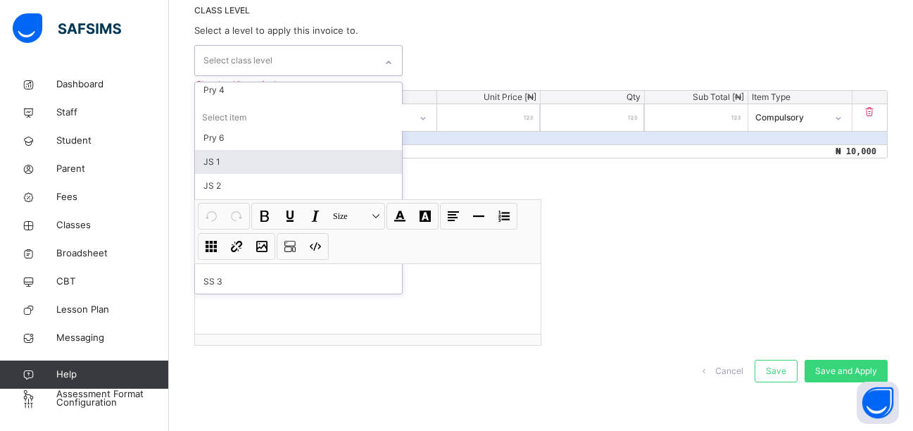
click at [290, 168] on div "JS 1" at bounding box center [298, 162] width 207 height 24
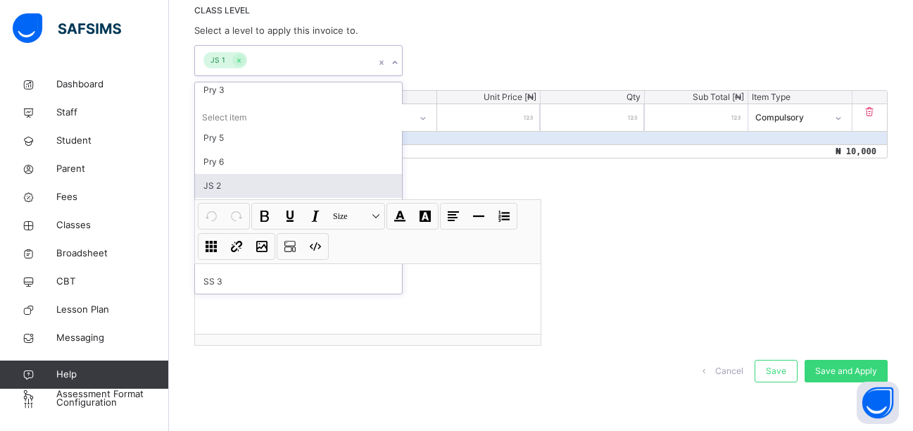
click at [259, 180] on div "JS 2" at bounding box center [298, 186] width 207 height 24
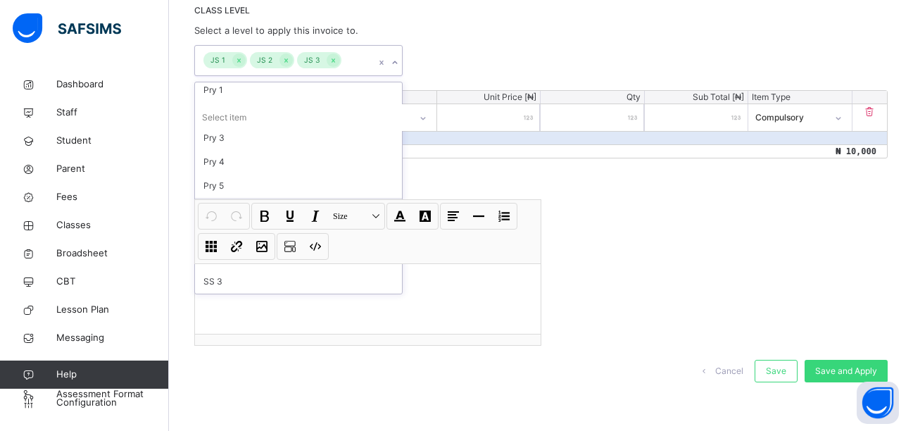
scroll to position [52, 0]
click at [442, 177] on div "Invoice template content Items that are set as compulsory will be available in …" at bounding box center [541, 167] width 694 height 457
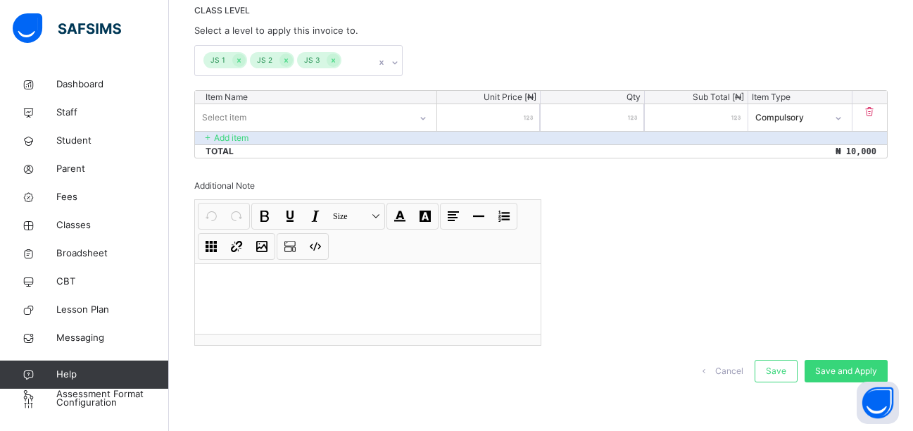
click at [237, 133] on p "Add item" at bounding box center [231, 138] width 35 height 13
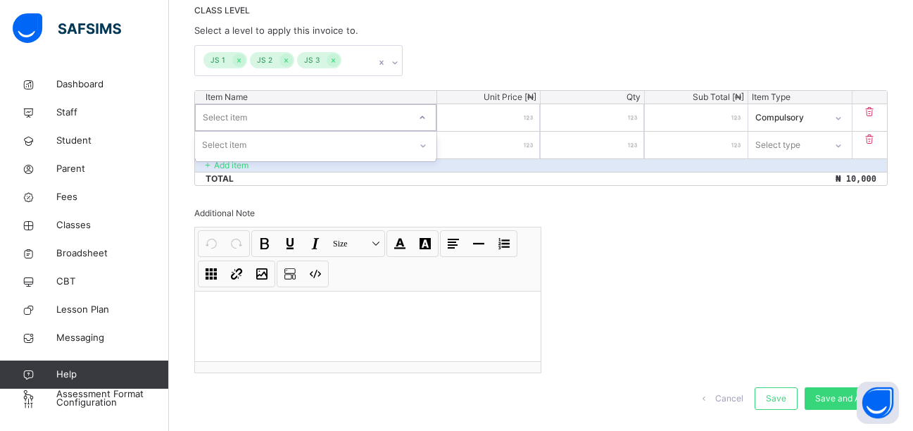
click at [250, 112] on div "Select item" at bounding box center [302, 117] width 213 height 22
type input "**********"
click at [521, 116] on input "*****" at bounding box center [488, 117] width 103 height 27
type input "****"
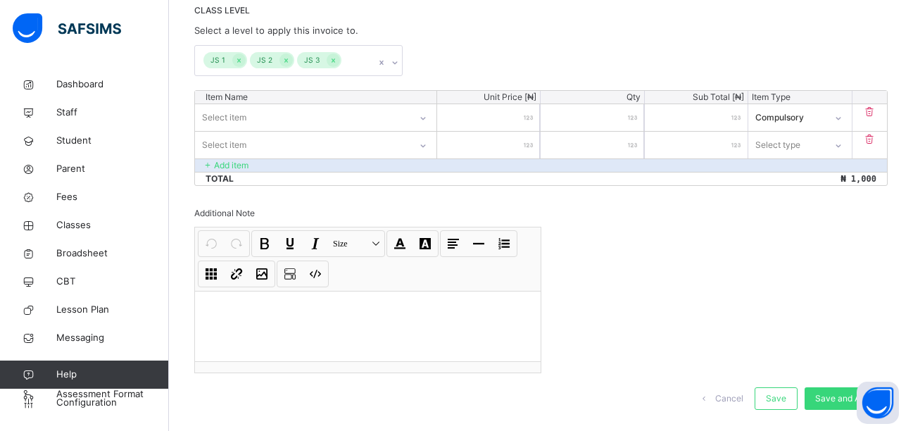
type input "*****"
drag, startPoint x: 333, startPoint y: 142, endPoint x: 334, endPoint y: 118, distance: 24.7
click at [334, 118] on div "Item Name Unit Price [ ₦ ] Qty Sub Total [ ₦ ] Item Type Select item ***** * **…" at bounding box center [541, 138] width 694 height 96
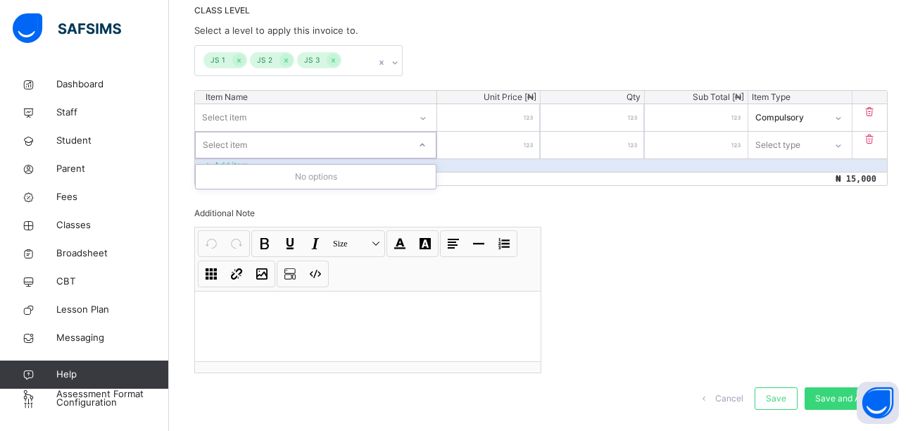
click at [334, 118] on div "Select item" at bounding box center [302, 117] width 215 height 22
click at [334, 116] on div "Select item" at bounding box center [302, 117] width 213 height 22
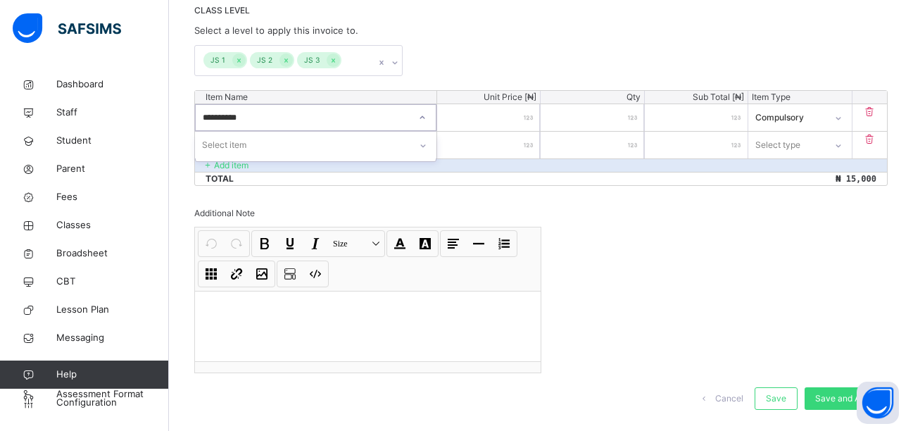
type input "**********"
click at [260, 111] on div "school fee" at bounding box center [302, 117] width 213 height 22
click at [253, 111] on div "Select item" at bounding box center [302, 117] width 213 height 22
click at [353, 196] on div "Invoice template content Items that are set as compulsory will be available in …" at bounding box center [541, 181] width 694 height 484
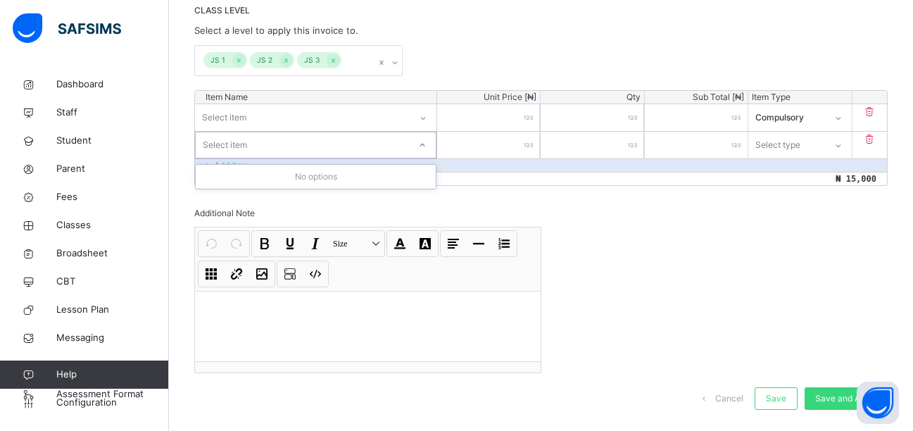
drag, startPoint x: 397, startPoint y: 141, endPoint x: 338, endPoint y: 123, distance: 61.7
drag, startPoint x: 338, startPoint y: 123, endPoint x: 304, endPoint y: 115, distance: 34.7
click at [304, 115] on div "Select item" at bounding box center [302, 117] width 213 height 22
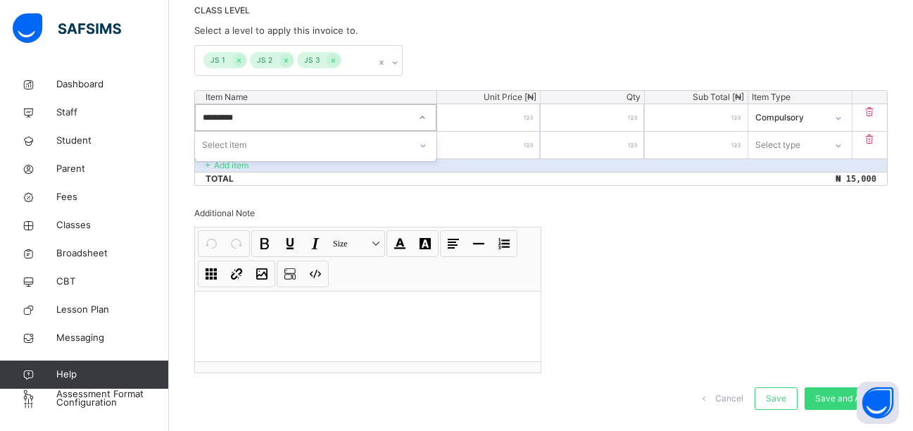
type input "**********"
click at [228, 114] on input "**********" at bounding box center [224, 117] width 42 height 13
click at [257, 123] on div "Select item" at bounding box center [302, 117] width 213 height 22
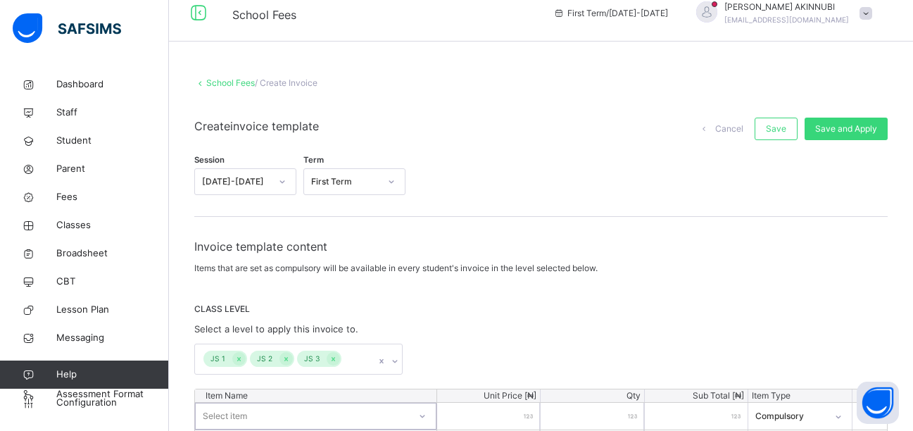
scroll to position [0, 0]
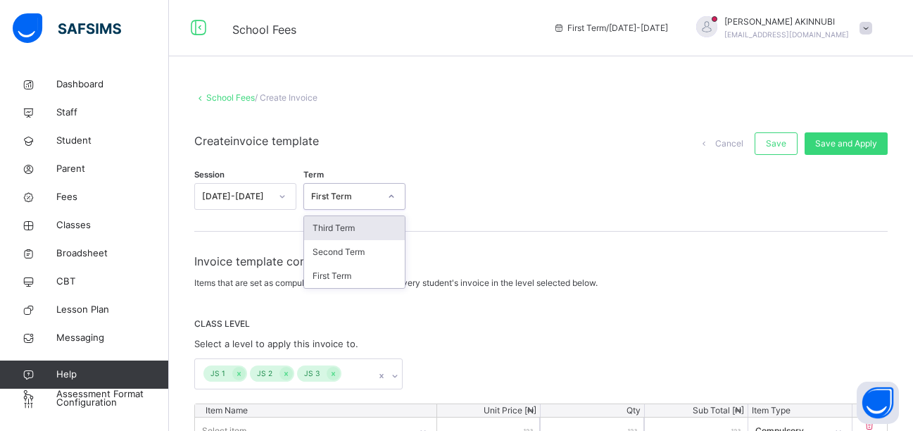
click at [371, 196] on div "First Term" at bounding box center [345, 196] width 68 height 13
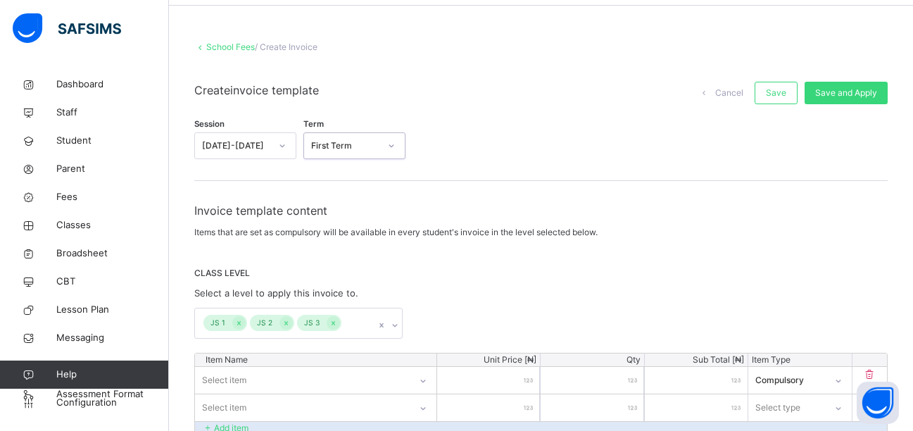
scroll to position [57, 0]
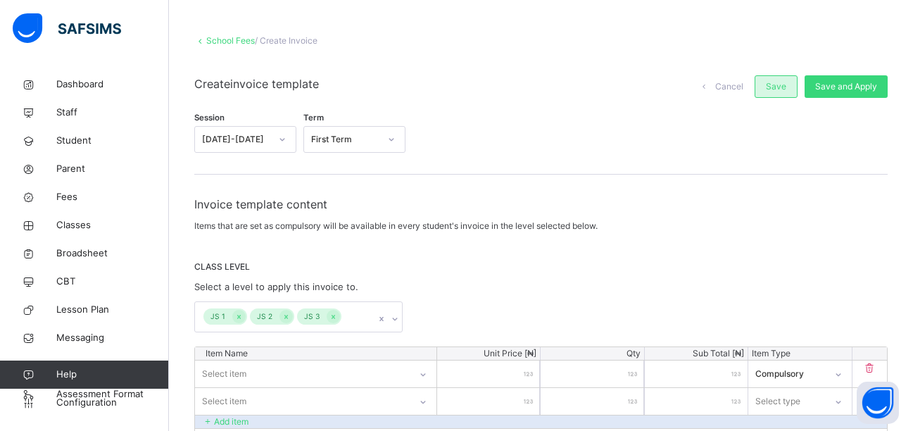
click at [798, 88] on div "Save" at bounding box center [776, 86] width 43 height 23
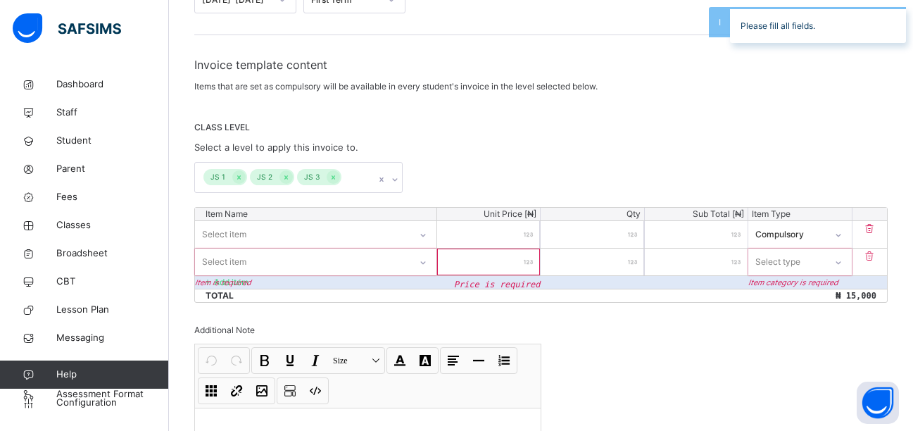
scroll to position [203, 0]
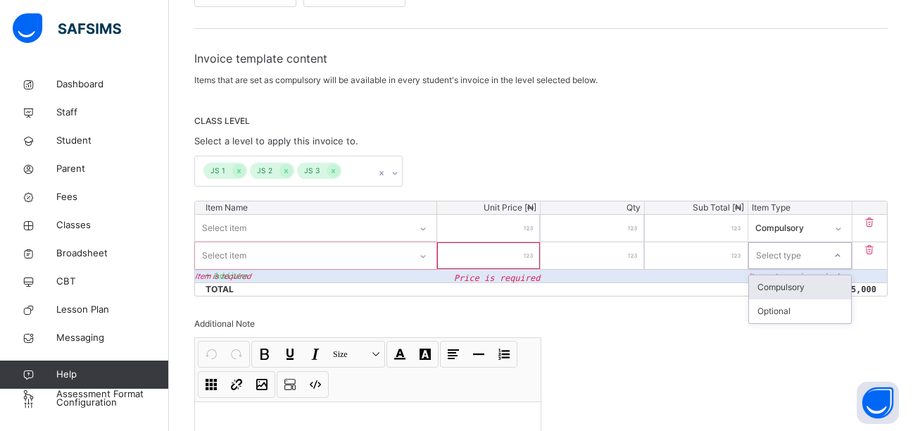
click at [842, 254] on icon at bounding box center [838, 256] width 8 height 14
click at [877, 251] on icon at bounding box center [870, 250] width 14 height 12
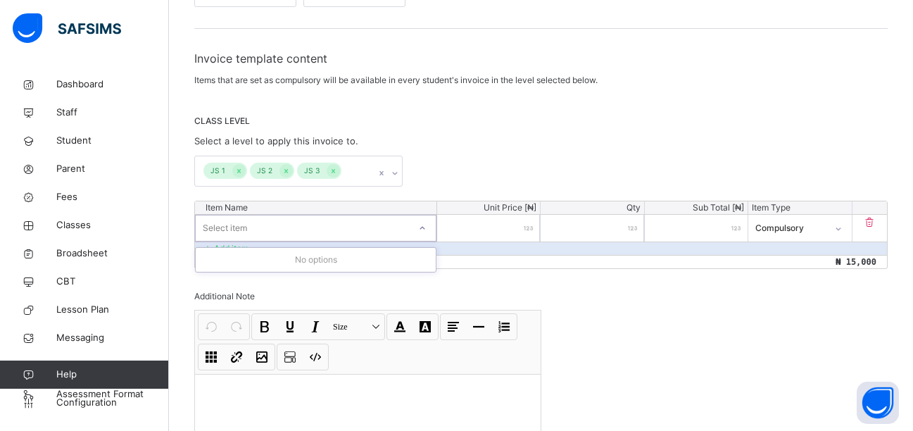
drag, startPoint x: 296, startPoint y: 224, endPoint x: 251, endPoint y: 221, distance: 45.2
click at [251, 221] on div "Select item" at bounding box center [302, 228] width 213 height 22
click at [268, 263] on div "No options" at bounding box center [316, 260] width 240 height 24
click at [332, 259] on div "No options" at bounding box center [316, 260] width 240 height 24
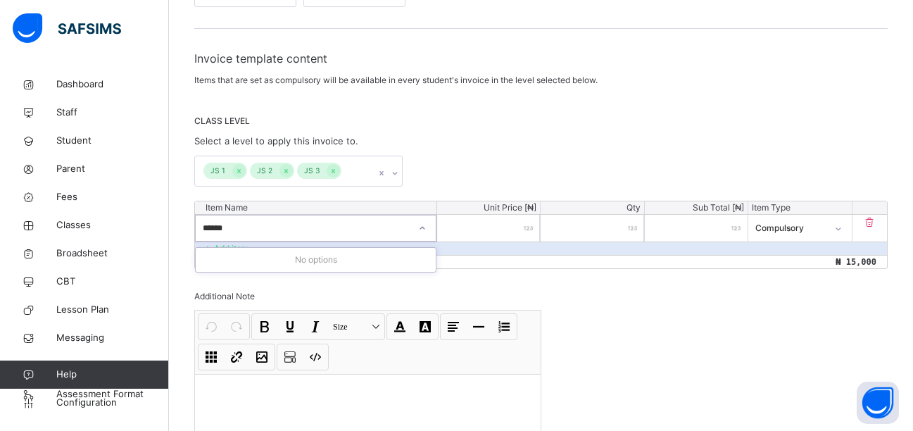
type input "******"
drag, startPoint x: 332, startPoint y: 259, endPoint x: 261, endPoint y: 232, distance: 75.6
click at [261, 232] on div "Select item" at bounding box center [302, 228] width 215 height 22
click at [307, 224] on div "Select item" at bounding box center [302, 228] width 213 height 22
type input "*"
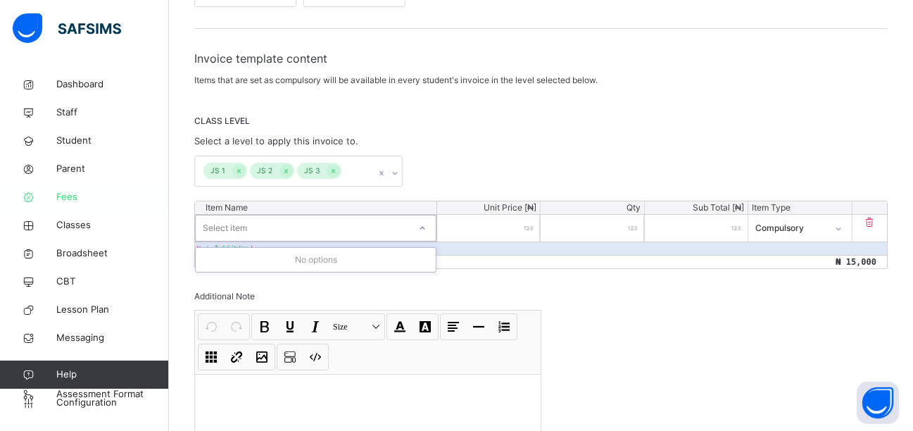
click at [90, 200] on span "Fees" at bounding box center [112, 197] width 113 height 14
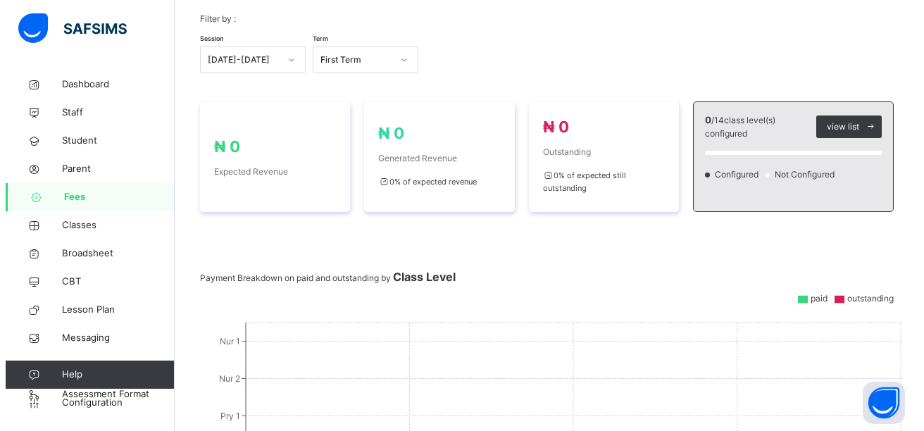
scroll to position [144, 0]
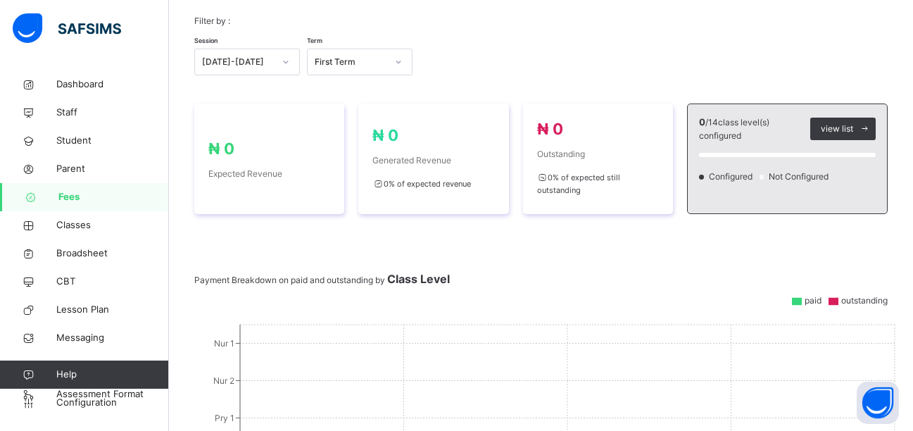
click at [817, 198] on div "0 / 14 class level(s) configured view list Configured Not Configured" at bounding box center [787, 159] width 201 height 111
click at [836, 127] on span "view list" at bounding box center [837, 129] width 32 height 13
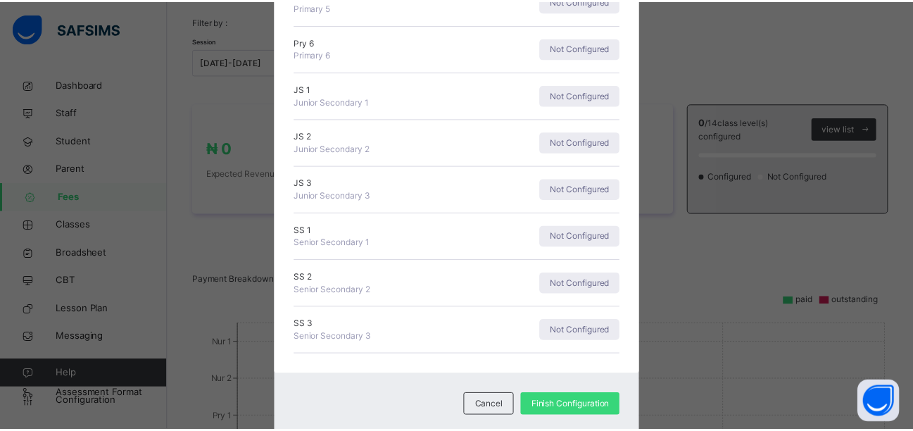
scroll to position [453, 0]
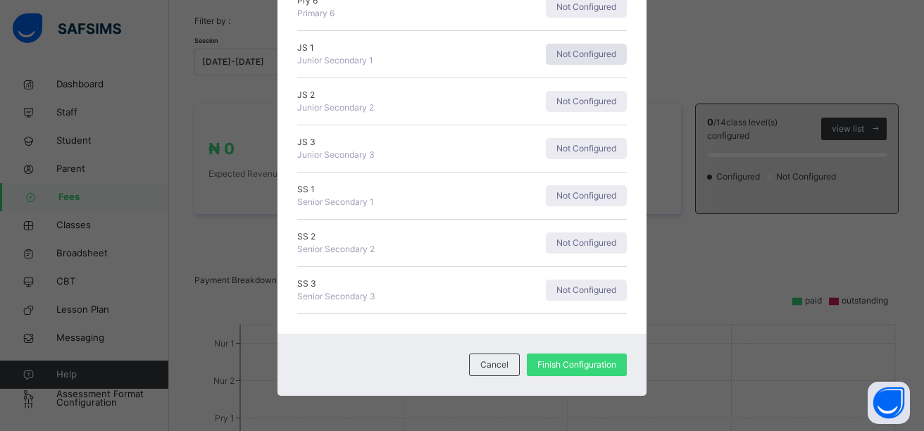
click at [576, 56] on span "Not Configured" at bounding box center [586, 54] width 60 height 13
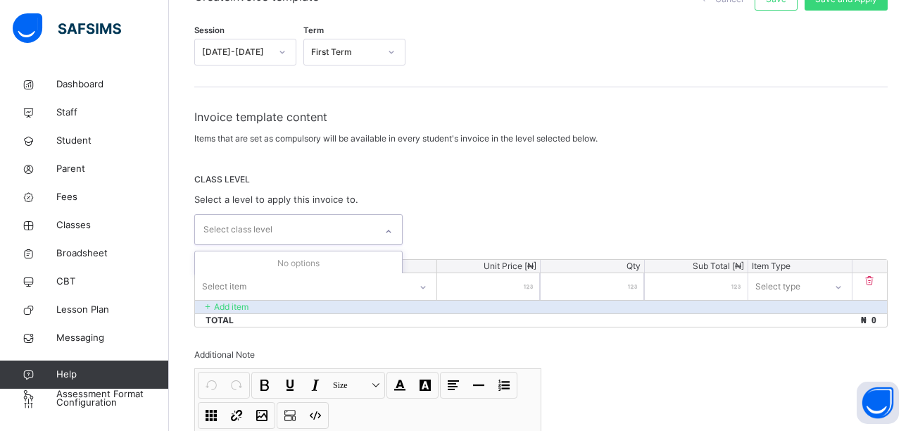
click at [311, 232] on div "Select class level" at bounding box center [285, 230] width 180 height 30
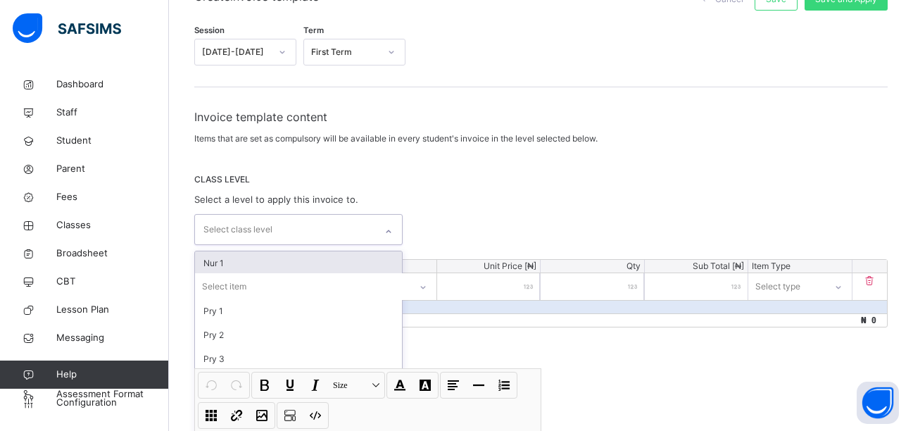
click at [302, 235] on div "Select class level" at bounding box center [285, 230] width 180 height 30
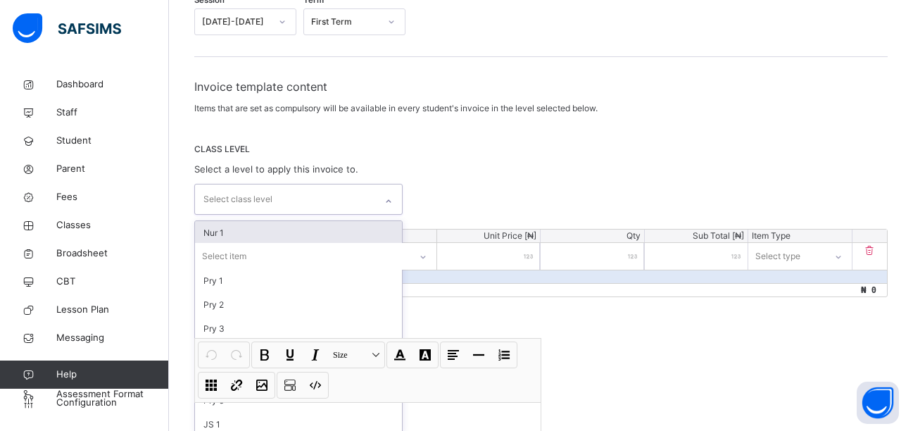
click at [303, 215] on div "option Nur 1 focused, 1 of 14. 14 results available. Use Up and Down to choose …" at bounding box center [298, 199] width 208 height 31
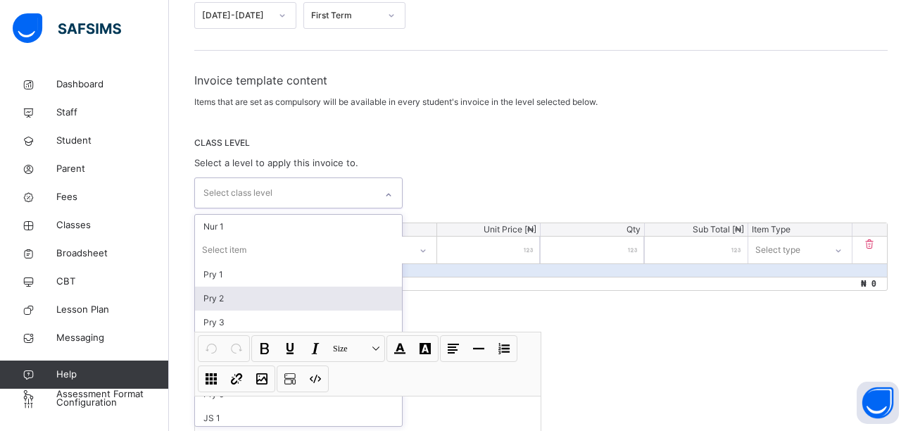
click at [526, 151] on div "CLASS LEVEL Select a level to apply this invoice to. option Pry 2 focused, 4 of…" at bounding box center [541, 173] width 694 height 72
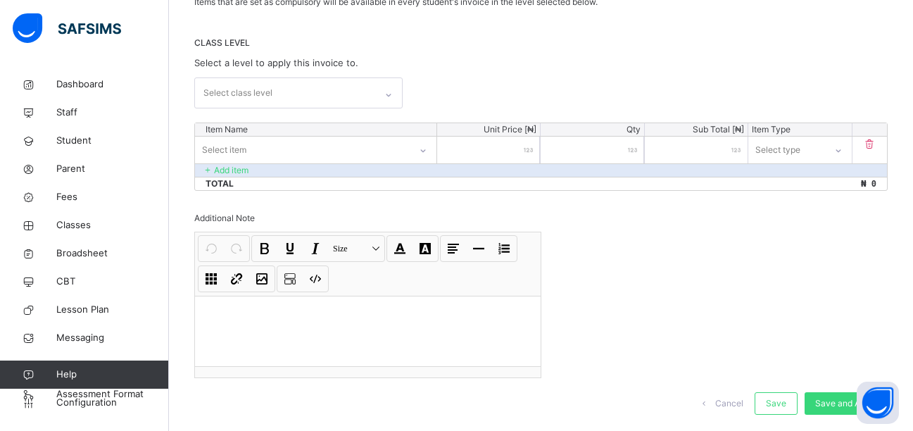
scroll to position [313, 0]
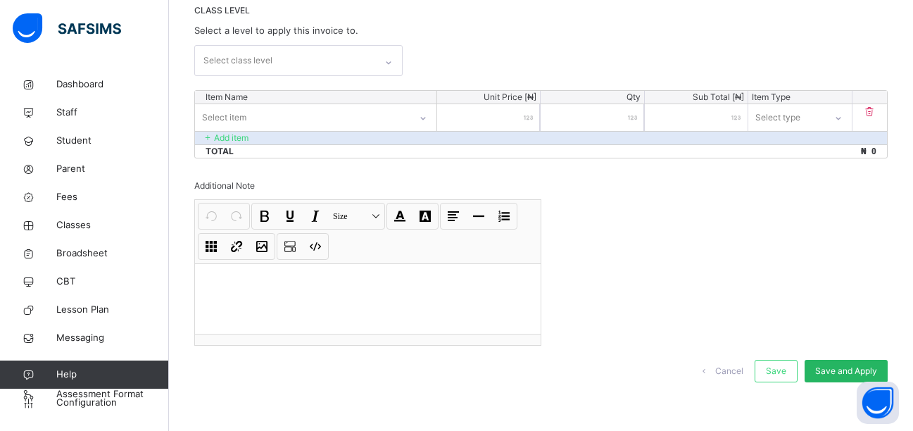
click at [840, 365] on span "Save and Apply" at bounding box center [846, 371] width 62 height 13
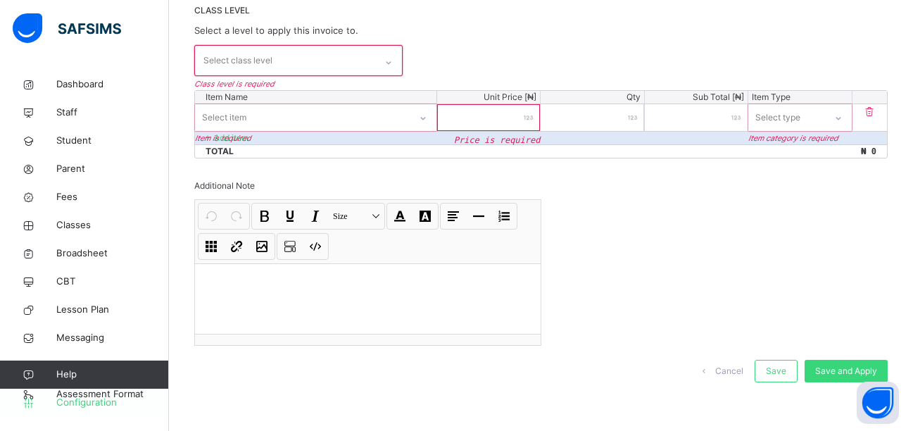
click at [118, 401] on span "Configuration" at bounding box center [112, 403] width 112 height 14
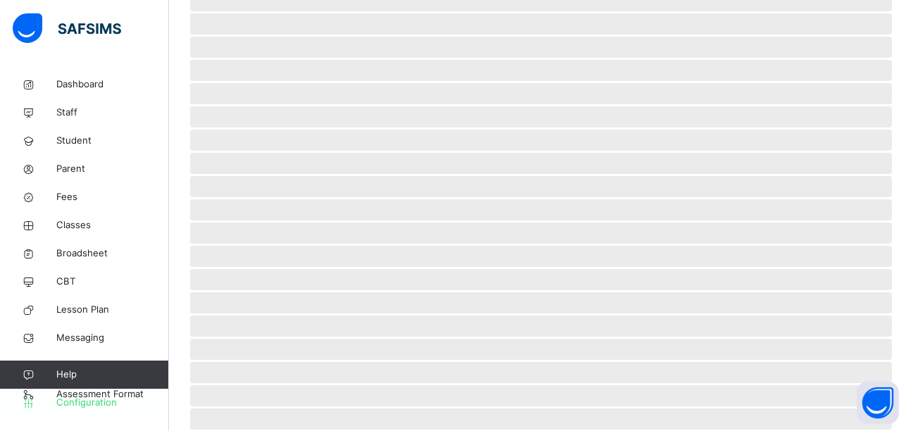
scroll to position [156, 0]
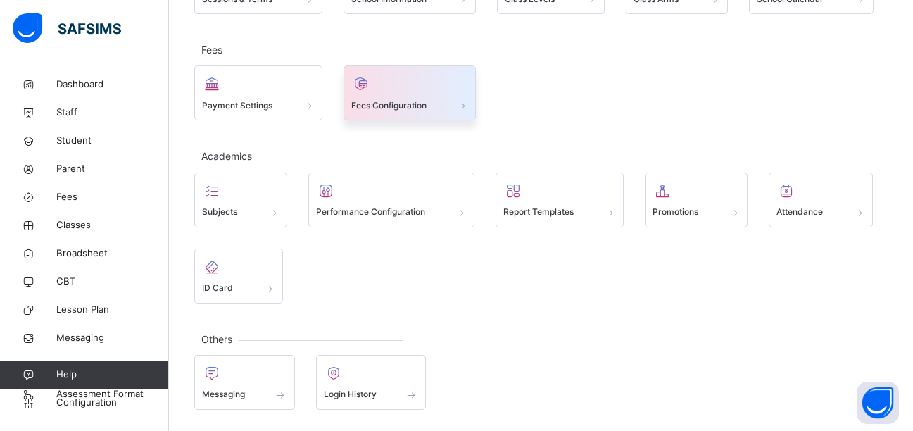
click at [427, 101] on div "Fees Configuration" at bounding box center [410, 105] width 118 height 15
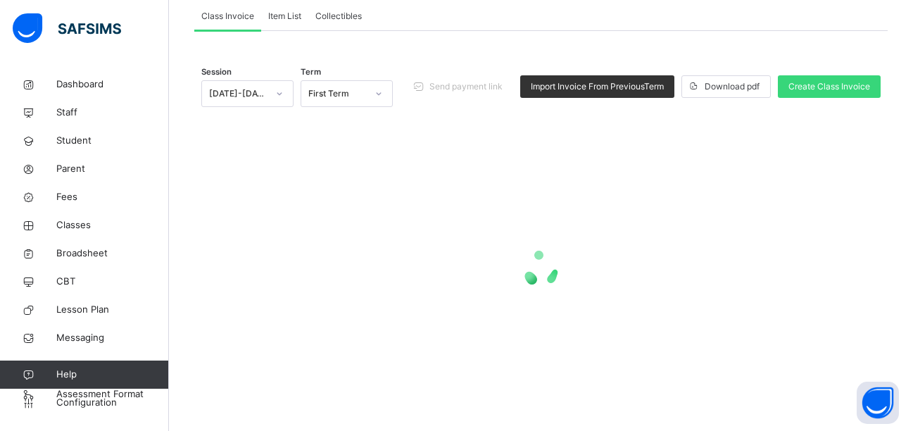
scroll to position [112, 0]
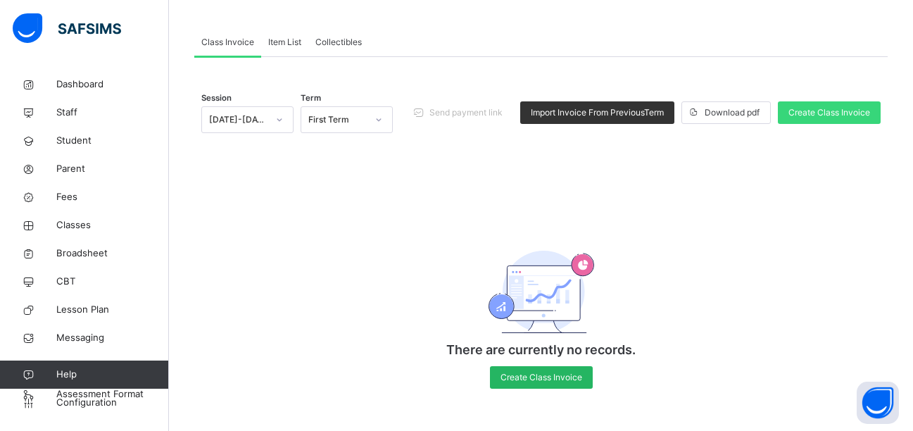
click at [538, 377] on span "Create Class Invoice" at bounding box center [542, 377] width 82 height 13
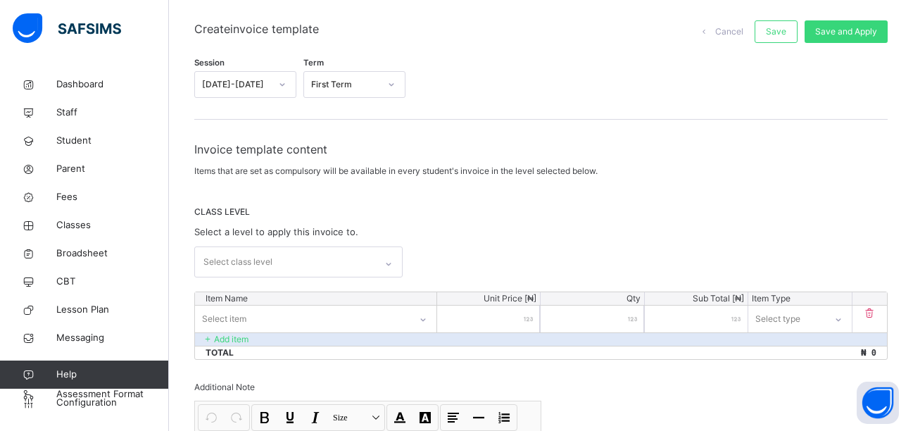
scroll to position [313, 0]
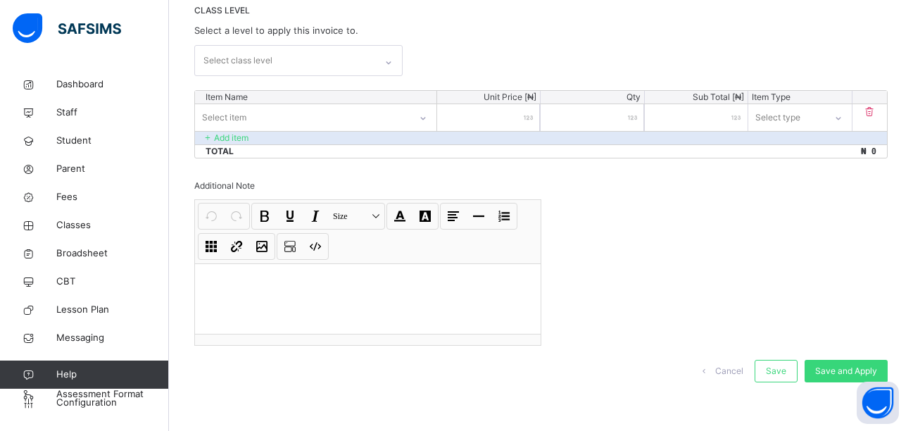
click at [270, 115] on div "Select item" at bounding box center [302, 117] width 215 height 22
click at [270, 115] on div "Select item" at bounding box center [302, 117] width 213 height 22
click at [247, 137] on p "Add item" at bounding box center [231, 138] width 35 height 13
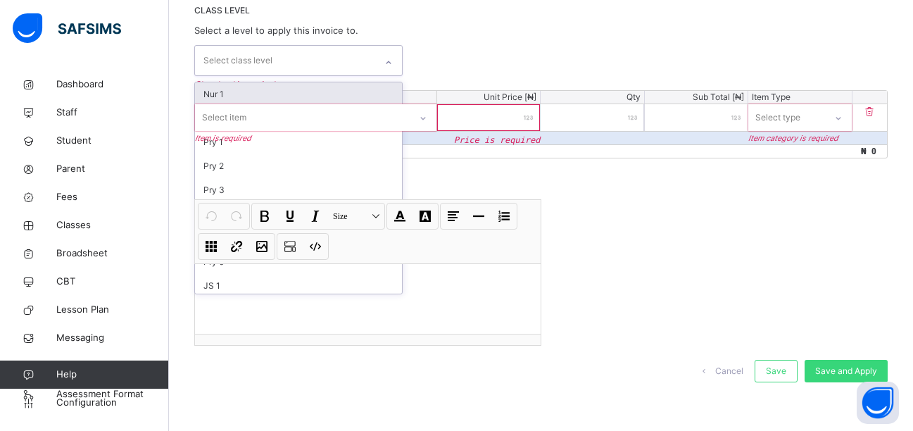
click at [251, 73] on div "Select class level" at bounding box center [237, 60] width 69 height 27
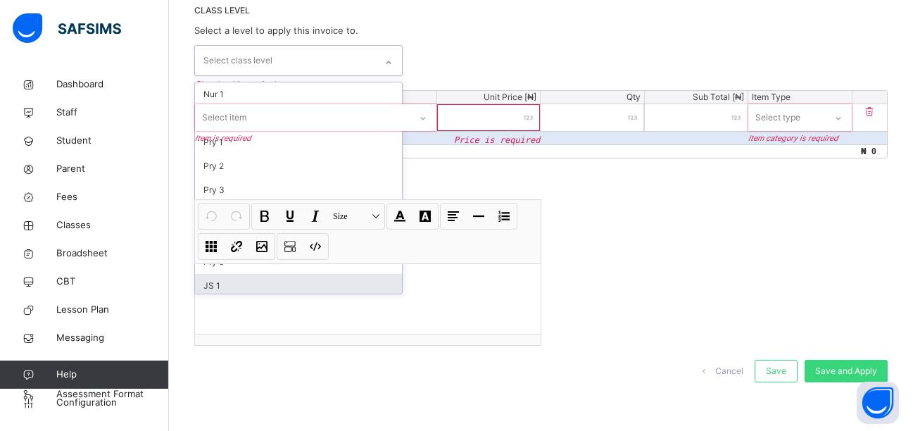
click at [225, 282] on div "JS 1" at bounding box center [298, 286] width 207 height 24
click at [248, 287] on div "JS 2" at bounding box center [298, 286] width 207 height 24
click at [245, 287] on div "JS 3" at bounding box center [298, 286] width 207 height 24
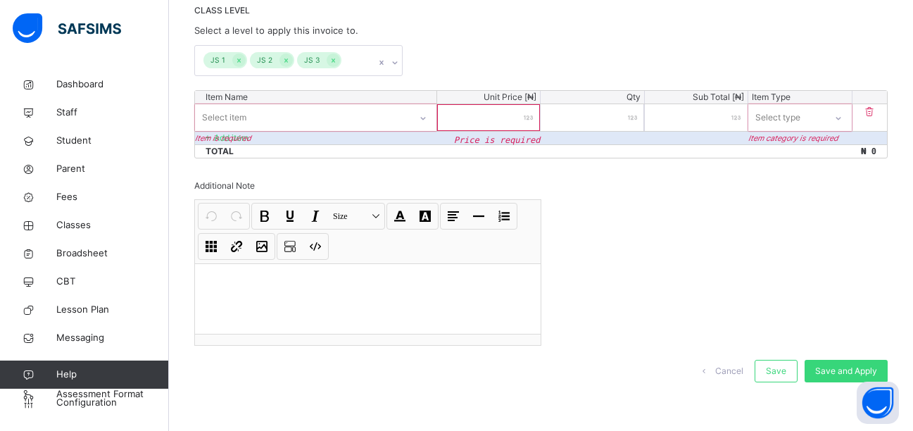
click at [444, 173] on div "Invoice template content Items that are set as compulsory will be available in …" at bounding box center [541, 167] width 694 height 457
click at [279, 115] on div "Select item" at bounding box center [302, 117] width 213 height 22
type input "**********"
click at [489, 118] on input "number" at bounding box center [488, 117] width 103 height 27
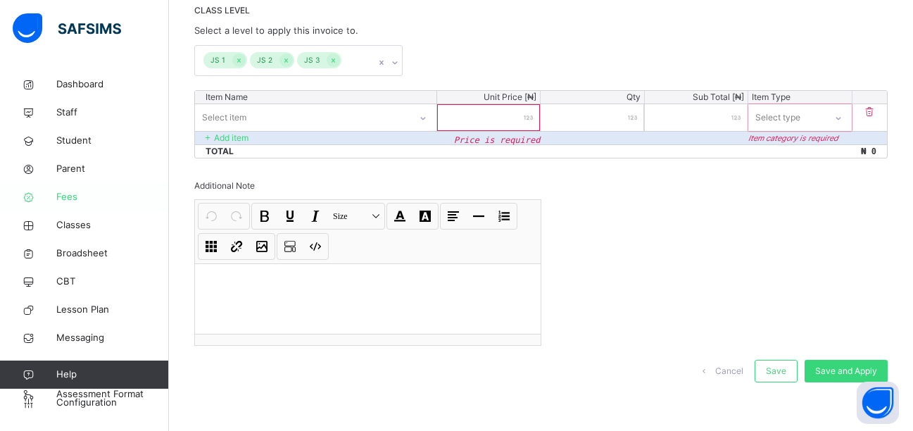
click at [113, 191] on span "Fees" at bounding box center [112, 197] width 113 height 14
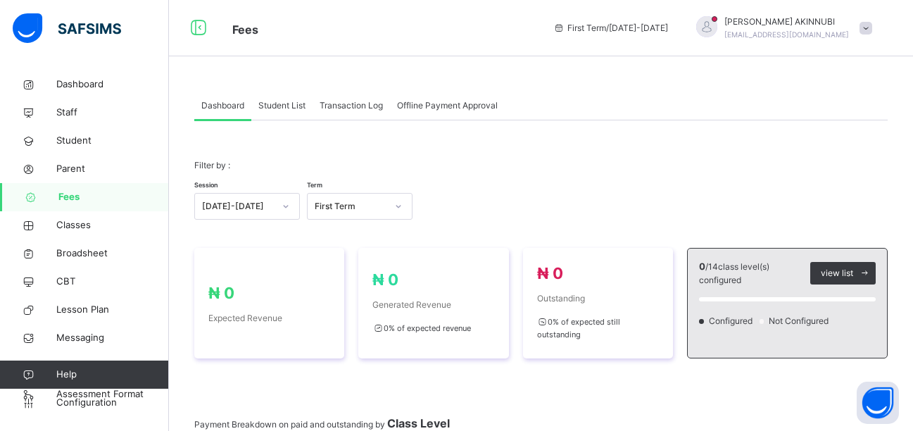
click at [290, 106] on span "Student List" at bounding box center [281, 105] width 47 height 13
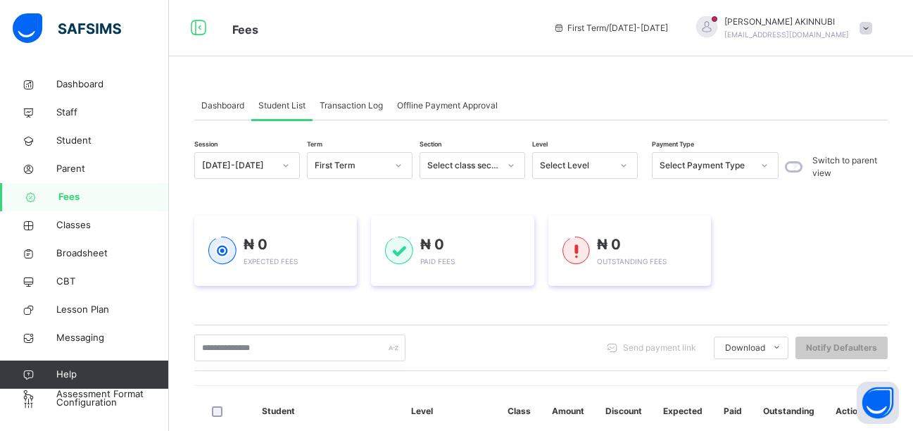
click at [344, 99] on span "Transaction Log" at bounding box center [351, 105] width 63 height 13
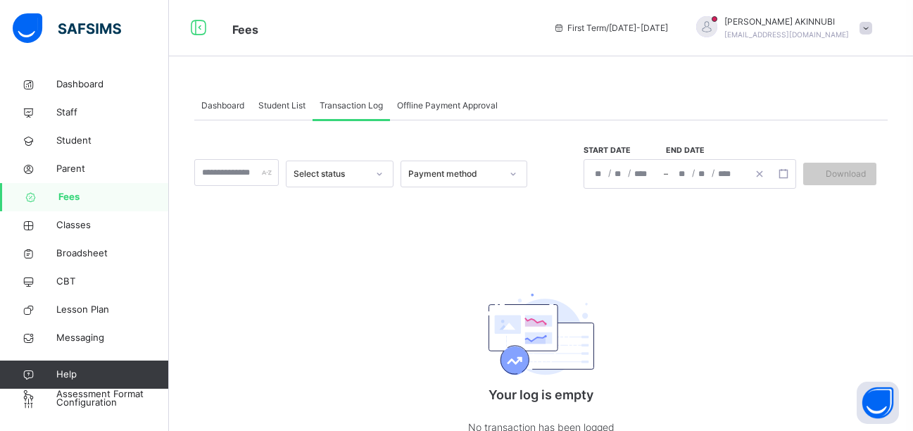
click at [430, 108] on span "Offline Payment Approval" at bounding box center [447, 105] width 101 height 13
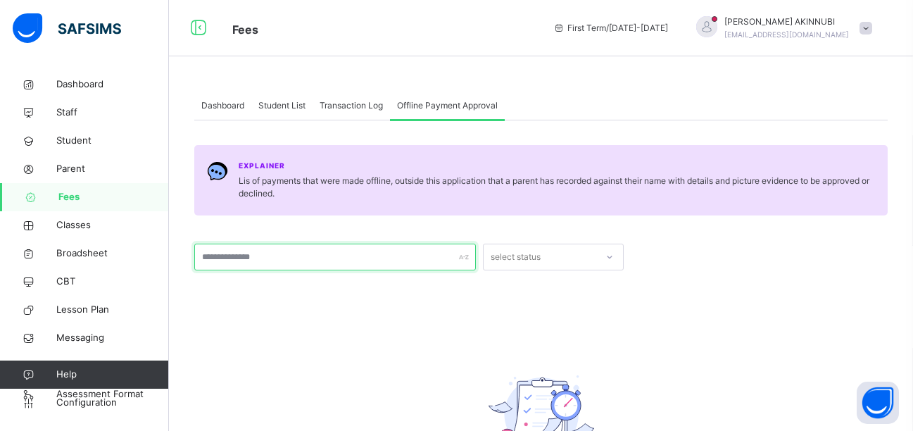
click at [380, 251] on input "text" at bounding box center [335, 257] width 282 height 27
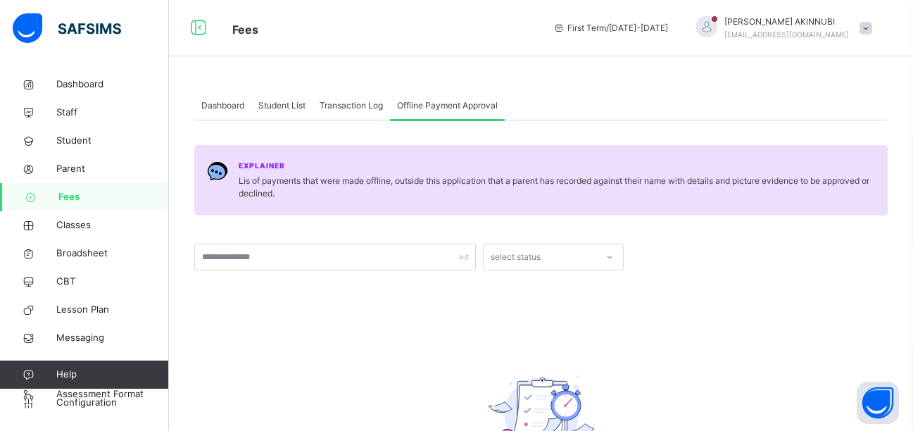
click at [239, 100] on span "Dashboard" at bounding box center [222, 105] width 43 height 13
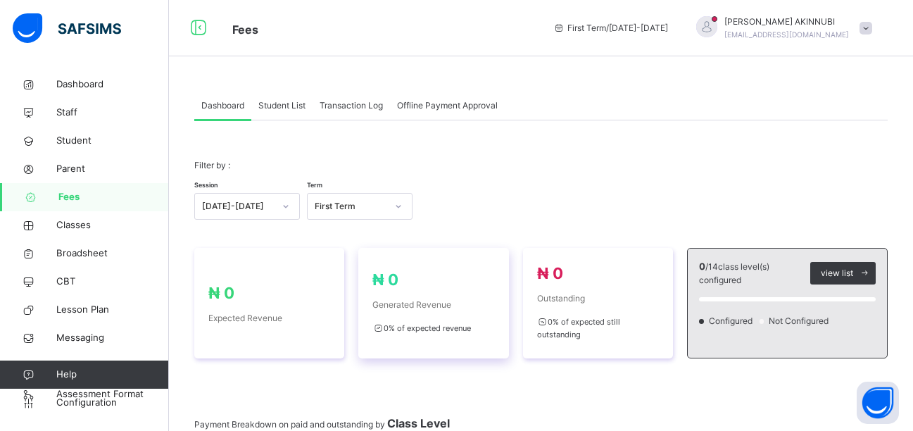
click at [393, 296] on div "₦ 0 Generated Revenue 0 % of expected revenue" at bounding box center [433, 303] width 122 height 70
click at [325, 306] on div "₦ 0 Expected Revenue" at bounding box center [269, 303] width 122 height 43
click at [535, 317] on div "₦ 0 Outstanding 0 % of expected still outstanding" at bounding box center [598, 303] width 150 height 111
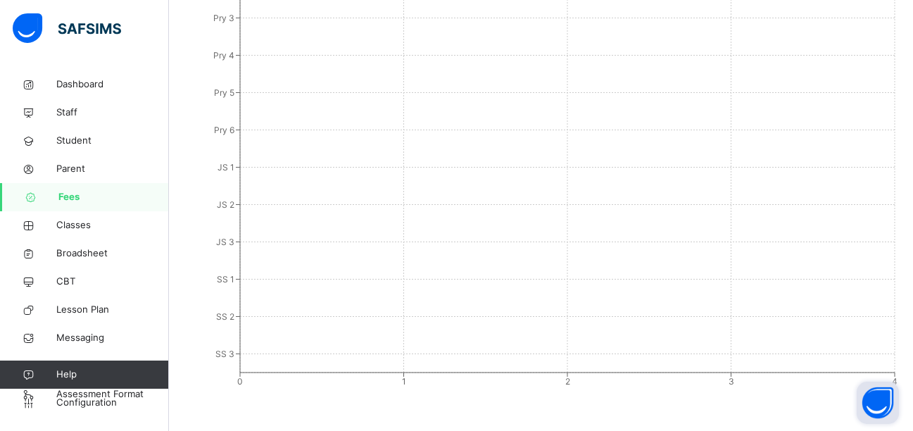
scroll to position [597, 0]
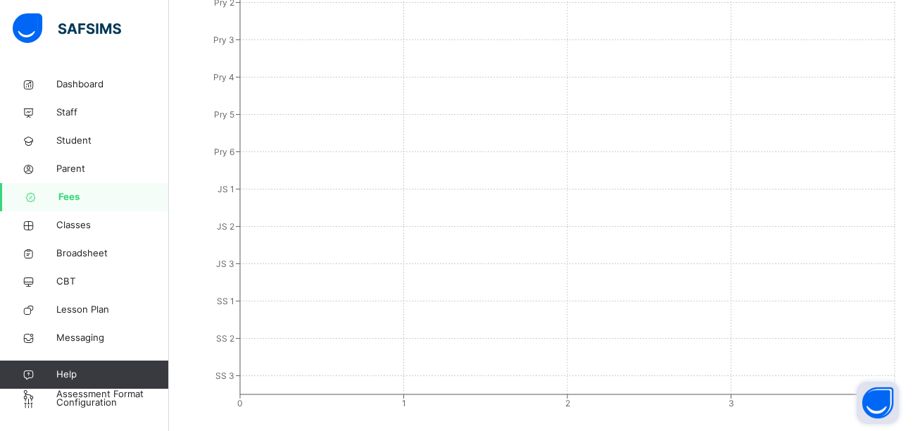
click at [883, 400] on button "Open asap" at bounding box center [878, 403] width 42 height 42
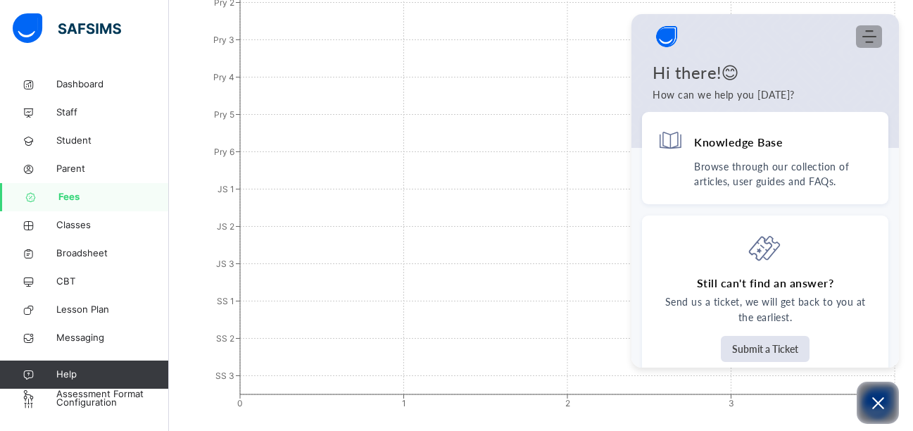
click at [873, 31] on use "Modules Menu" at bounding box center [870, 36] width 14 height 13
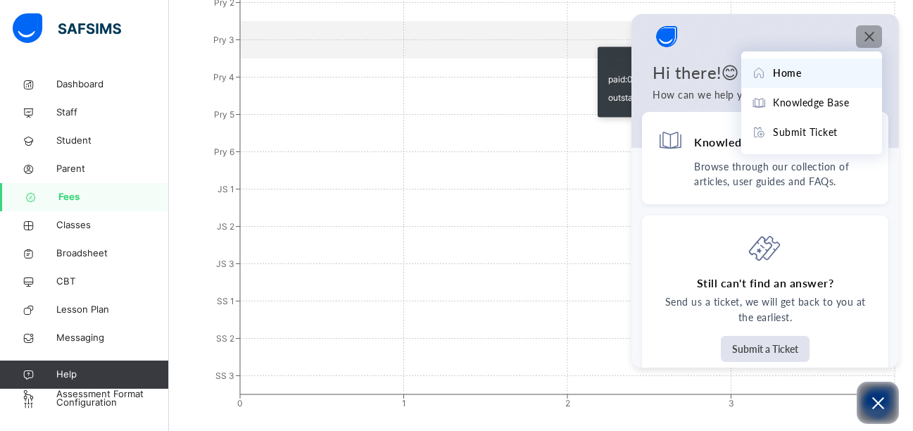
click at [591, 53] on icon "Nur 1 Nur 2 Pry 1 Pry 2 Pry 3 Pry 4 Pry 5 Pry 6 JS 1 JS 2 JS 3 SS 1 SS 2 SS 3 0…" at bounding box center [546, 137] width 704 height 563
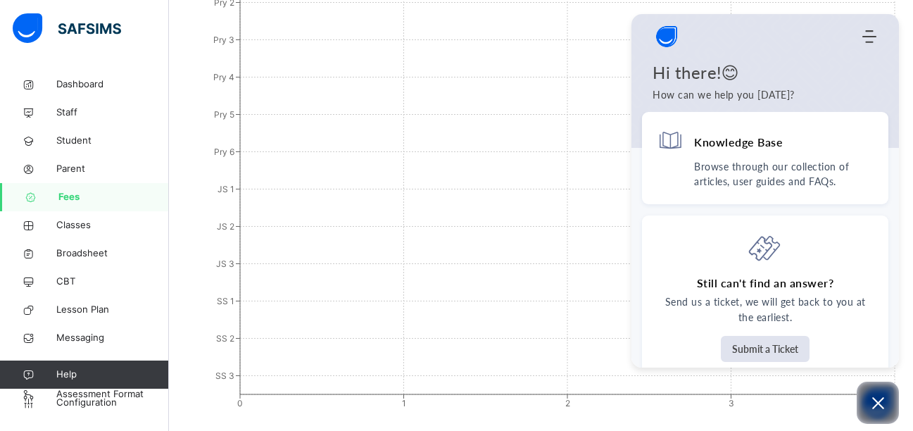
click at [879, 408] on icon "Open asap" at bounding box center [879, 403] width 18 height 18
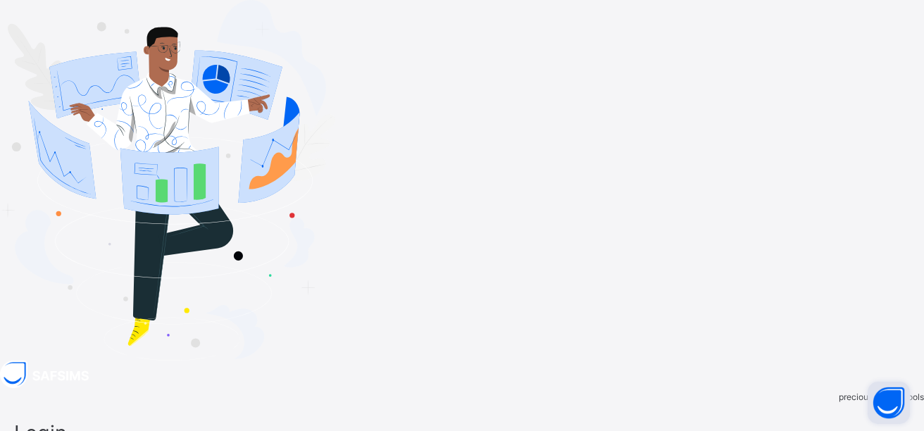
click at [832, 397] on div at bounding box center [832, 397] width 0 height 0
type input "**********"
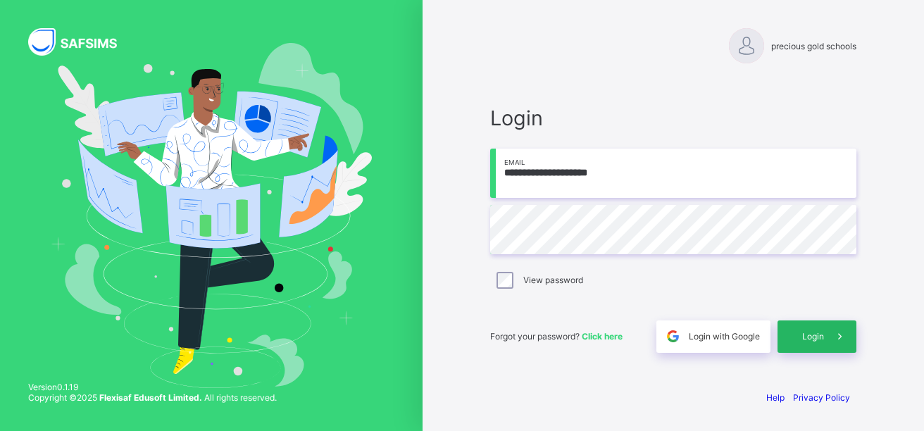
click at [817, 332] on span "Login" at bounding box center [813, 336] width 22 height 11
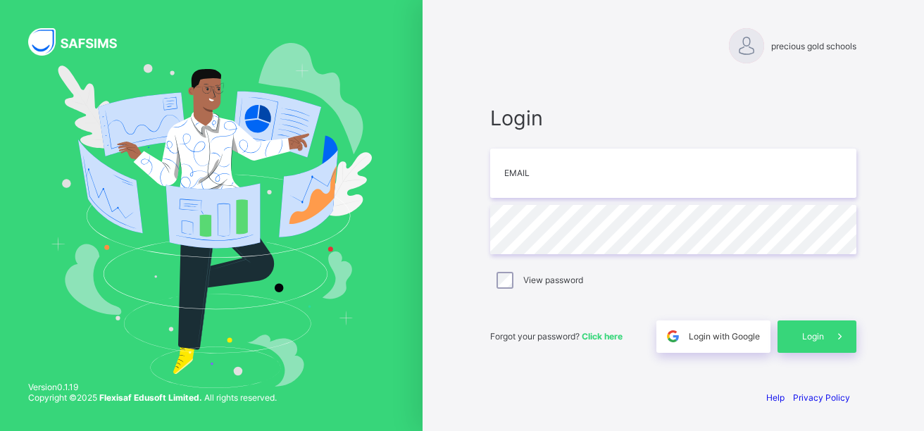
drag, startPoint x: 0, startPoint y: 0, endPoint x: 743, endPoint y: 42, distance: 744.0
click at [743, 42] on div at bounding box center [746, 45] width 35 height 35
drag, startPoint x: 923, startPoint y: 161, endPoint x: 923, endPoint y: 240, distance: 79.6
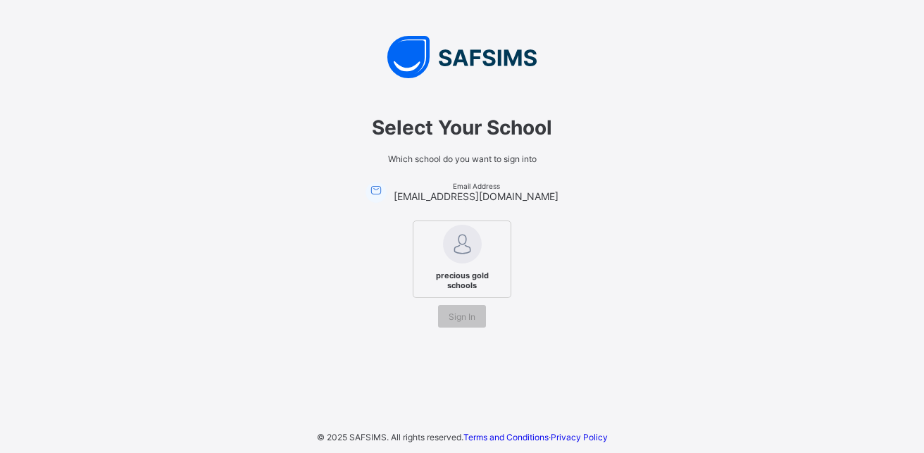
click at [477, 283] on span "precious gold schools" at bounding box center [462, 280] width 86 height 27
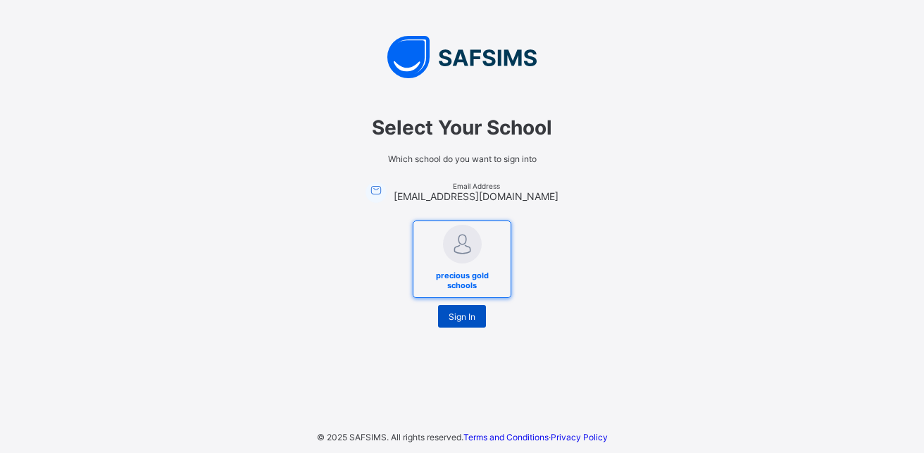
click at [467, 315] on span "Sign In" at bounding box center [462, 316] width 27 height 11
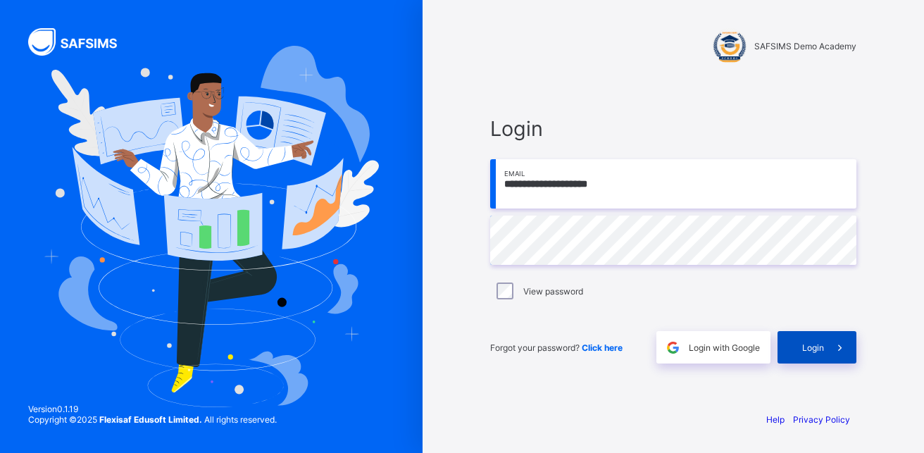
click at [820, 349] on span "Login" at bounding box center [813, 347] width 22 height 11
click at [526, 291] on label "View password" at bounding box center [553, 291] width 60 height 11
click at [796, 345] on div "Login" at bounding box center [816, 347] width 79 height 32
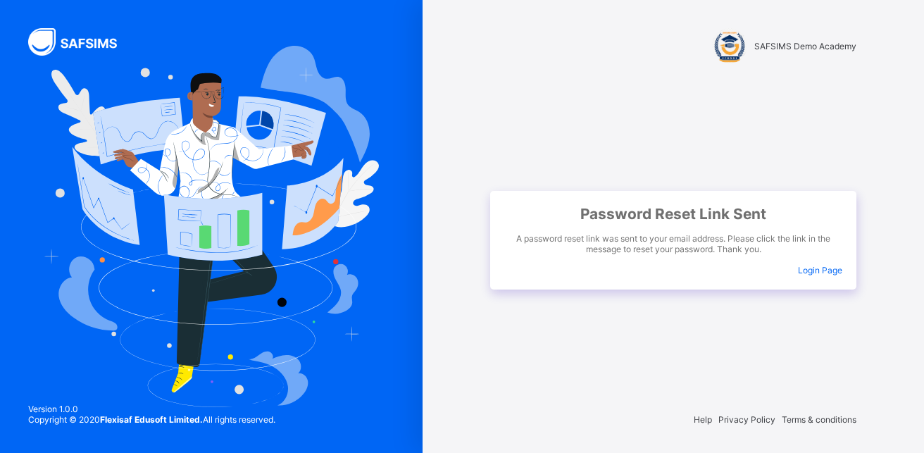
click at [805, 272] on span "Login Page" at bounding box center [820, 270] width 44 height 11
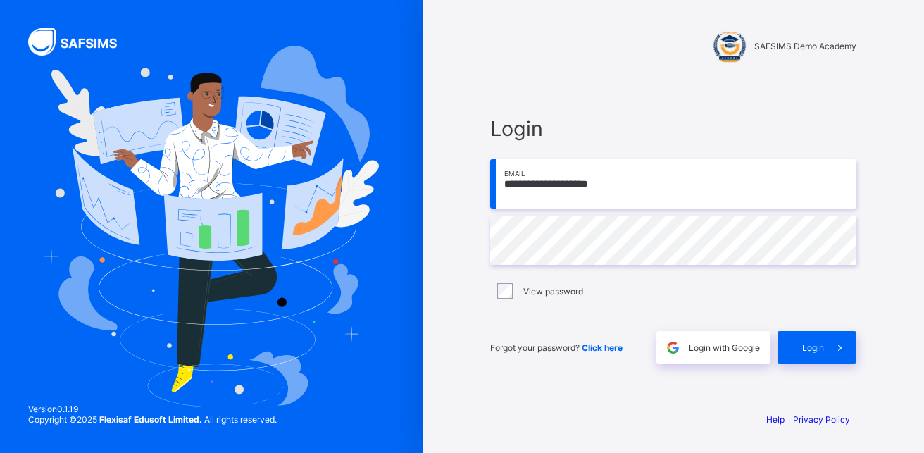
click at [747, 275] on div "**********" at bounding box center [673, 239] width 366 height 247
